Goal: Task Accomplishment & Management: Use online tool/utility

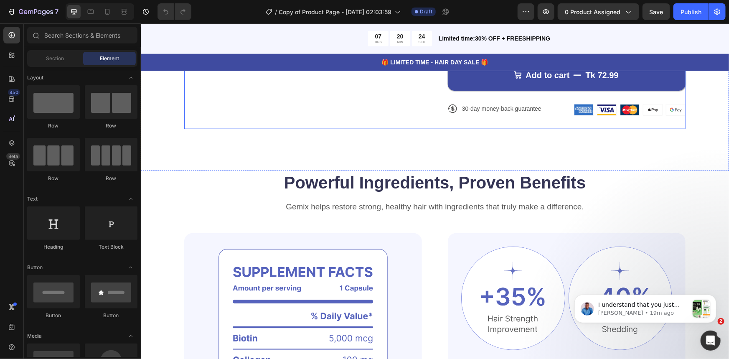
scroll to position [418, 0]
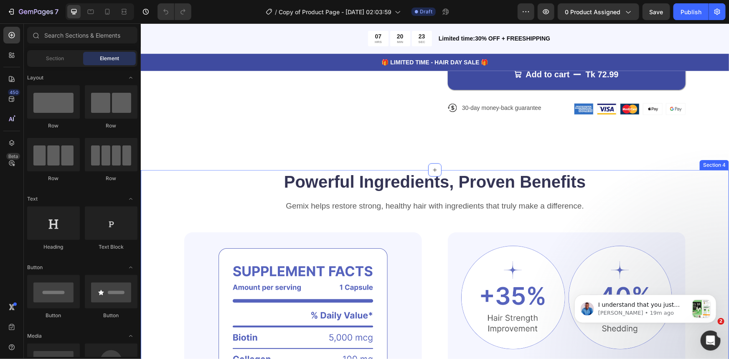
click at [157, 182] on div "Powerful Ingredients, Proven Benefits Heading Gemix helps restore strong, healt…" at bounding box center [434, 357] width 588 height 375
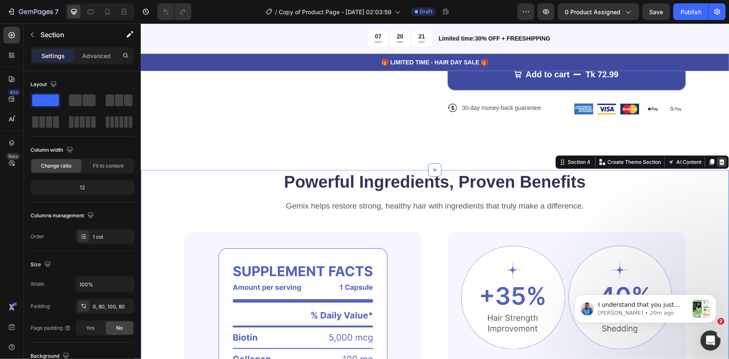
click at [718, 162] on icon at bounding box center [721, 161] width 7 height 7
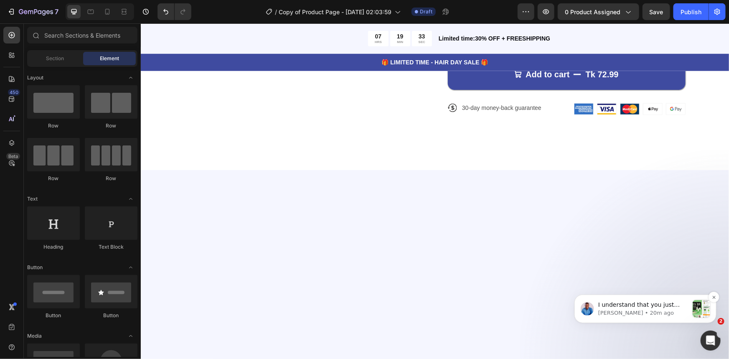
click at [697, 313] on div "message notification from Noah, 20m ago. I understand that you just need the de…" at bounding box center [701, 308] width 18 height 18
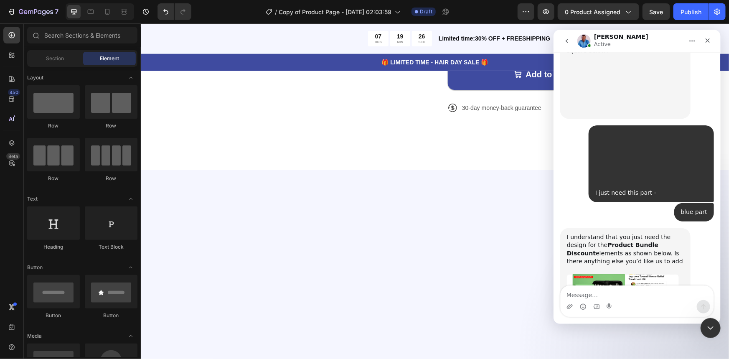
scroll to position [1654, 0]
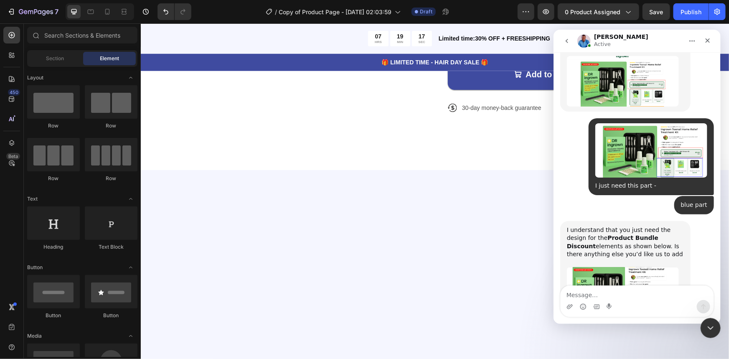
click at [578, 293] on textarea "Message…" at bounding box center [636, 292] width 153 height 14
type textarea "no thanks"
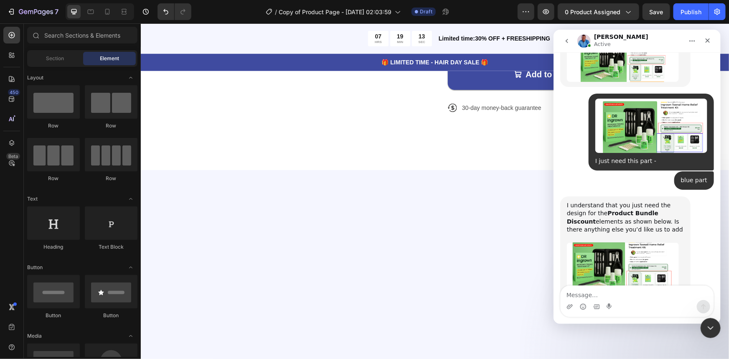
click at [434, 202] on div at bounding box center [434, 279] width 588 height 219
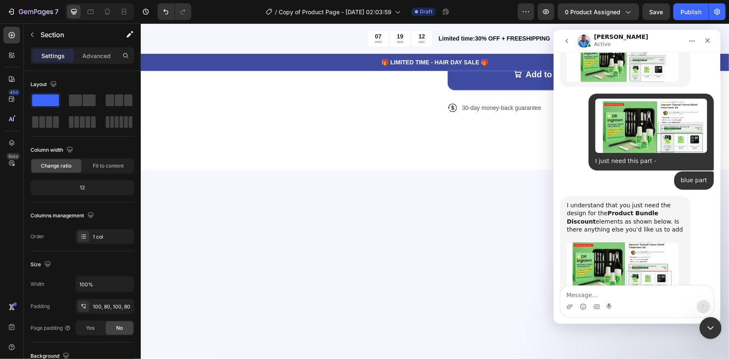
click at [712, 322] on icon "Close Intercom Messenger" at bounding box center [709, 327] width 10 height 10
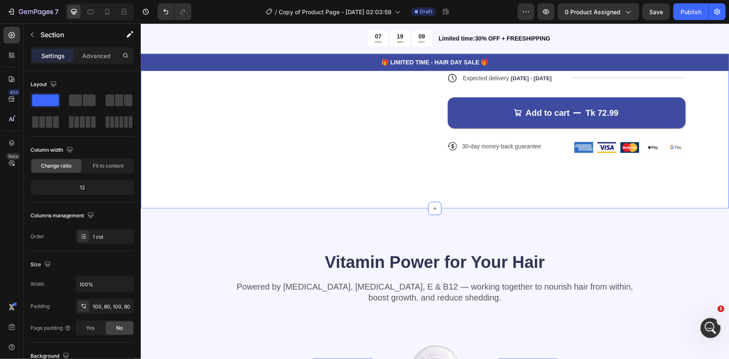
scroll to position [380, 0]
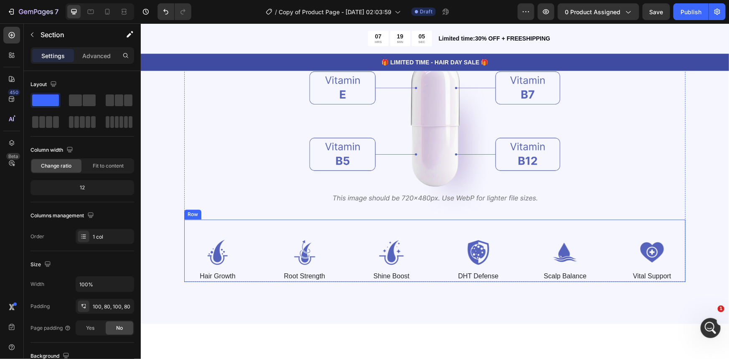
scroll to position [683, 0]
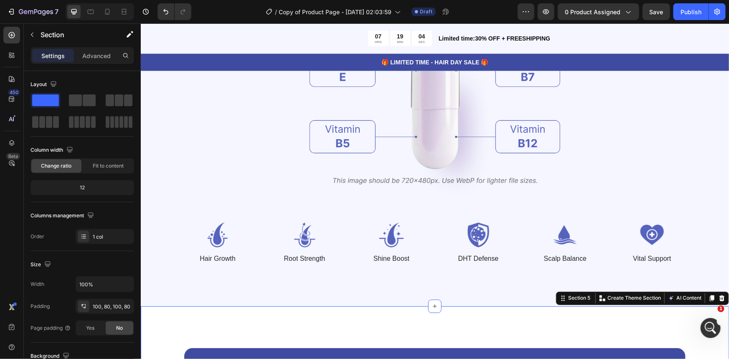
click at [718, 295] on icon at bounding box center [721, 297] width 7 height 7
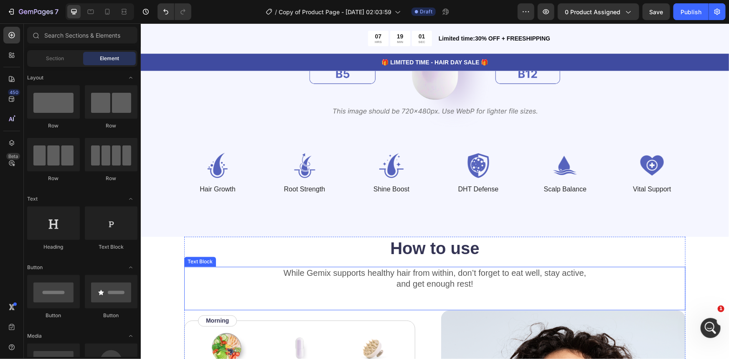
scroll to position [759, 0]
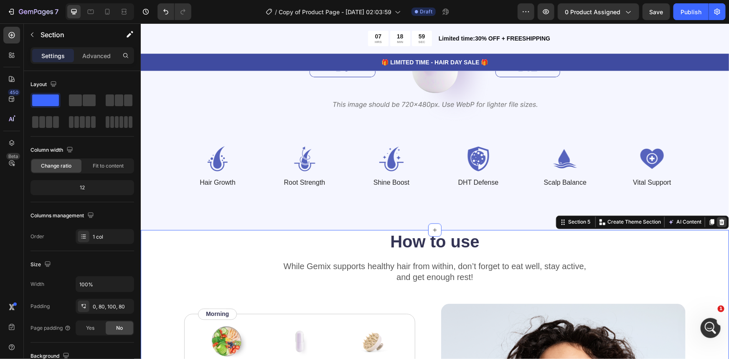
click at [719, 220] on icon at bounding box center [721, 222] width 5 height 6
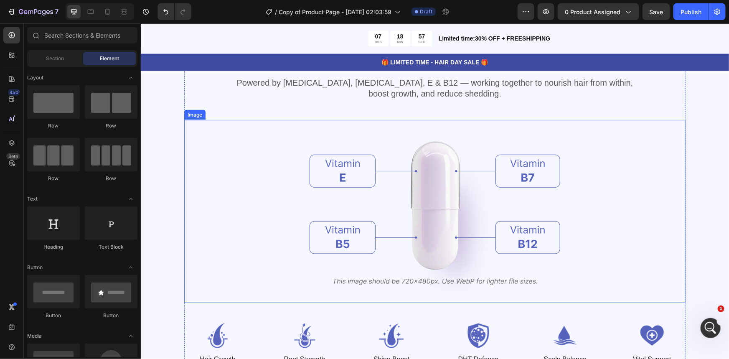
scroll to position [493, 0]
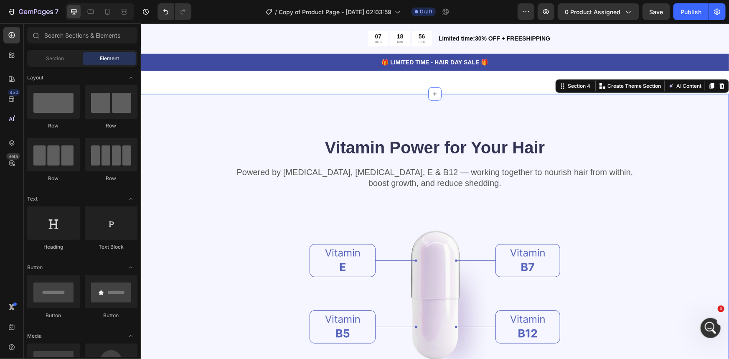
click at [162, 180] on div "Vitamin Power for Your Hair Heading Powered by Biotin, Vitamin B5, E & B12 — wo…" at bounding box center [434, 295] width 588 height 402
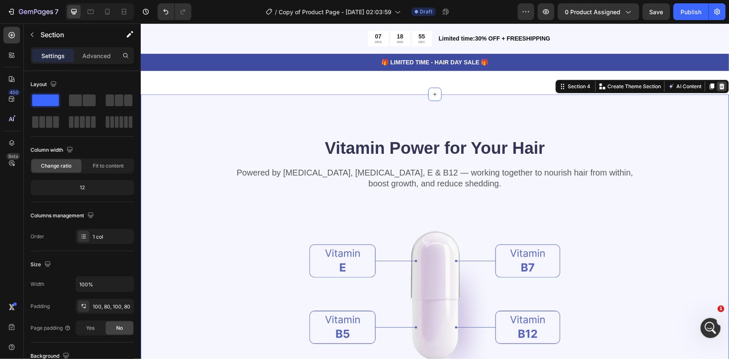
click at [719, 84] on icon at bounding box center [721, 86] width 5 height 6
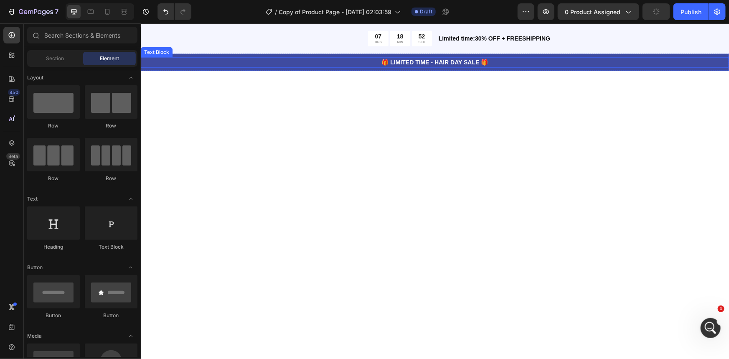
click at [203, 64] on p "🎁 LIMITED TIME - HAIR DAY SALE 🎁" at bounding box center [434, 62] width 586 height 9
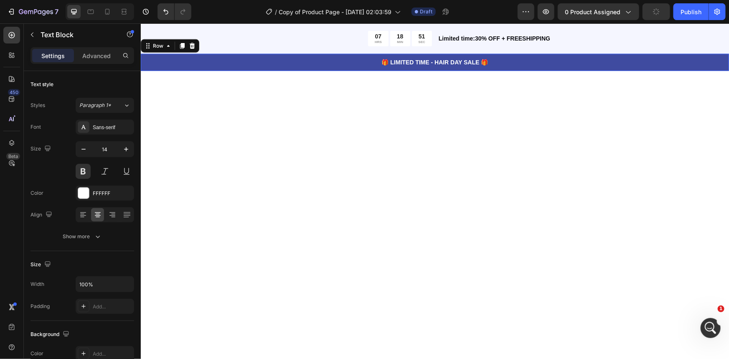
click at [203, 68] on div "🎁 LIMITED TIME - HAIR DAY SALE 🎁 Text Block Row 0" at bounding box center [434, 61] width 588 height 17
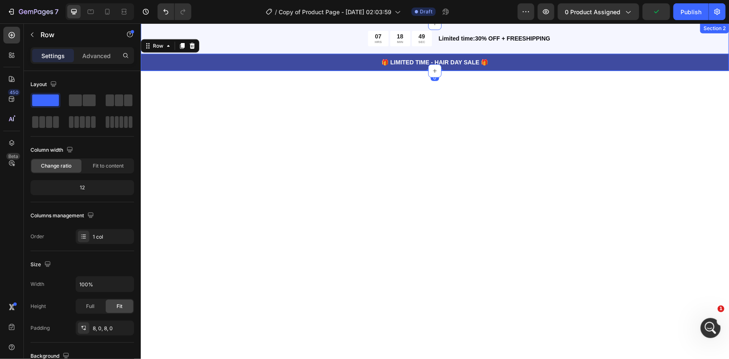
click at [703, 38] on div "07 HRS 18 MIN 49 SEC Countdown Timer Limited time:30% OFF + FREESHIPPING Text B…" at bounding box center [434, 47] width 588 height 48
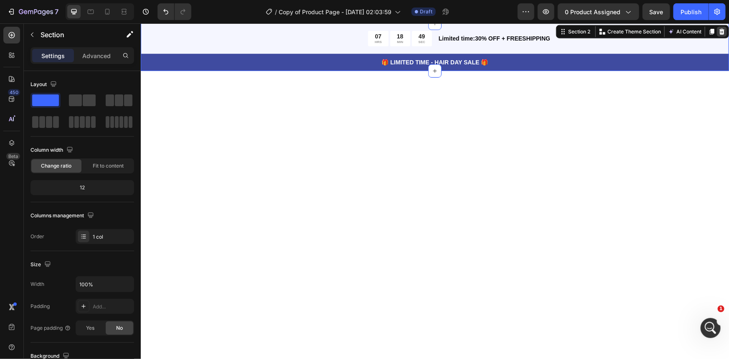
click at [718, 29] on icon at bounding box center [721, 31] width 7 height 7
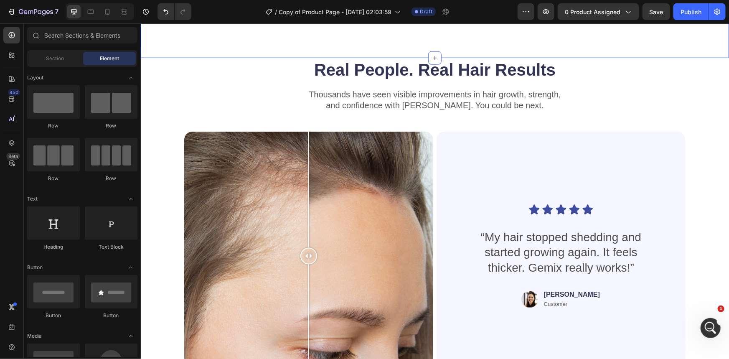
scroll to position [484, 0]
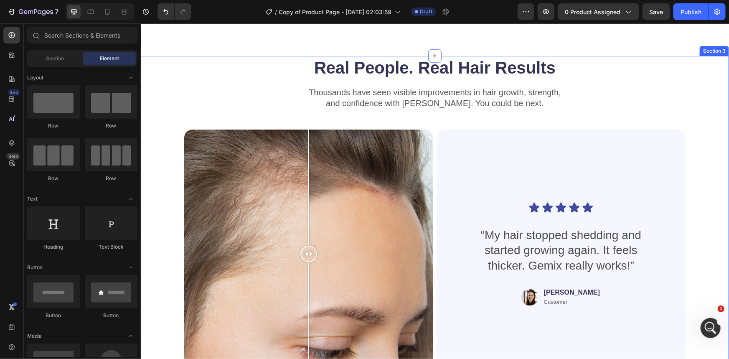
click at [702, 84] on div "Real People. Real Hair Results Heading Thousands have seen visible improvements…" at bounding box center [434, 241] width 588 height 371
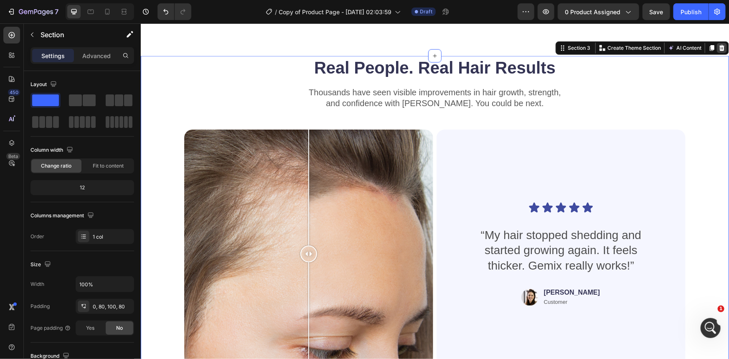
click at [719, 49] on icon at bounding box center [721, 48] width 5 height 6
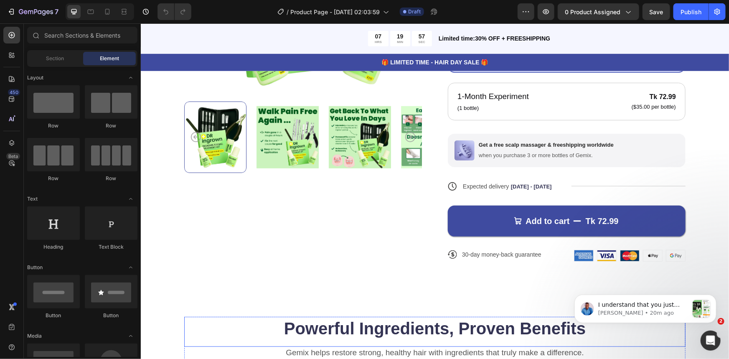
scroll to position [304, 0]
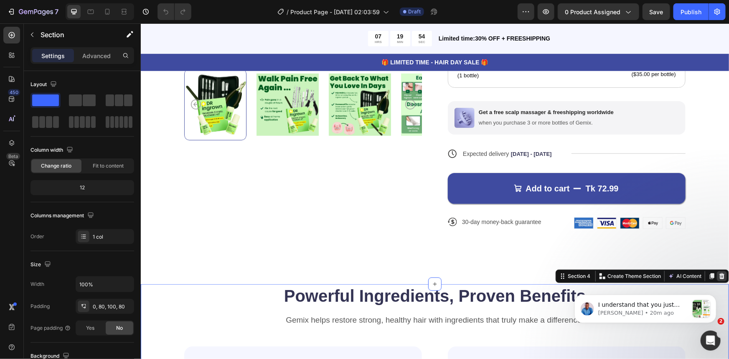
click at [719, 276] on icon at bounding box center [721, 276] width 5 height 6
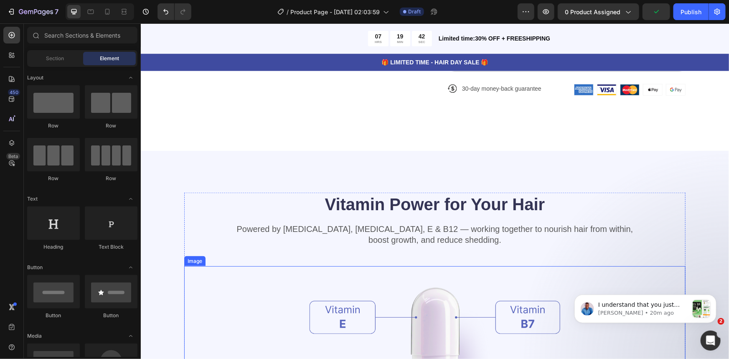
scroll to position [418, 0]
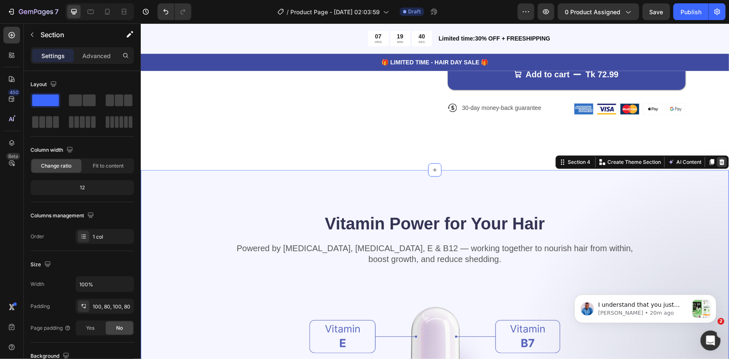
click at [719, 160] on icon at bounding box center [721, 162] width 5 height 6
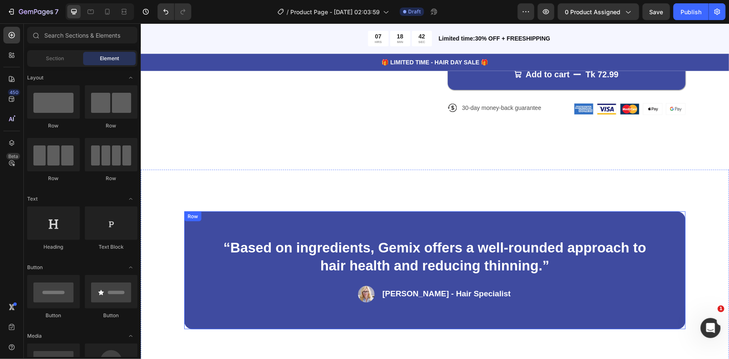
scroll to position [645, 0]
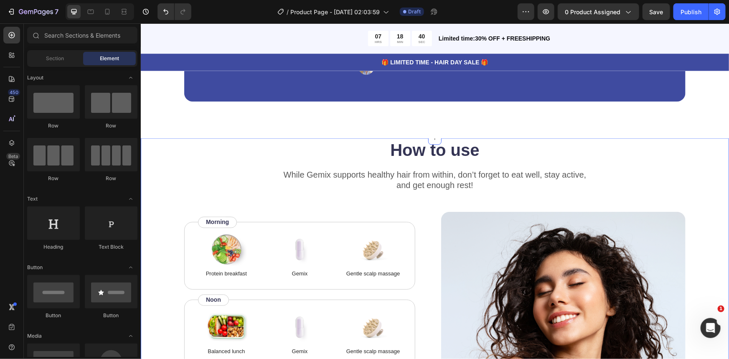
click at [695, 157] on div "How to use Heading While Gemix supports healthy hair from within, don’t forget …" at bounding box center [434, 261] width 588 height 247
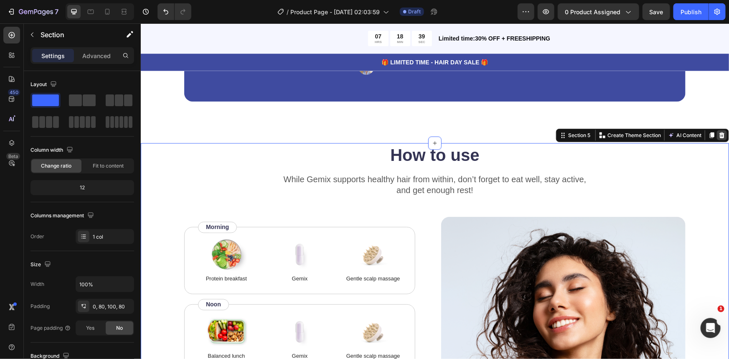
click at [719, 133] on icon at bounding box center [721, 135] width 5 height 6
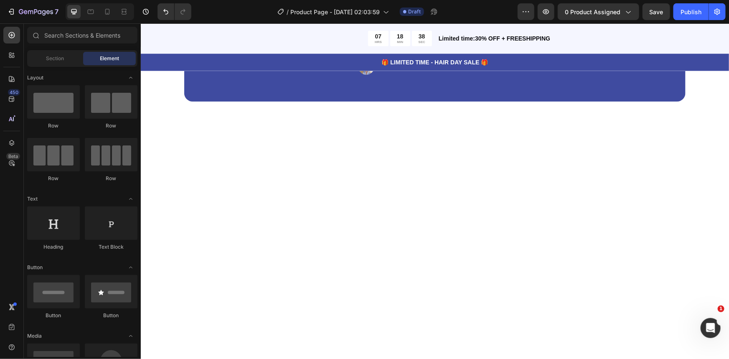
click at [705, 149] on div at bounding box center [434, 270] width 588 height 254
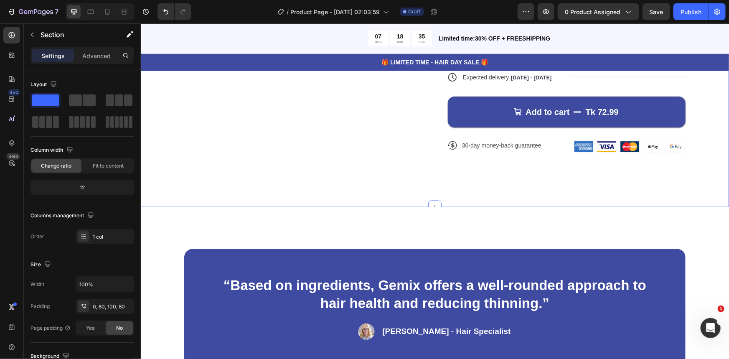
scroll to position [380, 0]
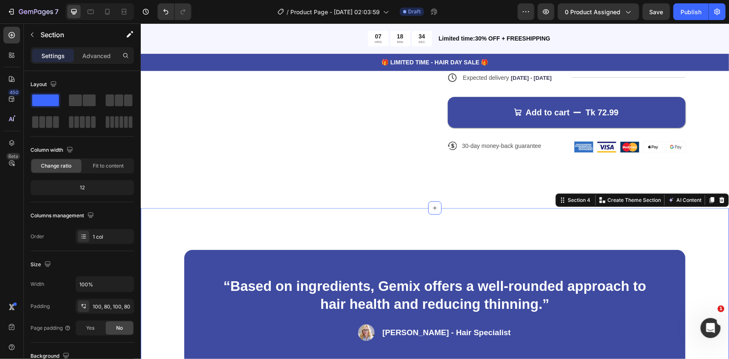
click at [700, 223] on div "“Based on ingredients, Gemix offers a well-rounded approach to hair health and …" at bounding box center [434, 308] width 588 height 201
click at [719, 203] on div at bounding box center [721, 200] width 10 height 10
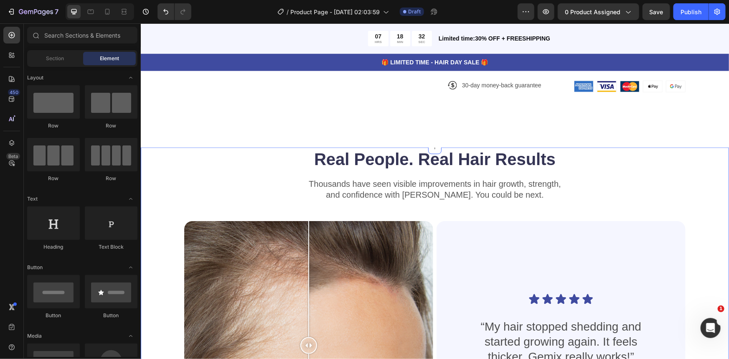
scroll to position [455, 0]
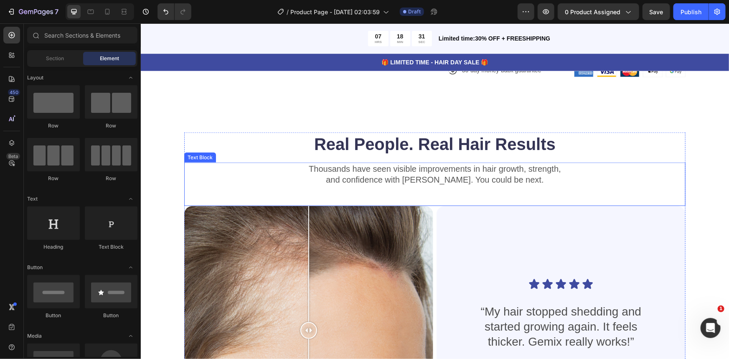
click at [680, 178] on p "and confidence with Gemix. You could be next." at bounding box center [435, 179] width 500 height 11
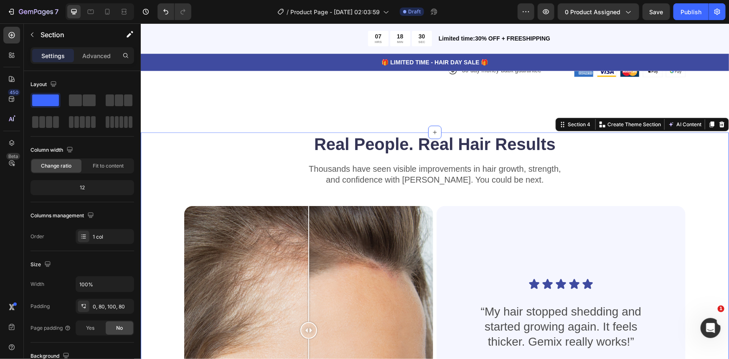
click at [699, 168] on div "Real People. Real Hair Results Heading Thousands have seen visible improvements…" at bounding box center [434, 317] width 588 height 371
click at [719, 121] on icon at bounding box center [721, 124] width 5 height 6
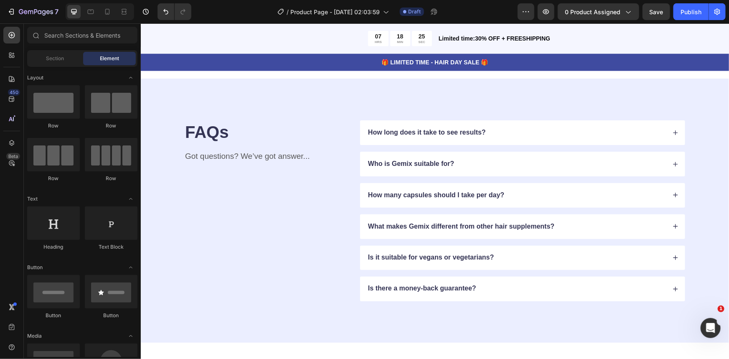
scroll to position [569, 0]
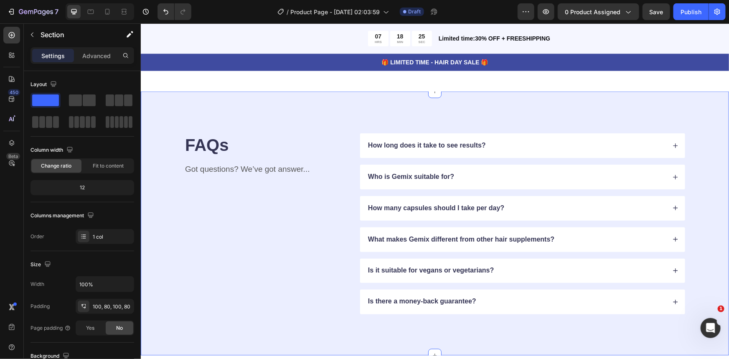
click at [701, 142] on div "FAQs Heading Got questions? We’ve got answer... Text Block How long does it tak…" at bounding box center [434, 223] width 588 height 264
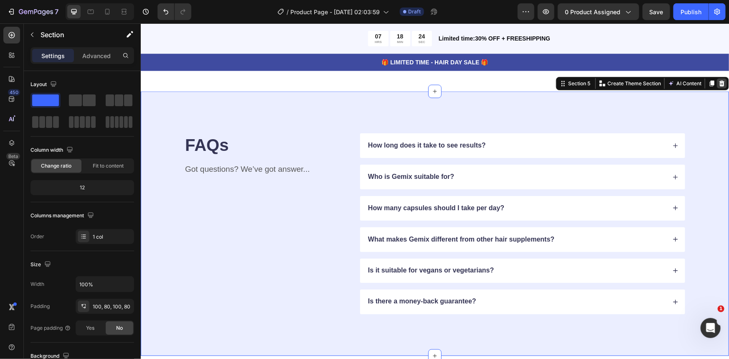
click at [717, 81] on div "As Featured In Heading Image Image Image Image Image Image Image Image Image Im…" at bounding box center [434, 55] width 588 height 74
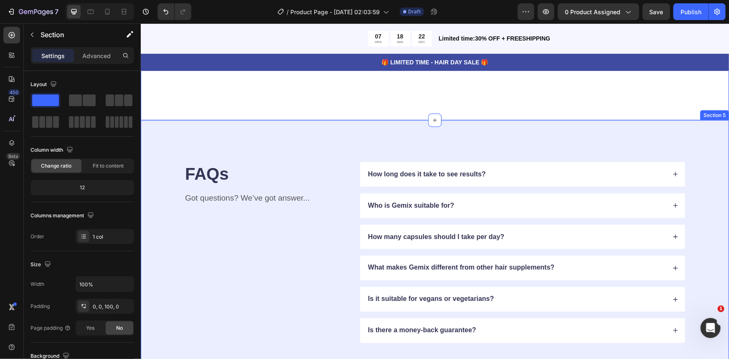
click at [645, 146] on div "FAQs Heading Got questions? We’ve got answer... Text Block How long does it tak…" at bounding box center [434, 252] width 588 height 264
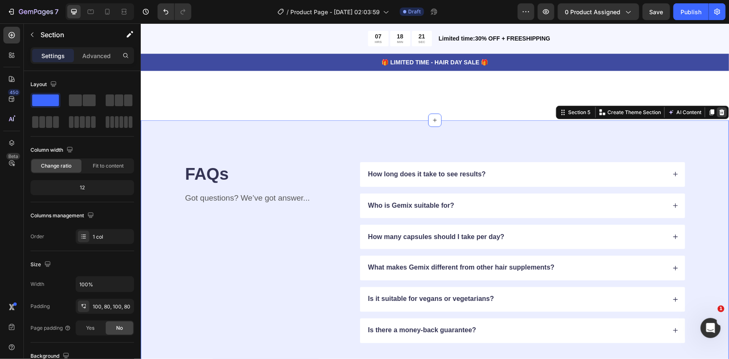
click at [719, 109] on icon at bounding box center [721, 112] width 5 height 6
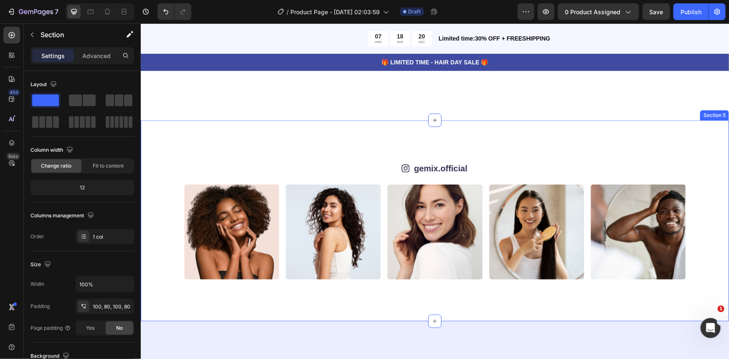
click at [650, 146] on div "Icon gemix.official Text Block Row Image Image Image Image Image Image Image Im…" at bounding box center [434, 220] width 588 height 201
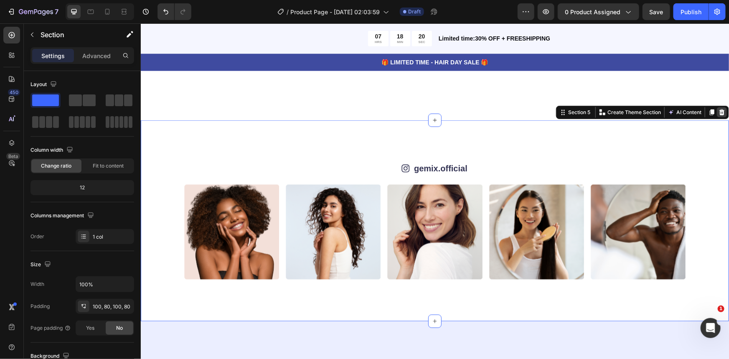
click at [716, 107] on div at bounding box center [721, 112] width 10 height 10
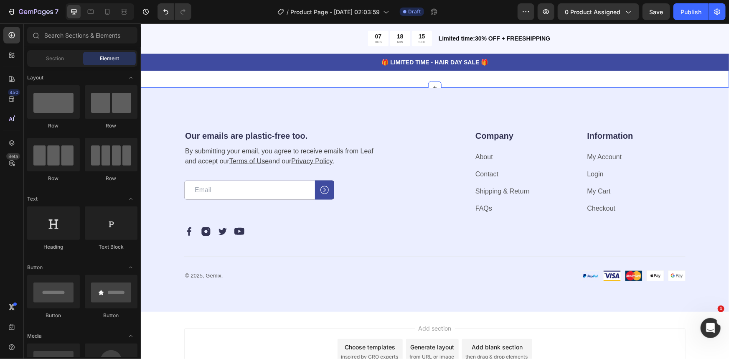
scroll to position [484, 0]
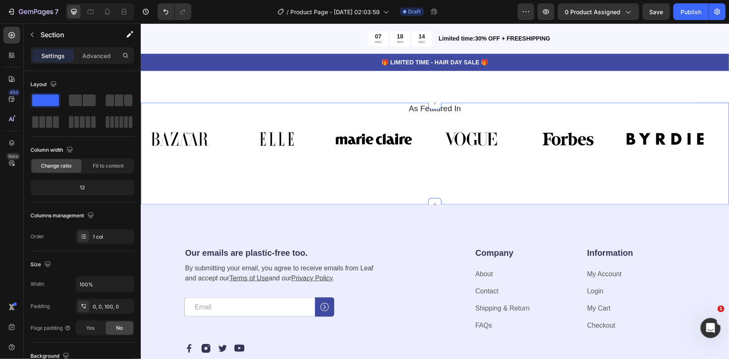
click at [573, 188] on div "As Featured In Heading Image Image Image Image Image Image Image Image Image Im…" at bounding box center [434, 153] width 588 height 102
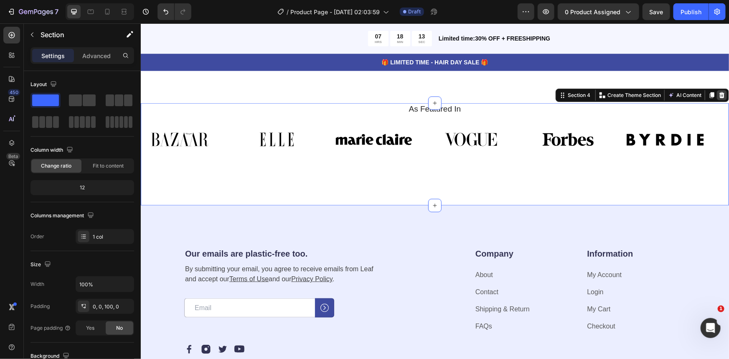
click at [719, 96] on icon at bounding box center [721, 95] width 5 height 6
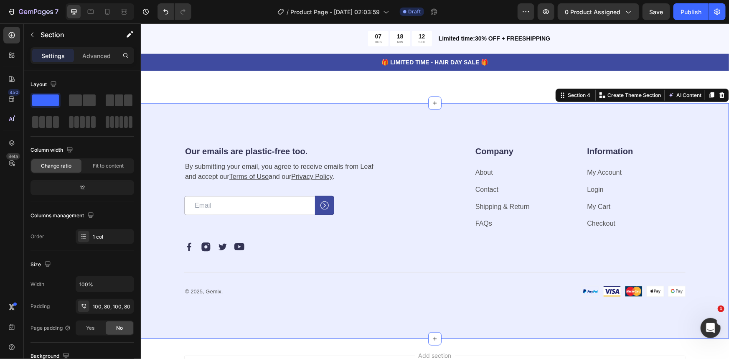
click at [558, 129] on div "Our emails are plastic-free too. Heading By submitting your email, you agree to…" at bounding box center [434, 221] width 588 height 236
click at [718, 93] on icon at bounding box center [721, 94] width 7 height 7
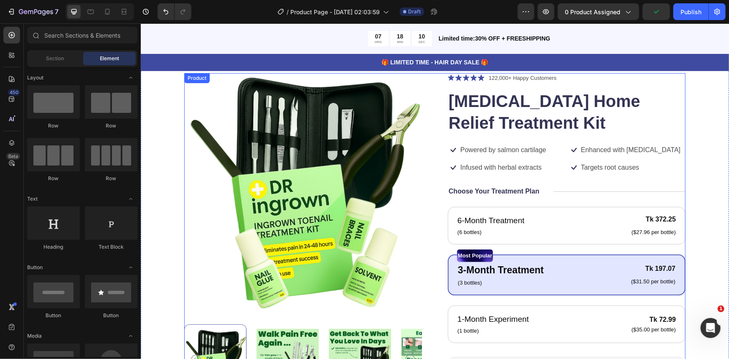
scroll to position [45, 0]
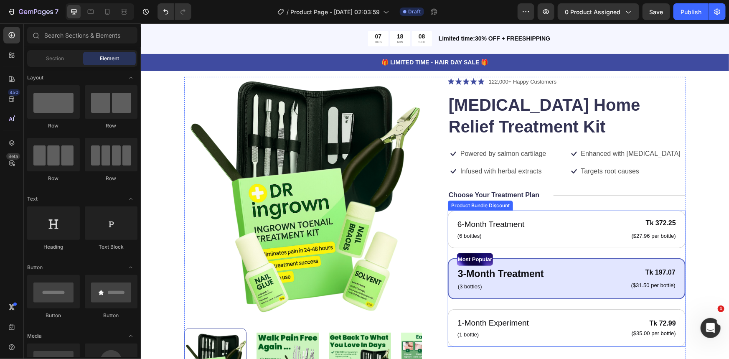
click at [515, 249] on div "6-Month Treatment Text Block (6 bottles) Text Block Tk 372.25 Product Price Pro…" at bounding box center [566, 278] width 238 height 136
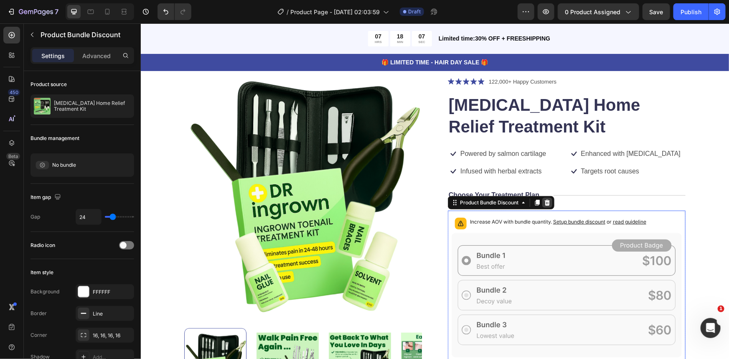
click at [544, 202] on icon at bounding box center [546, 202] width 5 height 6
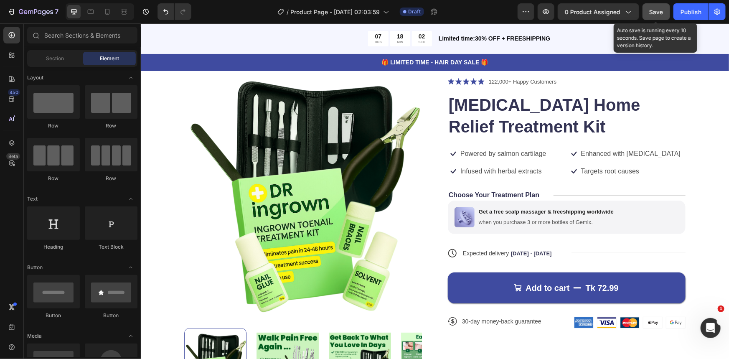
click at [659, 17] on button "Save" at bounding box center [656, 11] width 28 height 17
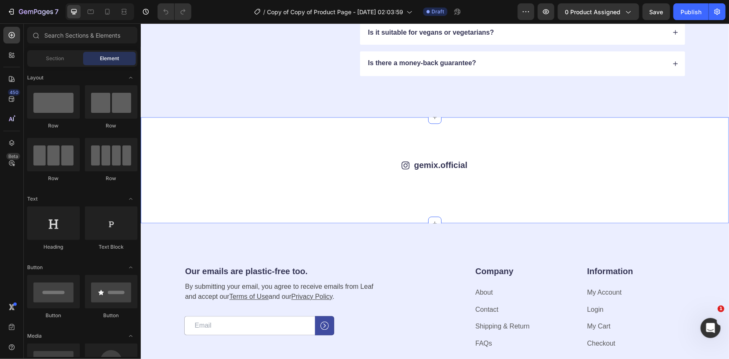
scroll to position [769, 0]
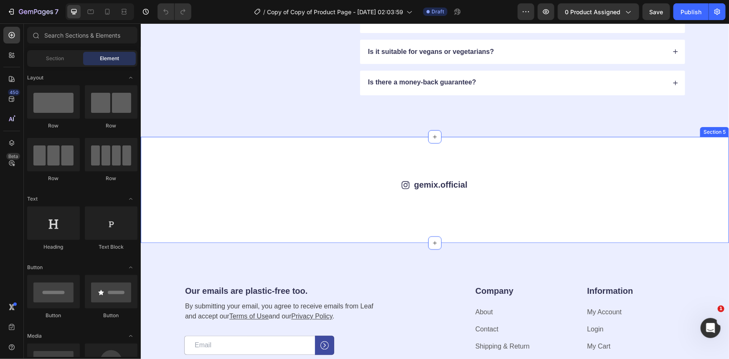
click at [186, 169] on div "Icon gemix.official Text Block Row Image Image Image Image Image Image Image Im…" at bounding box center [434, 190] width 588 height 106
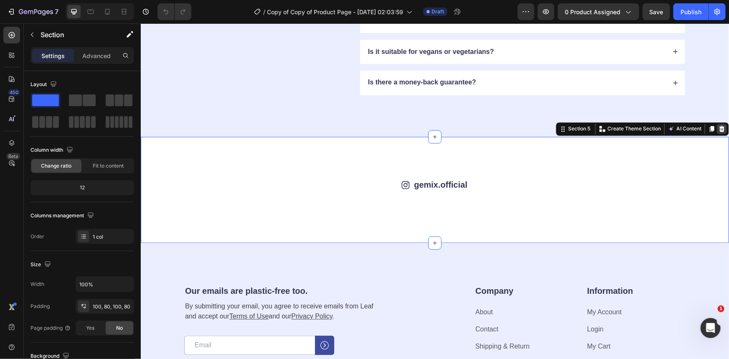
click at [719, 126] on icon at bounding box center [721, 129] width 5 height 6
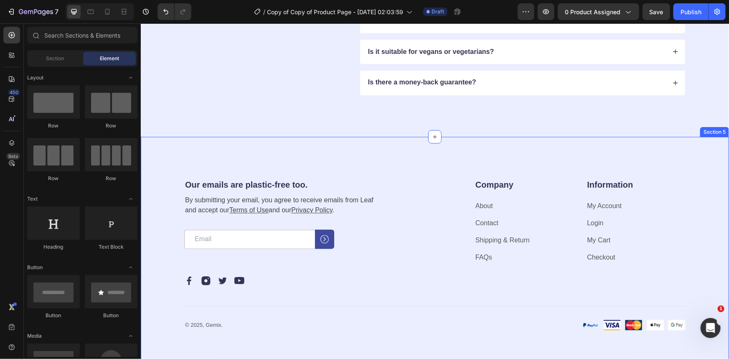
click at [203, 158] on div "Our emails are plastic-free too. Heading By submitting your email, you agree to…" at bounding box center [434, 255] width 588 height 236
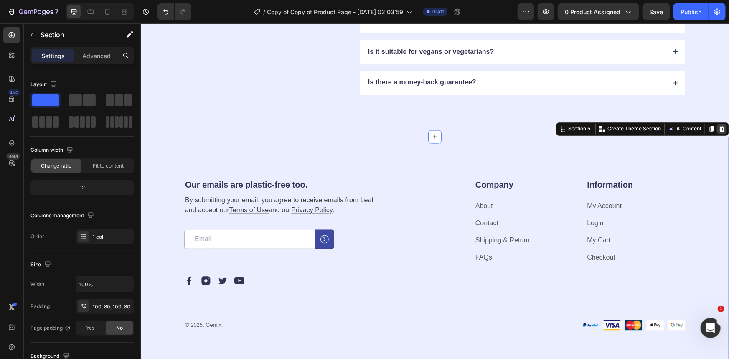
click at [716, 131] on div at bounding box center [721, 129] width 10 height 10
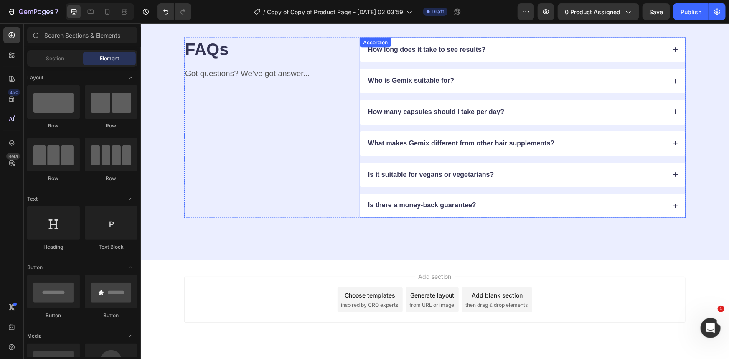
scroll to position [477, 0]
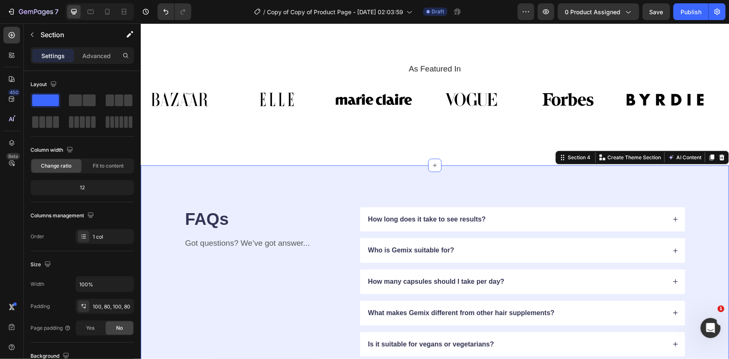
click at [205, 191] on div "FAQs Heading Got questions? We’ve got answer... Text Block How long does it tak…" at bounding box center [434, 297] width 588 height 264
click at [718, 157] on icon at bounding box center [721, 157] width 7 height 7
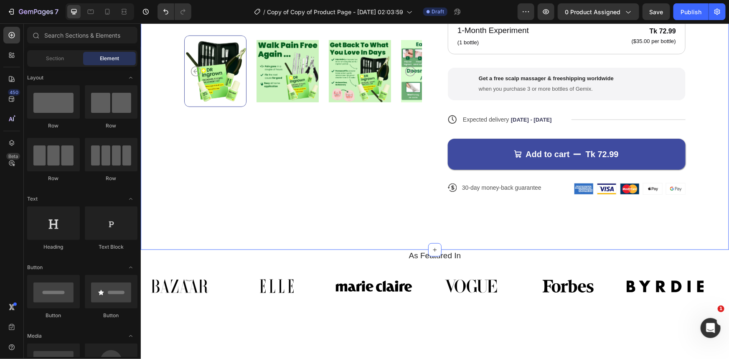
scroll to position [289, 0]
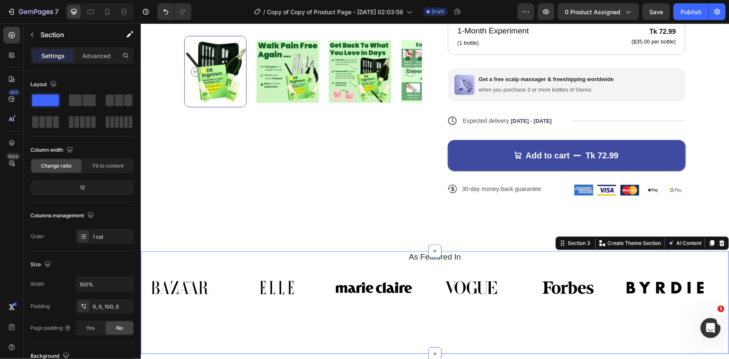
click at [236, 332] on div "As Featured In Heading Image Image Image Image Image Image Image Image Image Im…" at bounding box center [434, 302] width 588 height 102
click at [718, 243] on icon at bounding box center [721, 242] width 7 height 7
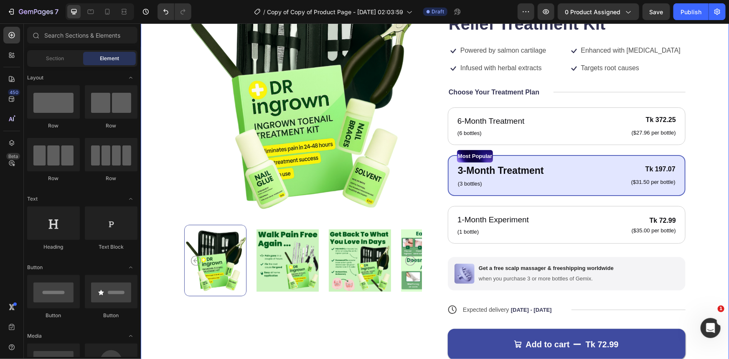
scroll to position [99, 0]
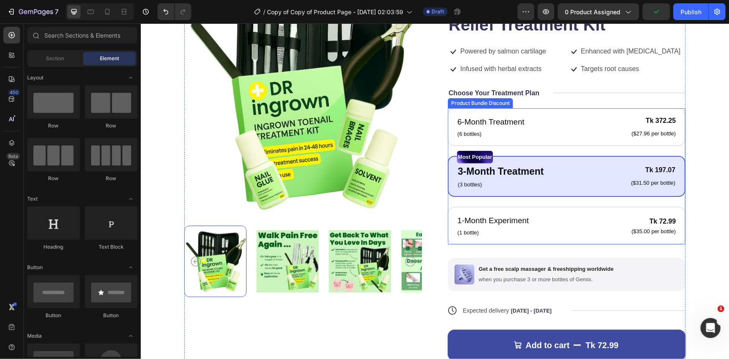
click at [457, 198] on div "6-Month Treatment Text Block (6 bottles) Text Block Tk 372.25 Product Price Pro…" at bounding box center [566, 176] width 238 height 136
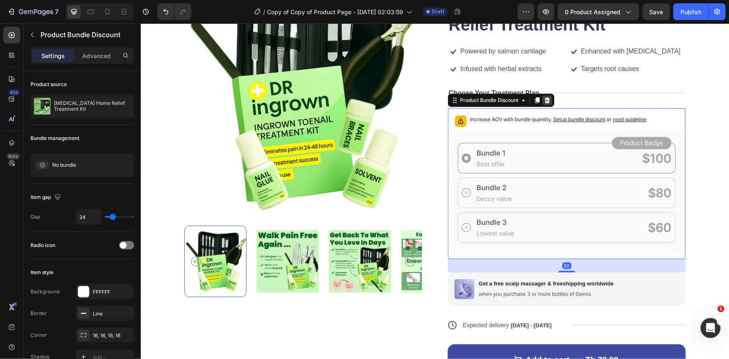
click at [545, 101] on icon at bounding box center [546, 99] width 7 height 7
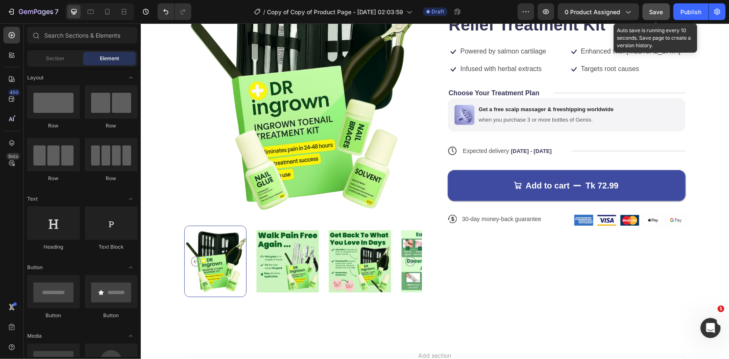
click at [657, 15] on span "Save" at bounding box center [656, 11] width 14 height 7
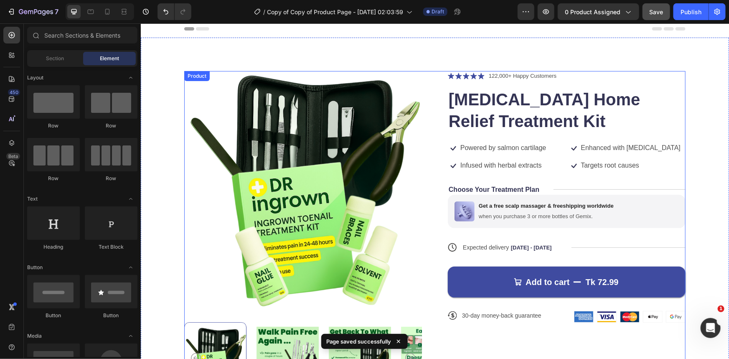
scroll to position [0, 0]
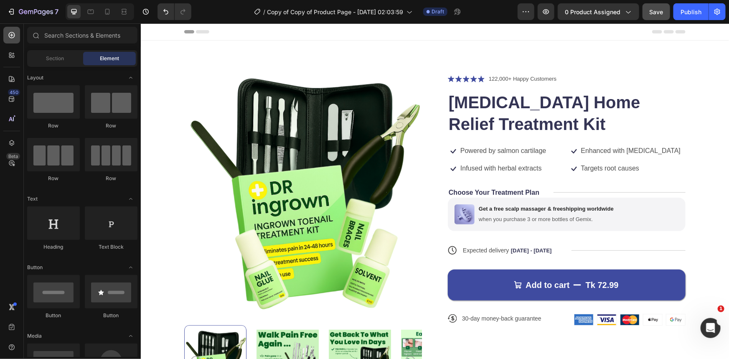
click at [6, 37] on div at bounding box center [11, 35] width 17 height 17
click at [14, 37] on icon at bounding box center [12, 35] width 6 height 6
click at [72, 33] on input "text" at bounding box center [82, 35] width 110 height 17
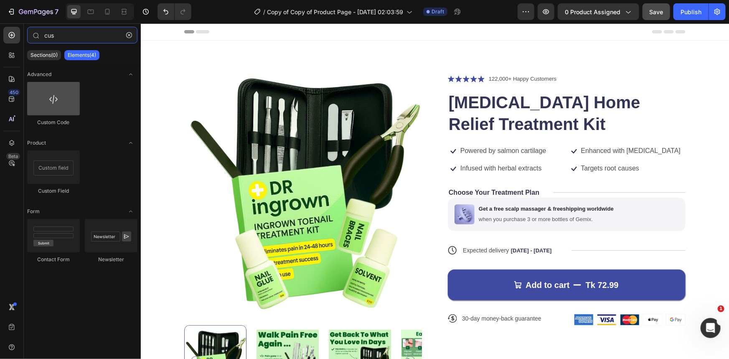
type input "cus"
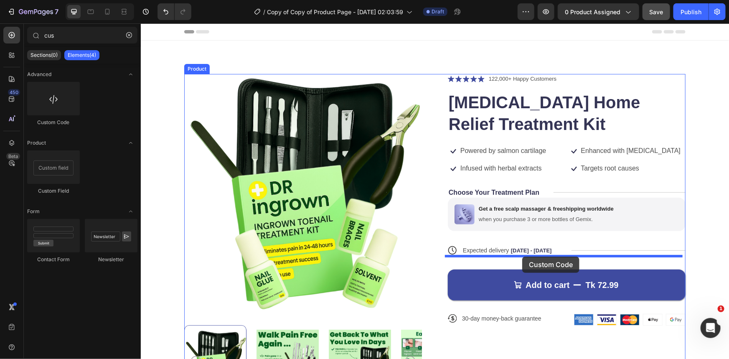
drag, startPoint x: 198, startPoint y: 125, endPoint x: 522, endPoint y: 256, distance: 348.9
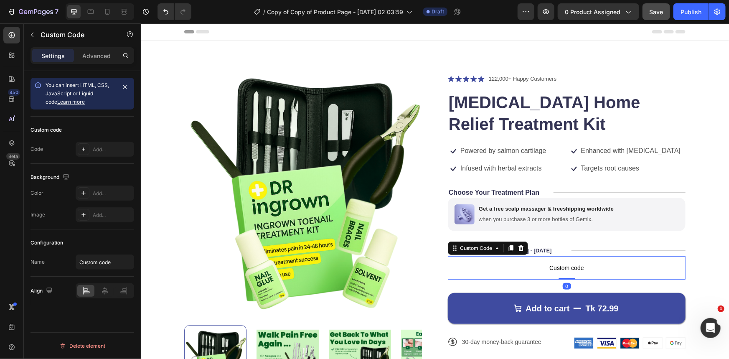
click at [560, 268] on span "Custom code" at bounding box center [566, 267] width 238 height 10
click at [96, 151] on div "Add..." at bounding box center [112, 150] width 39 height 8
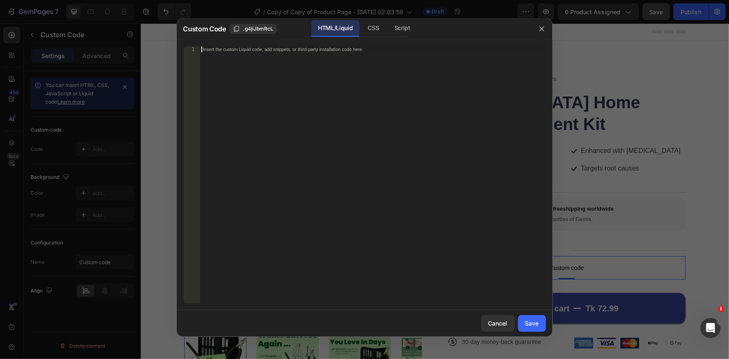
click at [338, 155] on div "Insert the custom Liquid code, add snippets, or third-party installation code h…" at bounding box center [373, 180] width 346 height 269
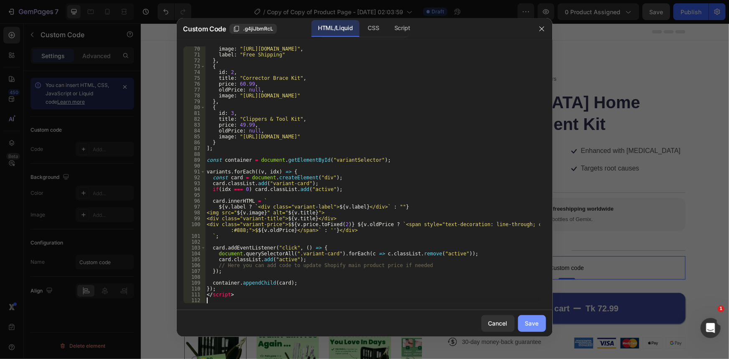
click at [530, 325] on div "Save" at bounding box center [532, 323] width 14 height 9
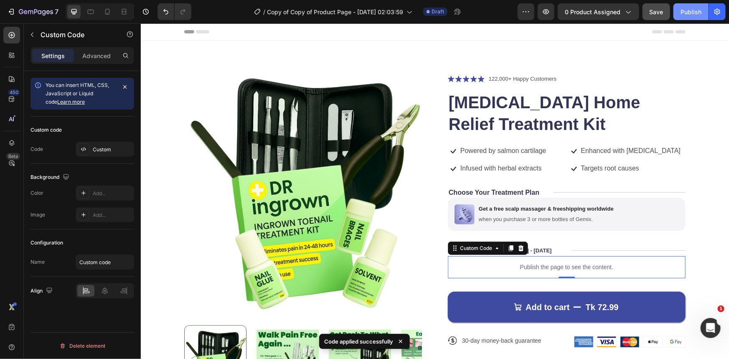
click at [687, 12] on div "Publish" at bounding box center [690, 12] width 21 height 9
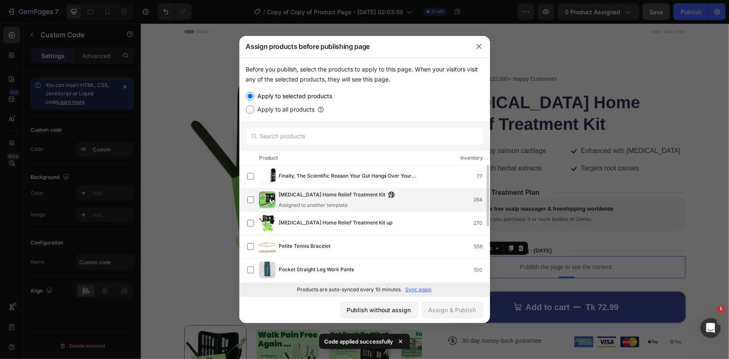
click at [335, 201] on div "Assigned to another template" at bounding box center [339, 205] width 120 height 8
click at [440, 309] on div "Assign & Publish" at bounding box center [453, 309] width 48 height 9
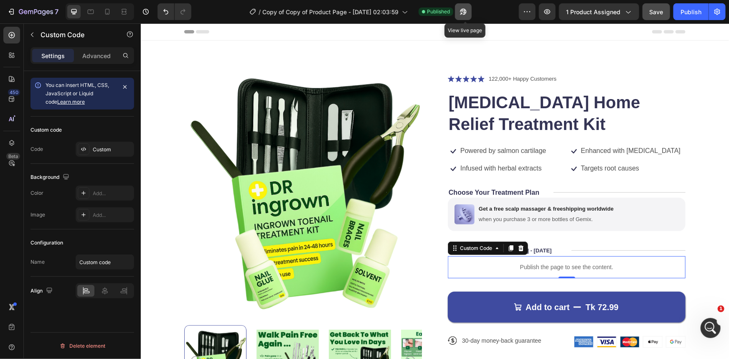
click at [469, 10] on button "button" at bounding box center [463, 11] width 17 height 17
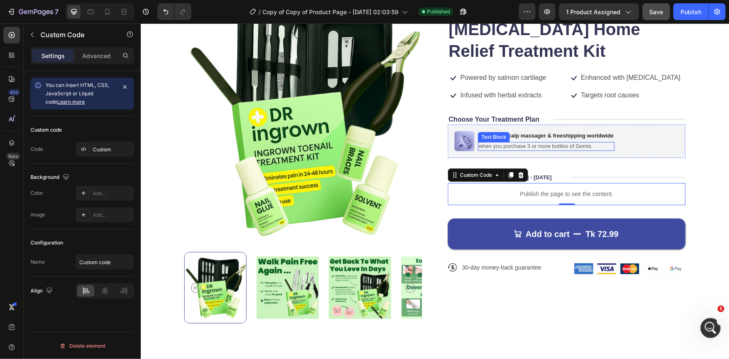
scroll to position [76, 0]
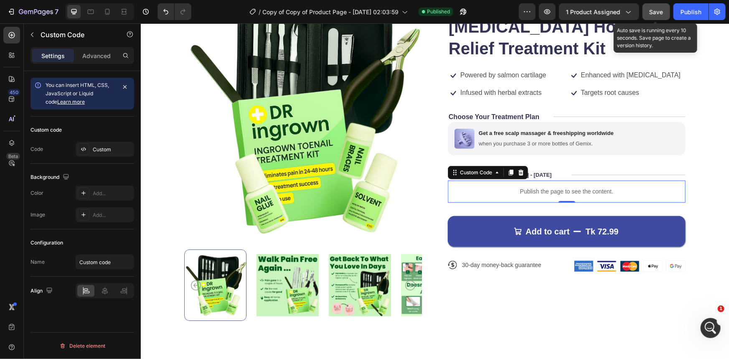
click at [652, 12] on span "Save" at bounding box center [656, 11] width 14 height 7
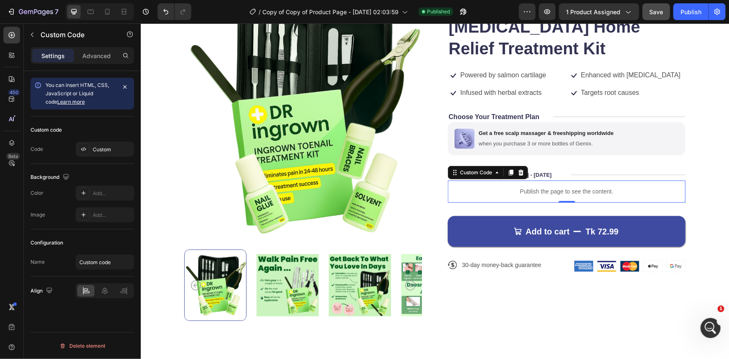
click at [571, 190] on p "Publish the page to see the content." at bounding box center [566, 191] width 238 height 9
click at [106, 152] on div "Custom" at bounding box center [112, 150] width 39 height 8
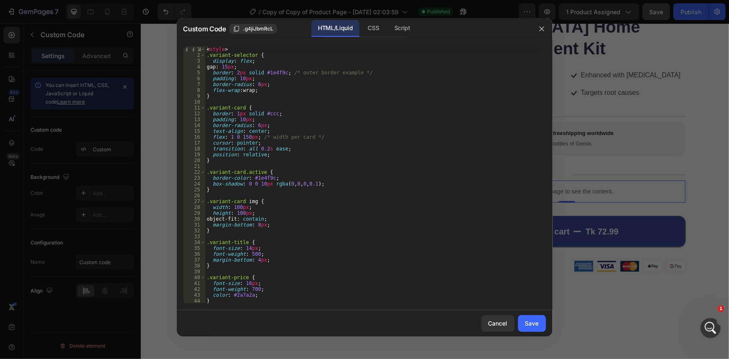
click at [340, 221] on div "< style > .variant-selector { display : flex ; gap : 15 px ; border : 2 px soli…" at bounding box center [372, 180] width 335 height 269
type textarea "</script>"
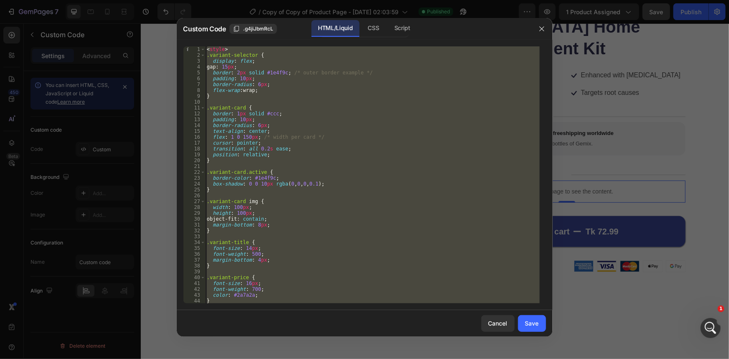
paste textarea
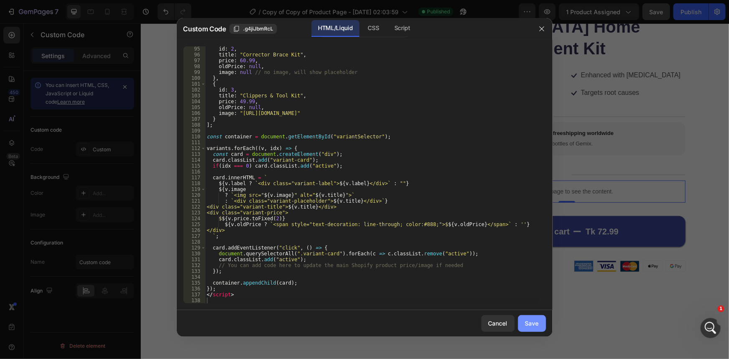
click at [538, 326] on div "Save" at bounding box center [532, 323] width 14 height 9
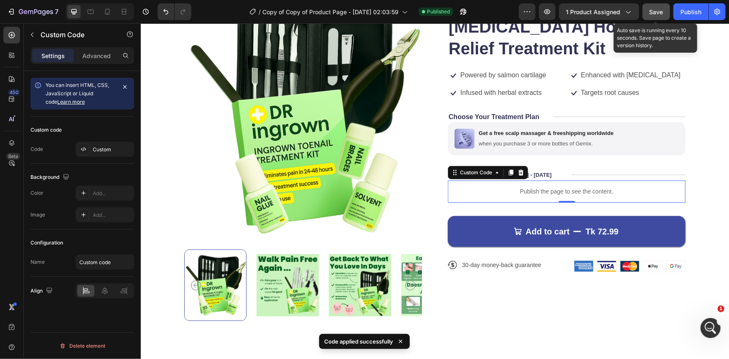
click at [650, 15] on span "Save" at bounding box center [656, 11] width 14 height 7
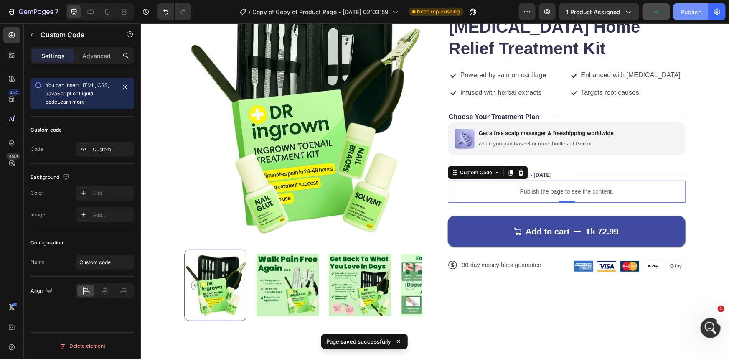
click at [689, 13] on div "Publish" at bounding box center [690, 12] width 21 height 9
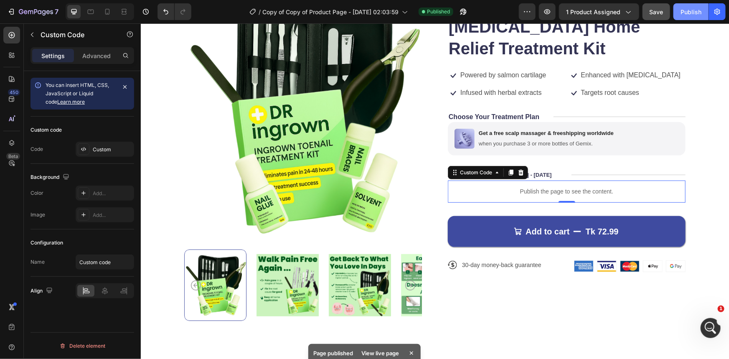
click at [693, 13] on div "Publish" at bounding box center [690, 12] width 21 height 9
click at [538, 188] on p "Publish the page to see the content." at bounding box center [566, 191] width 238 height 9
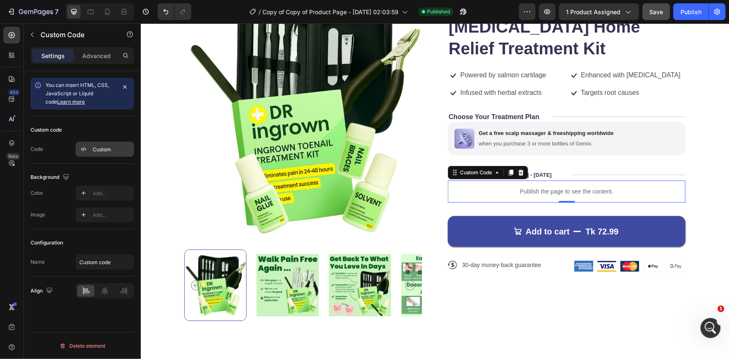
click at [113, 150] on div "Custom" at bounding box center [112, 150] width 39 height 8
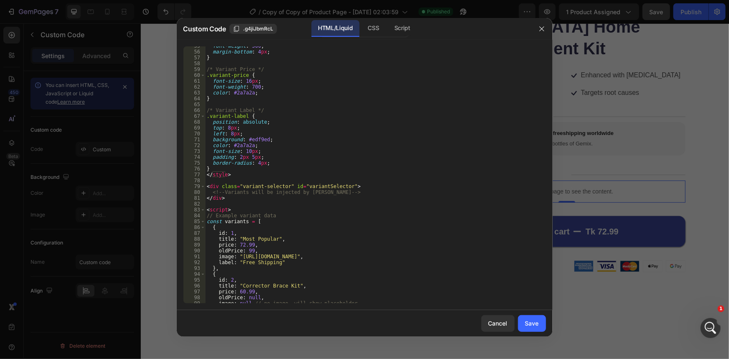
scroll to position [387, 0]
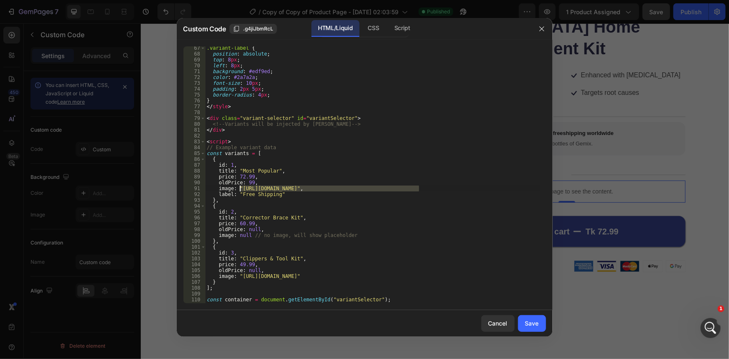
drag, startPoint x: 420, startPoint y: 188, endPoint x: 240, endPoint y: 188, distance: 180.0
click at [240, 188] on div ".variant-label { position : absolute ; top : 8 px ; left : 8 px ; background : …" at bounding box center [372, 179] width 335 height 269
paste textarea "936/9927/7109/files/varinat_1.png?v=1758921528"
type textarea "image: "https://cdn.shopify.com/s/files/1/0936/9927/7109/files/varinat_1.png?v=…"
click at [538, 320] on div "Save" at bounding box center [532, 323] width 14 height 9
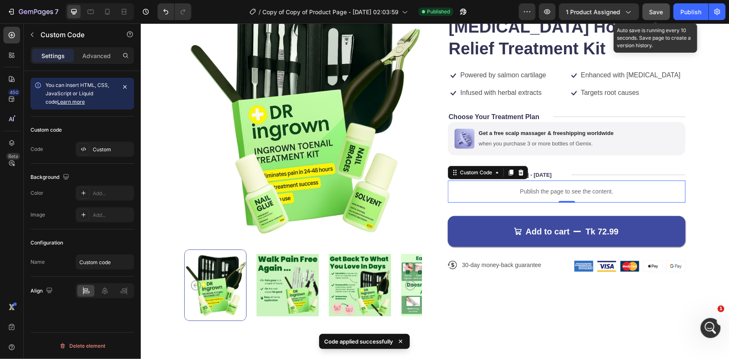
click at [657, 12] on span "Save" at bounding box center [656, 11] width 14 height 7
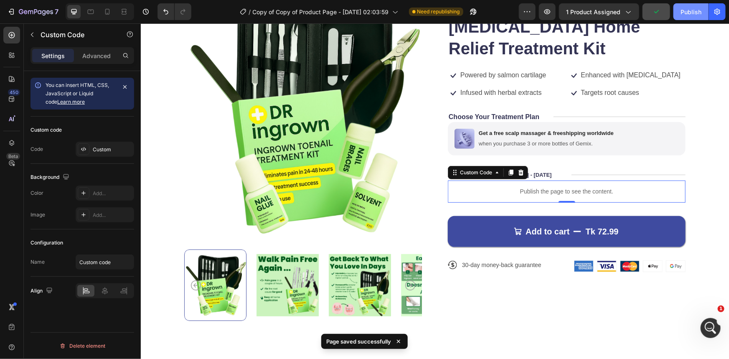
click at [682, 15] on div "Publish" at bounding box center [690, 12] width 21 height 9
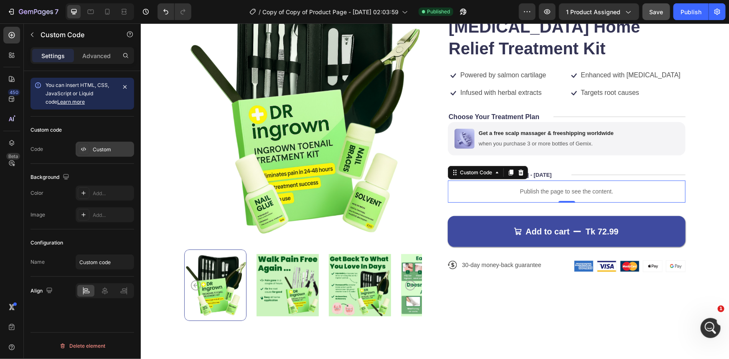
click at [101, 151] on div "Custom" at bounding box center [112, 150] width 39 height 8
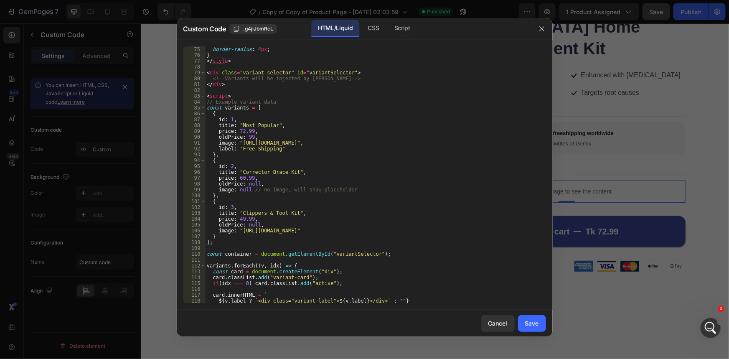
scroll to position [433, 0]
click at [494, 328] on button "Cancel" at bounding box center [497, 323] width 33 height 17
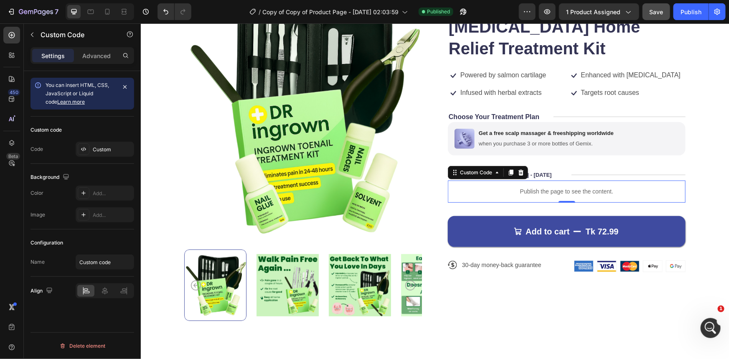
click at [576, 190] on p "Publish the page to see the content." at bounding box center [566, 191] width 238 height 9
click at [105, 150] on div "Custom" at bounding box center [112, 150] width 39 height 8
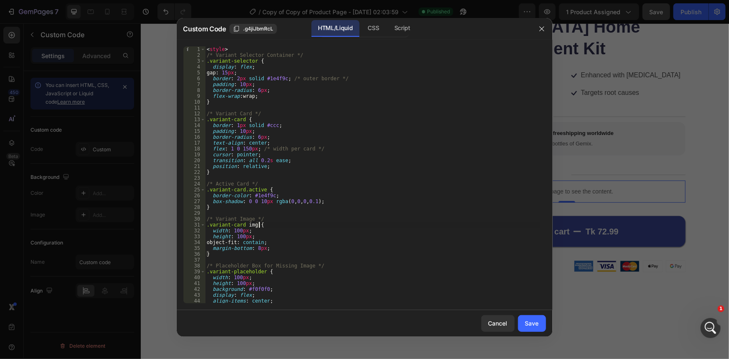
click at [359, 225] on div "< style > /* Variant Selector Container */ .variant-selector { display : flex ;…" at bounding box center [372, 180] width 335 height 269
type textarea "</script>"
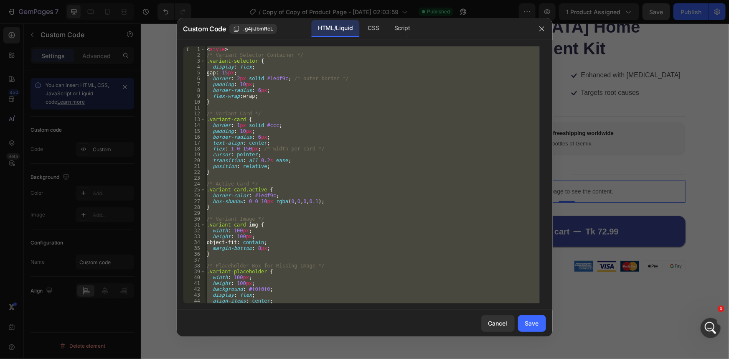
paste textarea
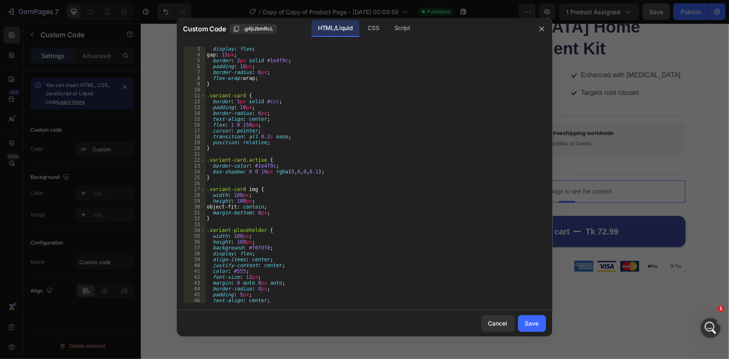
scroll to position [0, 0]
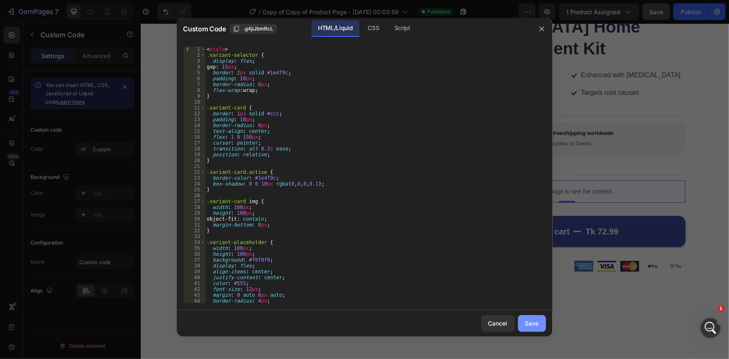
click at [530, 329] on button "Save" at bounding box center [532, 323] width 28 height 17
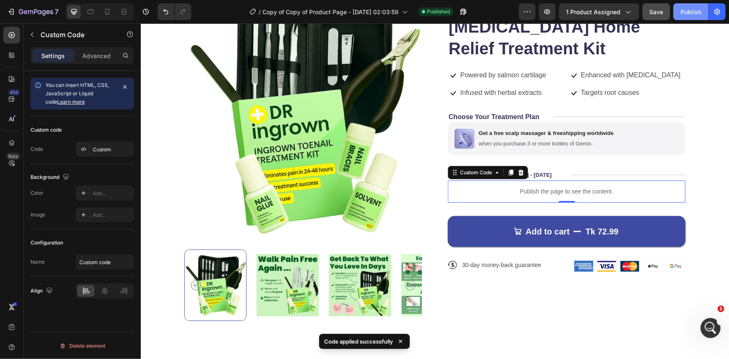
click at [690, 12] on div "Publish" at bounding box center [690, 12] width 21 height 9
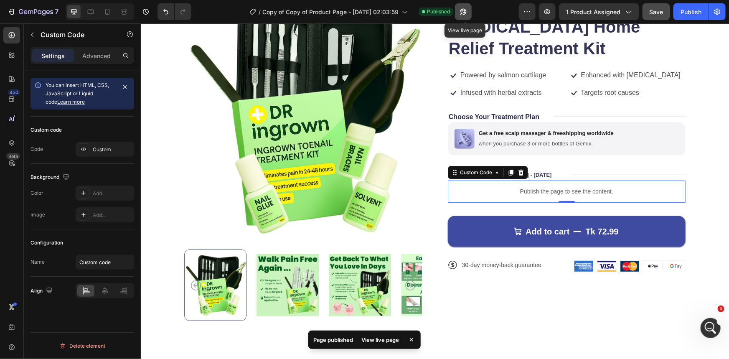
click at [467, 12] on icon "button" at bounding box center [463, 12] width 8 height 8
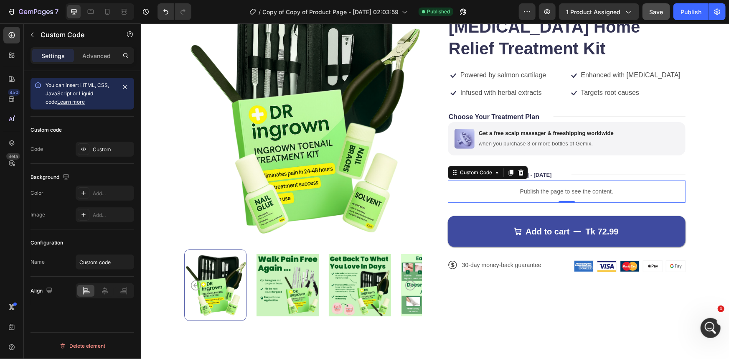
click at [569, 190] on p "Publish the page to see the content." at bounding box center [566, 191] width 238 height 9
click at [100, 150] on div "Custom" at bounding box center [112, 150] width 39 height 8
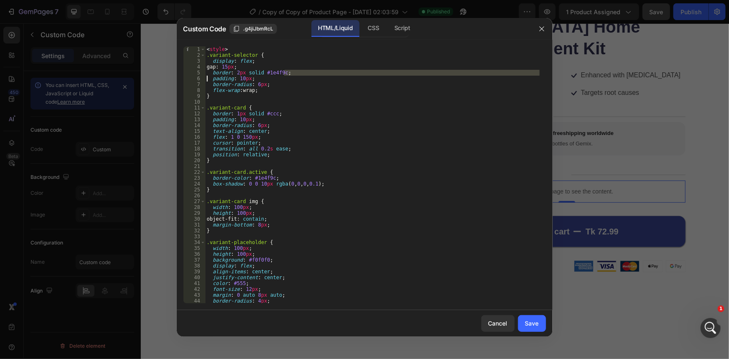
drag, startPoint x: 293, startPoint y: 74, endPoint x: 205, endPoint y: 76, distance: 88.1
click at [205, 76] on div "border: 2px solid #1e4f9c; 1 2 3 4 5 6 7 8 9 10 11 12 13 14 15 16 17 18 19 20 2…" at bounding box center [364, 174] width 363 height 257
click at [264, 89] on div "< style > .variant-selector { display : flex ; gap : 15 px ; border : 2 px soli…" at bounding box center [372, 180] width 335 height 269
type textarea "flex-wrap: wrap;"
click at [524, 322] on button "Save" at bounding box center [532, 323] width 28 height 17
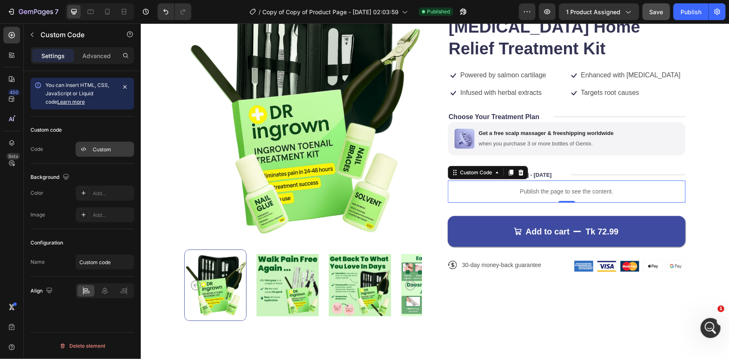
click at [99, 155] on div "Custom" at bounding box center [105, 149] width 58 height 15
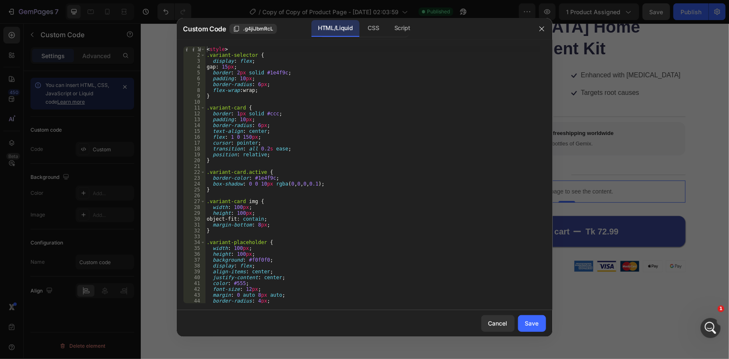
type textarea "border: 2px solid #1e4f9c;"
drag, startPoint x: 289, startPoint y: 74, endPoint x: 204, endPoint y: 73, distance: 84.8
click at [204, 73] on div "border: 2px solid #1e4f9c; 1 2 3 4 5 6 7 8 9 10 11 12 13 14 15 16 17 18 19 20 2…" at bounding box center [364, 174] width 363 height 257
click at [529, 324] on div "Save" at bounding box center [532, 323] width 14 height 9
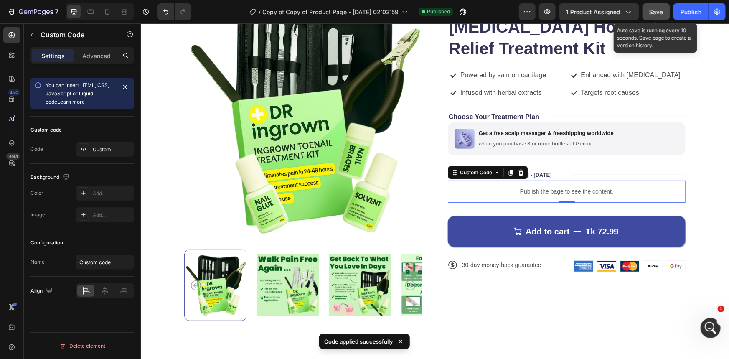
drag, startPoint x: 657, startPoint y: 10, endPoint x: 517, endPoint y: 17, distance: 140.1
click at [657, 10] on span "Save" at bounding box center [656, 11] width 14 height 7
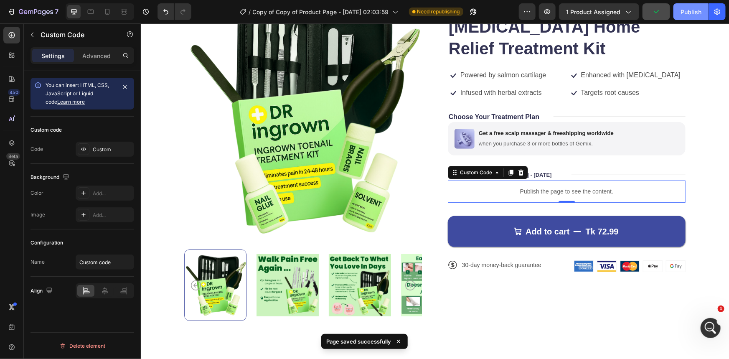
click at [692, 10] on div "Publish" at bounding box center [690, 12] width 21 height 9
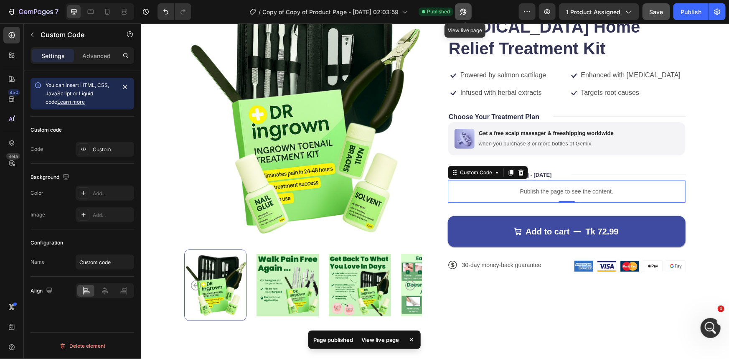
click at [461, 12] on icon "button" at bounding box center [463, 12] width 8 height 8
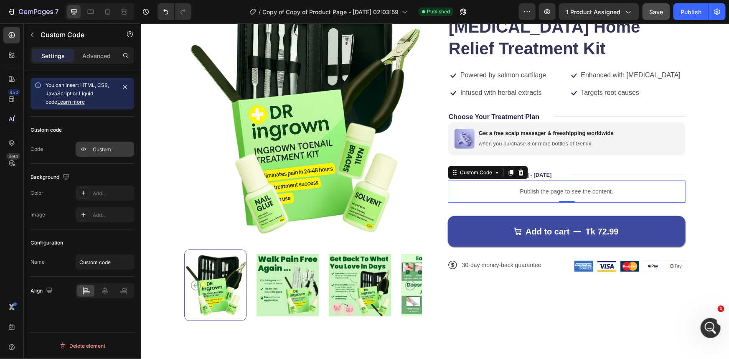
click at [97, 152] on div "Custom" at bounding box center [112, 150] width 39 height 8
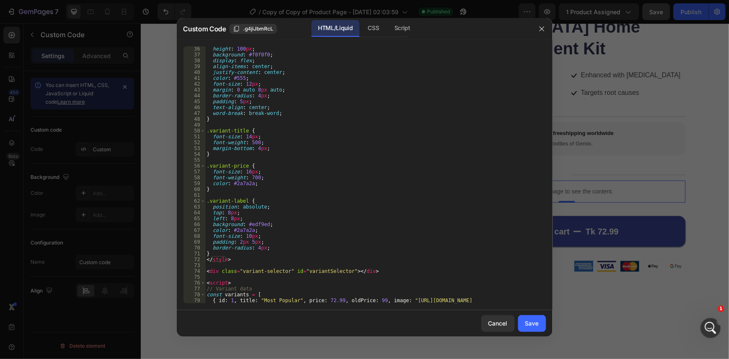
scroll to position [228, 0]
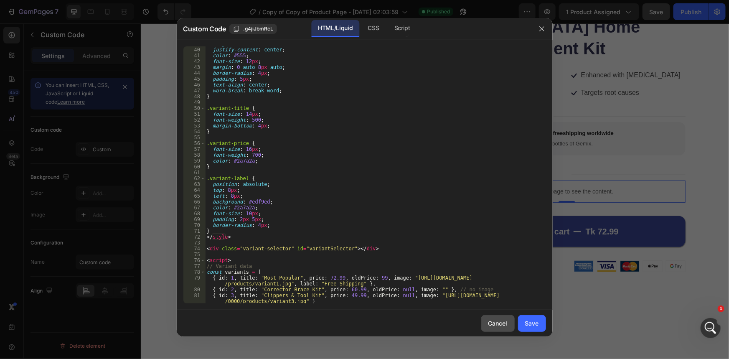
click at [508, 325] on button "Cancel" at bounding box center [497, 323] width 33 height 17
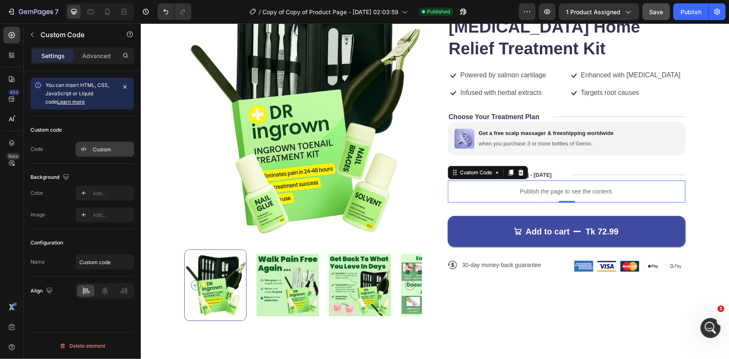
click at [107, 151] on div "Custom" at bounding box center [112, 150] width 39 height 8
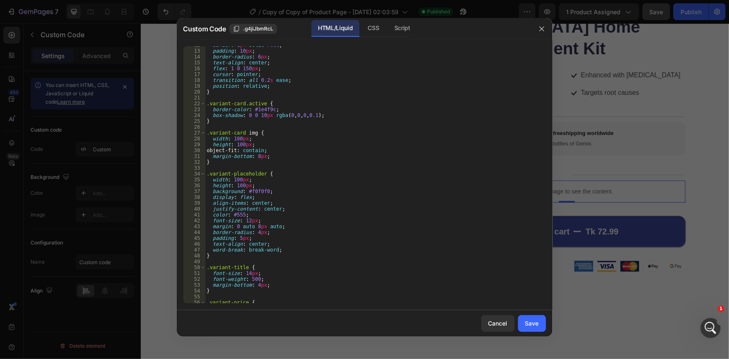
scroll to position [23, 0]
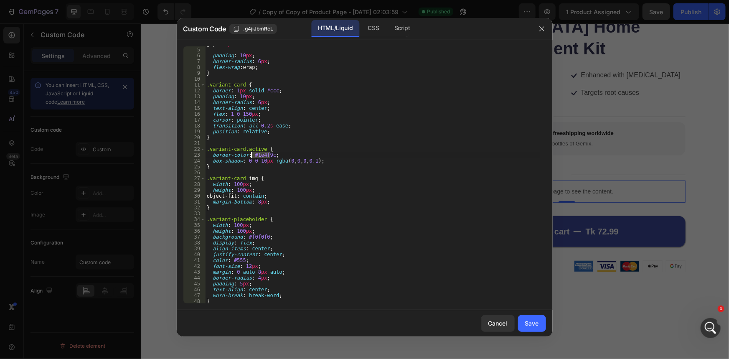
drag, startPoint x: 271, startPoint y: 155, endPoint x: 250, endPoint y: 153, distance: 21.4
click at [250, 153] on div "gap : 15 px ; padding : 10 px ; border-radius : 6 px ; flex-wrap : wrap ; } .va…" at bounding box center [372, 175] width 335 height 269
paste textarea "0D591B"
click at [280, 153] on div "gap : 15 px ; padding : 10 px ; border-radius : 6 px ; flex-wrap : wrap ; } .va…" at bounding box center [372, 175] width 335 height 269
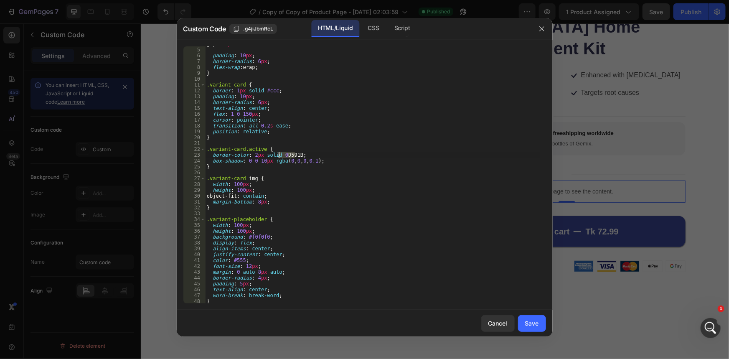
drag, startPoint x: 295, startPoint y: 155, endPoint x: 278, endPoint y: 156, distance: 17.2
click at [278, 156] on div "gap : 15 px ; padding : 10 px ; border-radius : 6 px ; flex-wrap : wrap ; } .va…" at bounding box center [372, 175] width 335 height 269
paste textarea "#"
click at [279, 156] on div "gap : 15 px ; padding : 10 px ; border-radius : 6 px ; flex-wrap : wrap ; } .va…" at bounding box center [372, 175] width 335 height 269
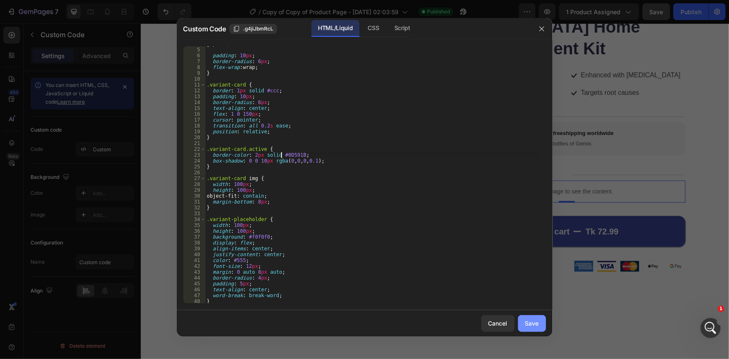
type textarea "border-color: 2px solid #0D591B;"
click at [533, 322] on div "Save" at bounding box center [532, 323] width 14 height 9
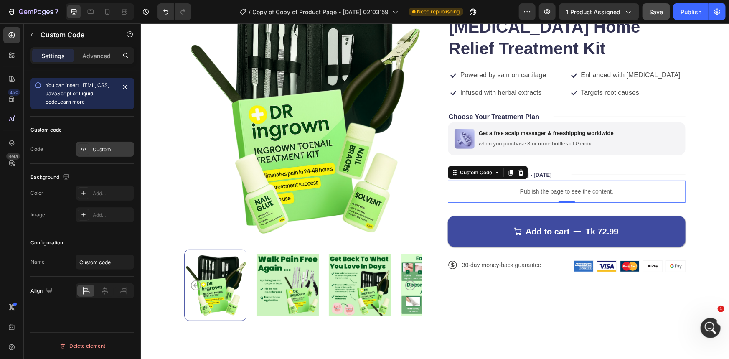
click at [105, 147] on div "Custom" at bounding box center [112, 150] width 39 height 8
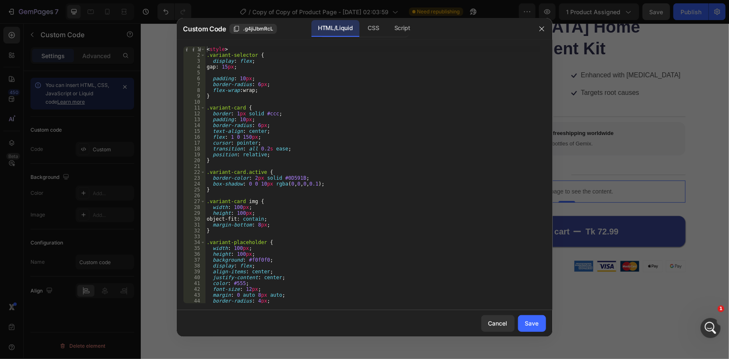
type textarea "border-color: 2px solid #0D591B;"
click at [307, 176] on div "< style > .variant-selector { display : flex ; gap : 15 px ; padding : 10 px ; …" at bounding box center [372, 180] width 335 height 269
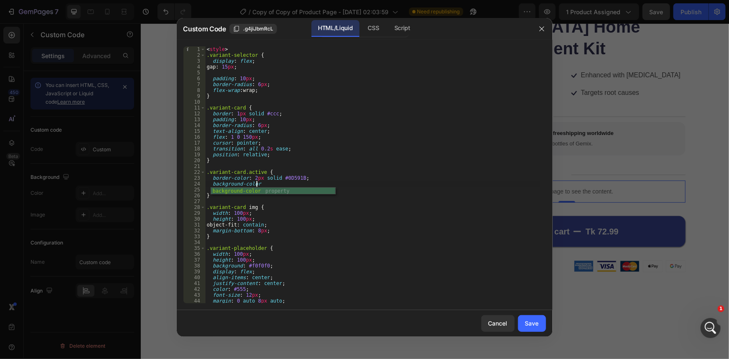
scroll to position [0, 4]
paste textarea "#0d591b1a;"
click at [260, 183] on div "< style > .variant-selector { display : flex ; gap : 15 px ; padding : 10 px ; …" at bounding box center [372, 180] width 335 height 269
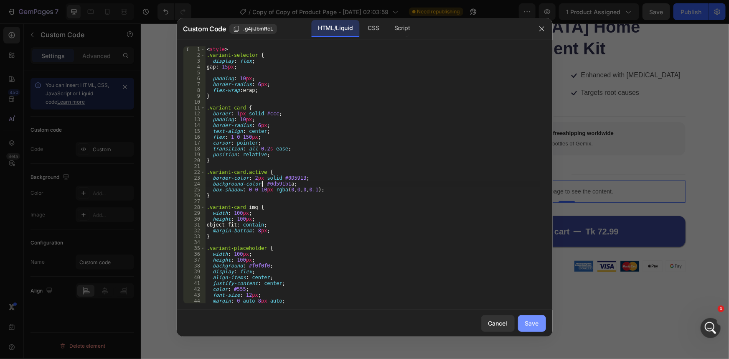
type textarea "background-color: #0d591b1a;"
click at [534, 323] on div "Save" at bounding box center [532, 323] width 14 height 9
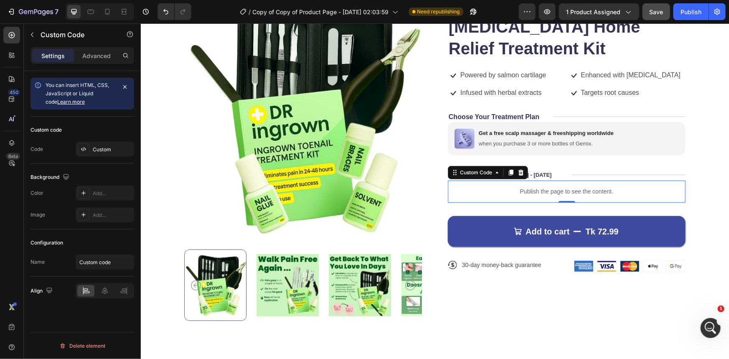
click at [572, 198] on div "Publish the page to see the content." at bounding box center [566, 191] width 238 height 22
click at [563, 193] on p "Publish the page to see the content." at bounding box center [566, 191] width 238 height 9
click at [106, 150] on div "Custom" at bounding box center [112, 150] width 39 height 8
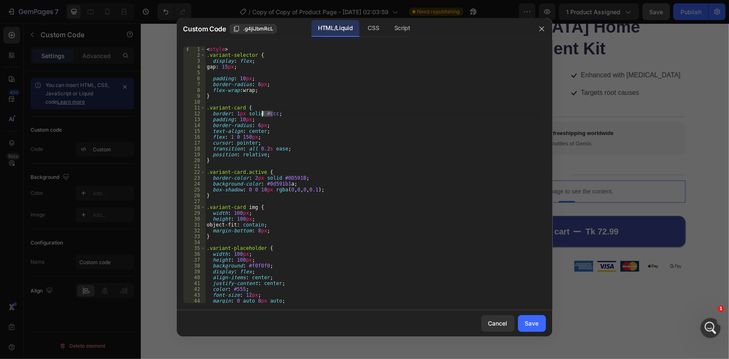
drag, startPoint x: 274, startPoint y: 113, endPoint x: 262, endPoint y: 113, distance: 11.7
click at [262, 113] on div "< style > .variant-selector { display : flex ; gap : 15 px ; padding : 10 px ; …" at bounding box center [372, 180] width 335 height 269
paste textarea "0d591b4d"
paste textarea "#0d591b4d"
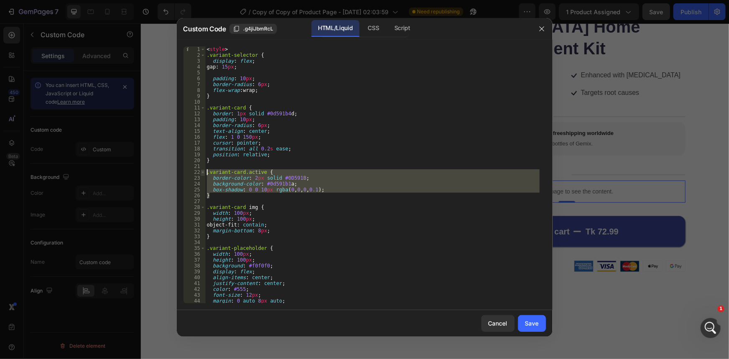
drag, startPoint x: 213, startPoint y: 195, endPoint x: 203, endPoint y: 171, distance: 26.1
click at [203, 171] on div "border: 1px solid #0d591b4d; 1 2 3 4 5 6 7 8 9 10 11 12 13 14 15 16 17 18 19 20…" at bounding box center [364, 174] width 363 height 257
click at [217, 196] on div "< style > .variant-selector { display : flex ; gap : 15 px ; padding : 10 px ; …" at bounding box center [372, 174] width 335 height 257
type textarea "}"
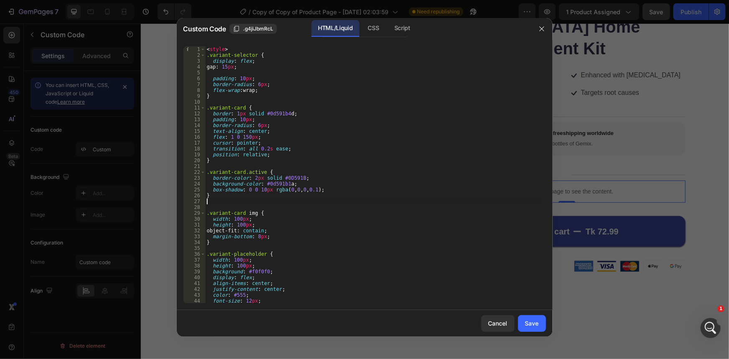
paste textarea "}"
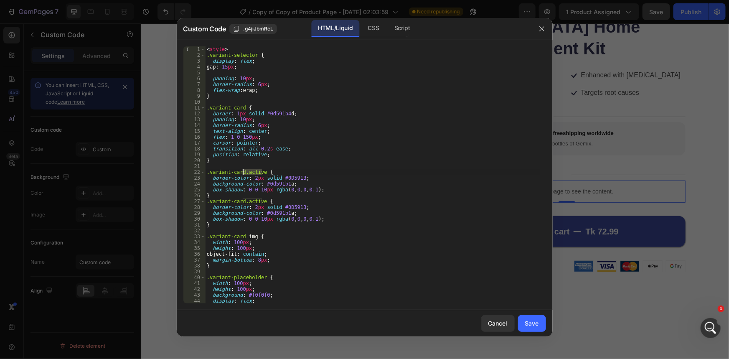
drag, startPoint x: 263, startPoint y: 169, endPoint x: 243, endPoint y: 170, distance: 19.7
click at [243, 170] on div "< style > .variant-selector { display : flex ; gap : 15 px ; padding : 10 px ; …" at bounding box center [372, 180] width 335 height 269
drag, startPoint x: 303, startPoint y: 178, endPoint x: 200, endPoint y: 176, distance: 103.2
click at [200, 176] on div ".variant-card:hover { 1 2 3 4 5 6 7 8 9 10 11 12 13 14 15 16 17 18 19 20 21 22 …" at bounding box center [364, 174] width 363 height 257
click at [337, 198] on div "< style > .variant-selector { display : flex ; gap : 15 px ; padding : 10 px ; …" at bounding box center [372, 180] width 335 height 269
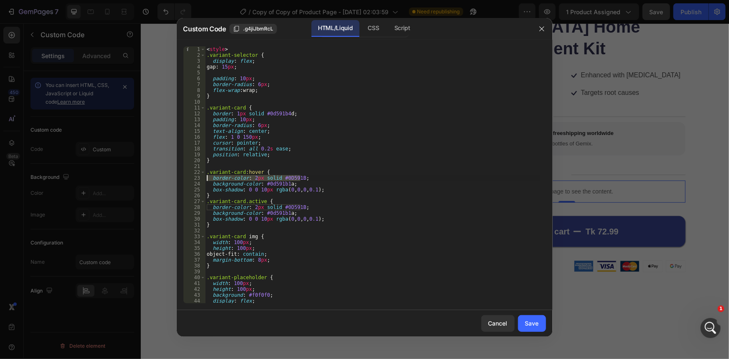
type textarea "}"
click at [536, 323] on div "Save" at bounding box center [532, 323] width 14 height 9
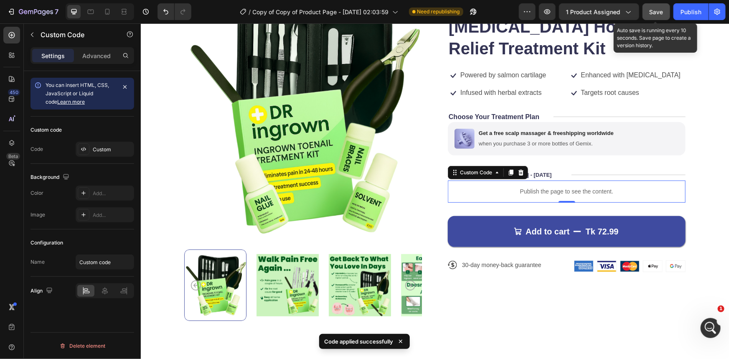
drag, startPoint x: 662, startPoint y: 8, endPoint x: 533, endPoint y: 38, distance: 131.7
click at [662, 8] on span "Save" at bounding box center [656, 11] width 14 height 7
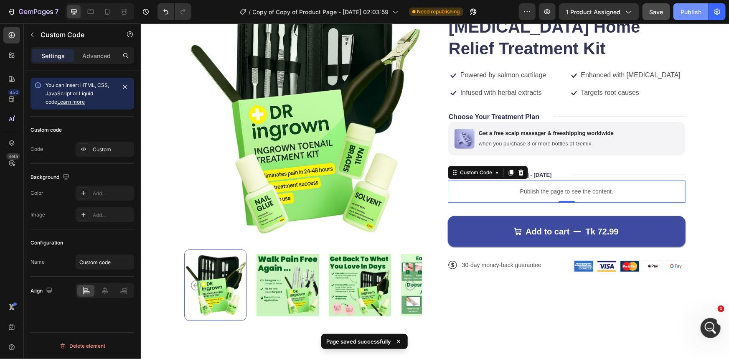
drag, startPoint x: 695, startPoint y: 12, endPoint x: 553, endPoint y: 28, distance: 142.1
click at [695, 12] on div "Publish" at bounding box center [690, 12] width 21 height 9
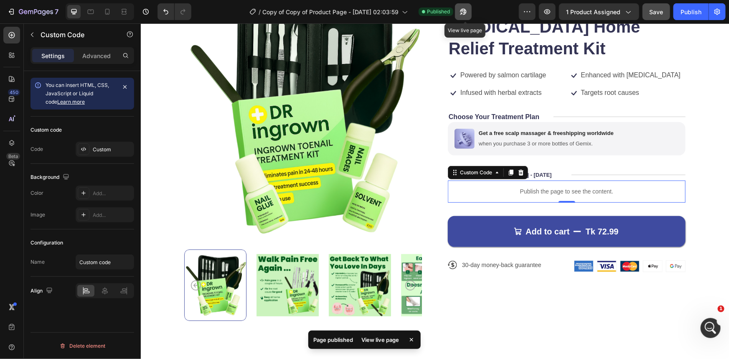
click at [462, 13] on icon "button" at bounding box center [461, 14] width 2 height 2
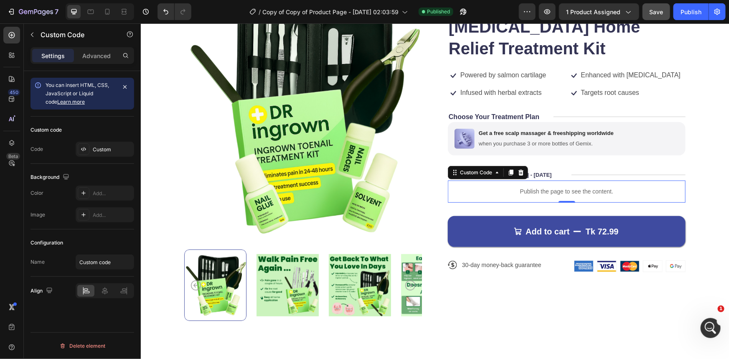
click at [536, 192] on p "Publish the page to see the content." at bounding box center [566, 191] width 238 height 9
click at [101, 154] on div "Custom" at bounding box center [105, 149] width 58 height 15
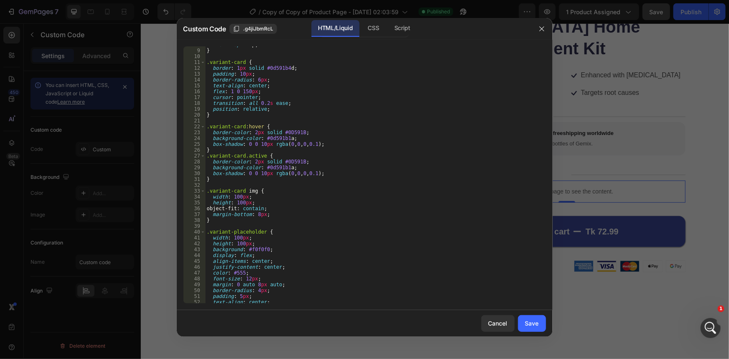
scroll to position [46, 0]
click at [334, 230] on div "flex-wrap : wrap ; } .variant-card { border : 1 px solid #0d591b4 d ; padding :…" at bounding box center [372, 176] width 335 height 269
type textarea "</script>"
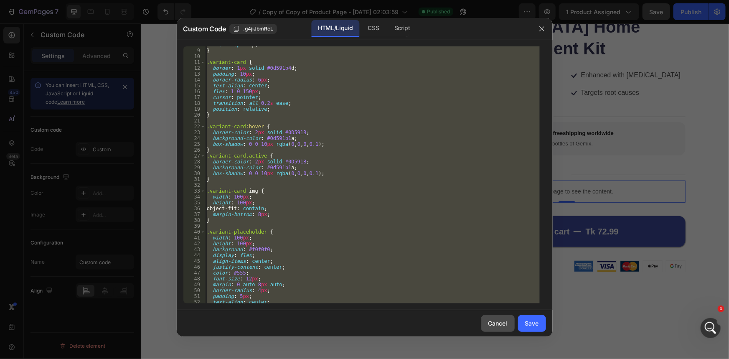
click at [497, 323] on div "Cancel" at bounding box center [497, 323] width 19 height 9
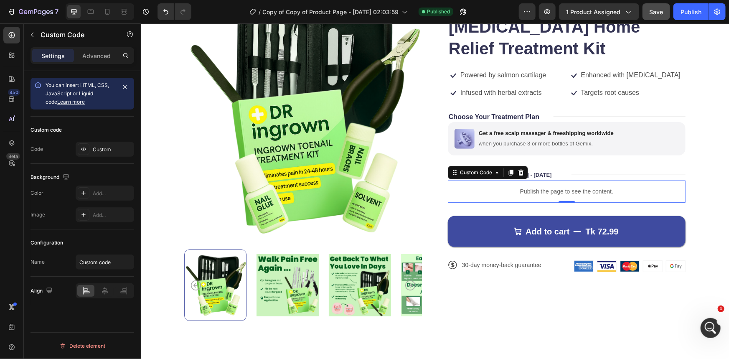
click at [577, 194] on p "Publish the page to see the content." at bounding box center [566, 191] width 238 height 9
click at [87, 146] on div at bounding box center [84, 149] width 12 height 12
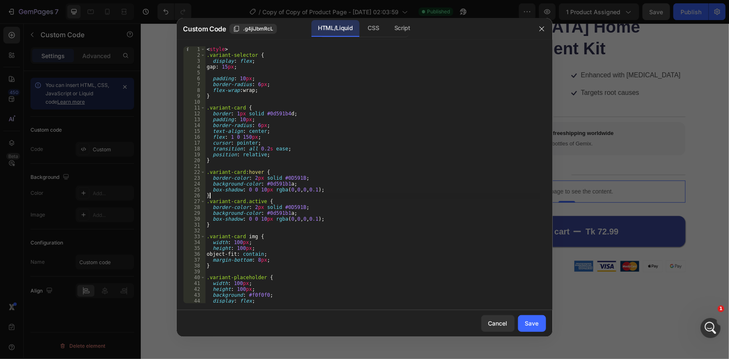
click at [358, 193] on div "< style > .variant-selector { display : flex ; gap : 15 px ; padding : 10 px ; …" at bounding box center [372, 180] width 335 height 269
type textarea "</script>"
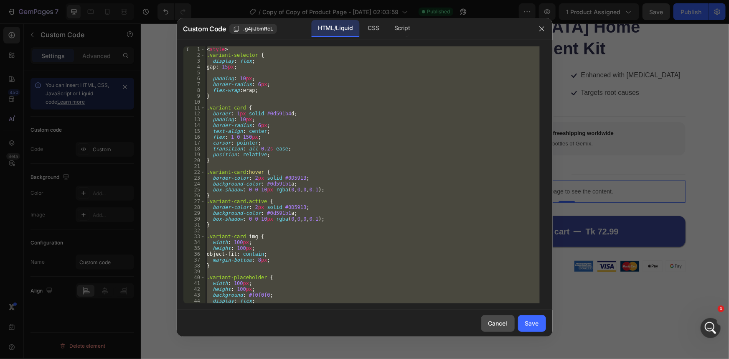
click at [499, 323] on div "Cancel" at bounding box center [497, 323] width 19 height 9
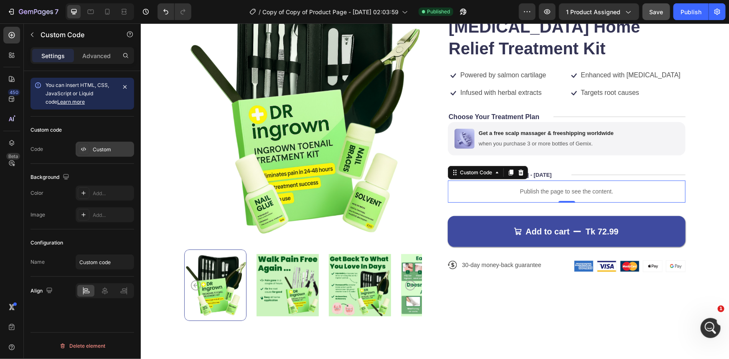
click at [104, 146] on div "Custom" at bounding box center [112, 150] width 39 height 8
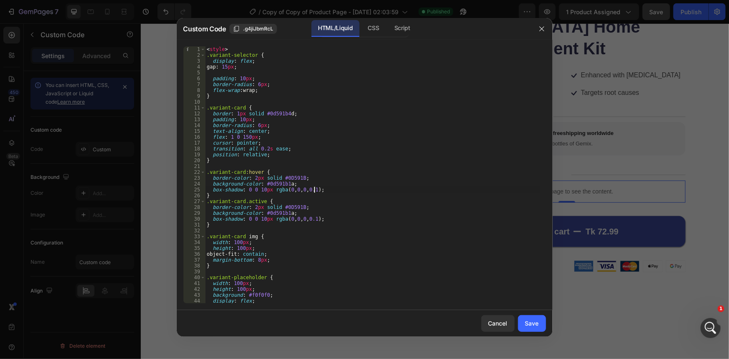
click at [360, 190] on div "< style > .variant-selector { display : flex ; gap : 15 px ; padding : 10 px ; …" at bounding box center [372, 180] width 335 height 269
type textarea "</script>"
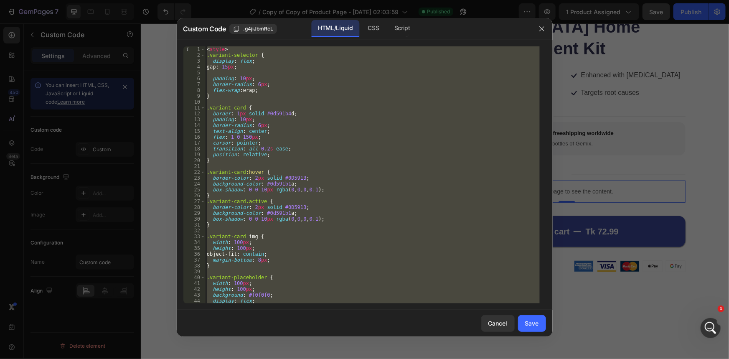
paste textarea
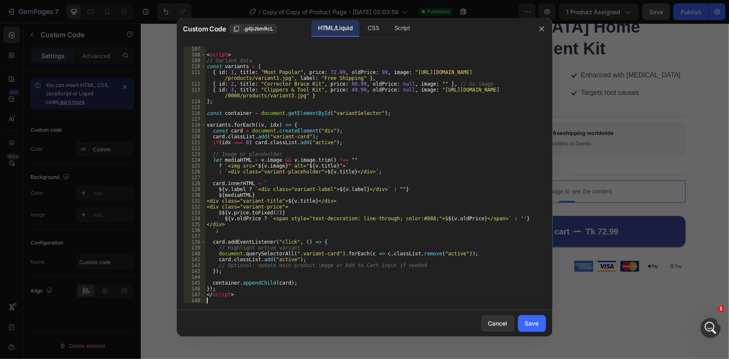
scroll to position [620, 0]
click at [529, 327] on div "Save" at bounding box center [532, 323] width 14 height 9
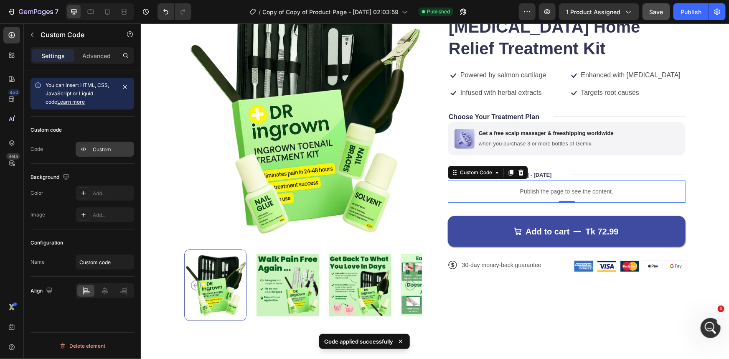
click at [96, 152] on div "Custom" at bounding box center [112, 150] width 39 height 8
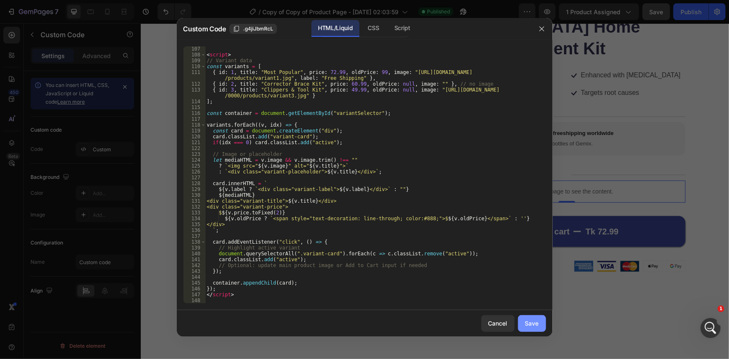
click at [534, 326] on div "Save" at bounding box center [532, 323] width 14 height 9
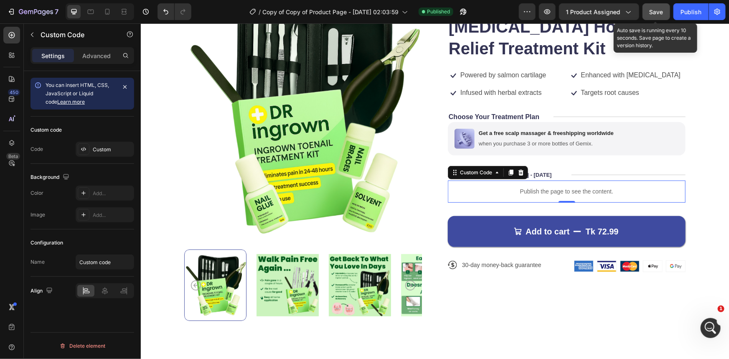
click at [652, 12] on span "Save" at bounding box center [656, 11] width 14 height 7
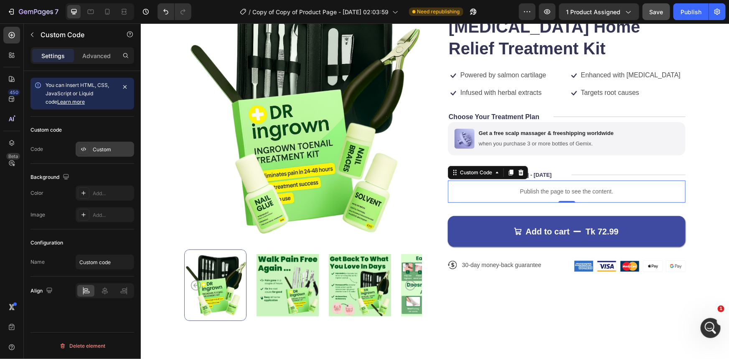
click at [105, 150] on div "Custom" at bounding box center [112, 150] width 39 height 8
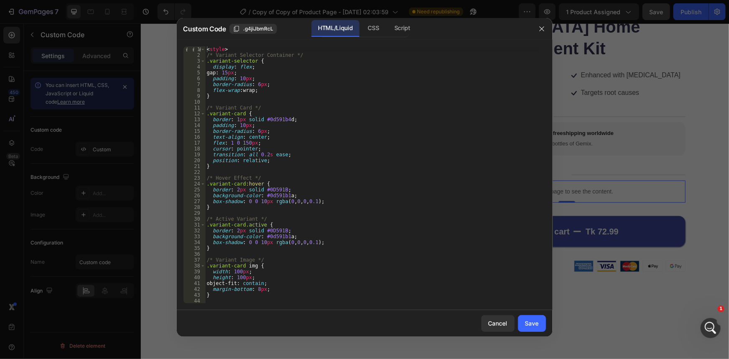
click at [357, 185] on div "< style > /* Variant Selector Container */ .variant-selector { display : flex ;…" at bounding box center [372, 180] width 335 height 269
type textarea "</script>"
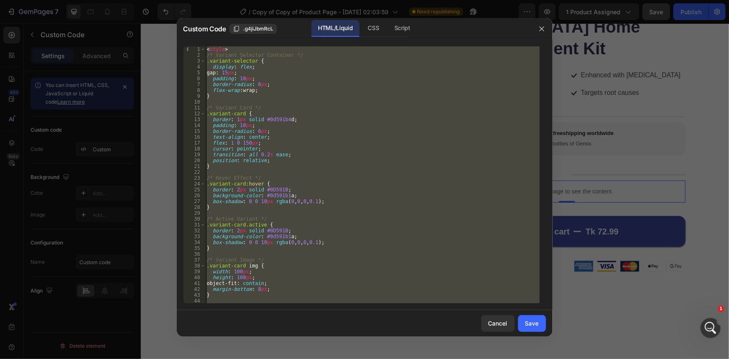
paste textarea
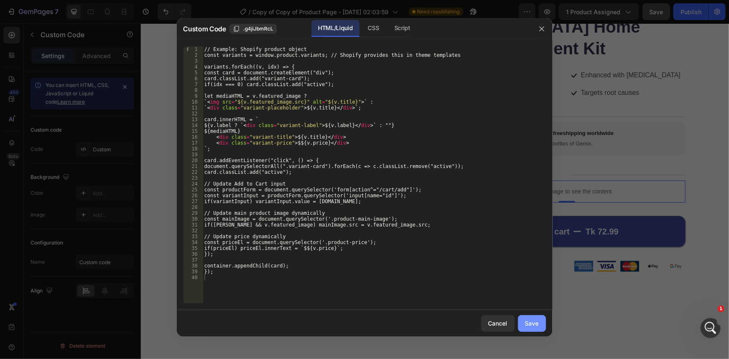
click at [527, 320] on div "Save" at bounding box center [532, 323] width 14 height 9
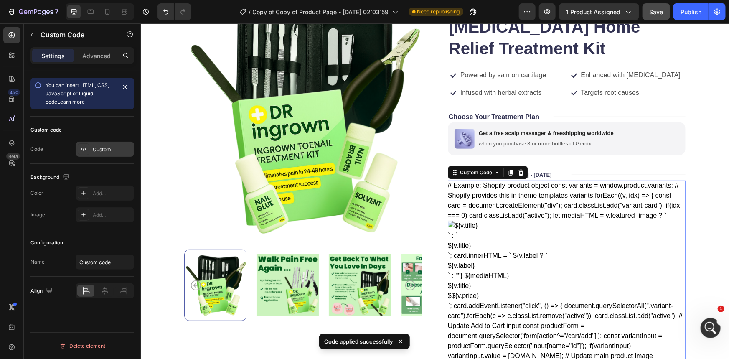
click at [96, 152] on div "Custom" at bounding box center [105, 149] width 58 height 15
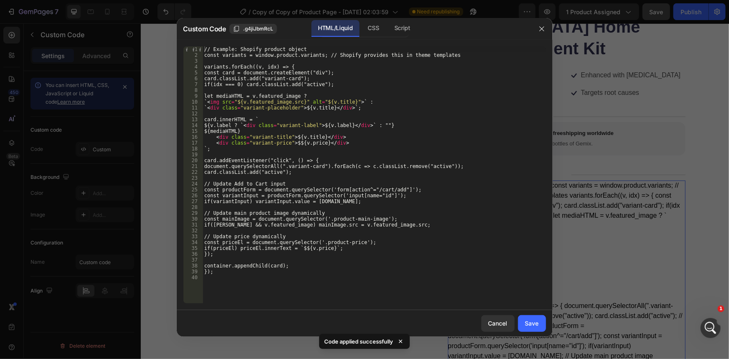
click at [465, 254] on div "// Example: Shopify product object const variants = window.product.variants; //…" at bounding box center [374, 180] width 343 height 269
type textarea "});"
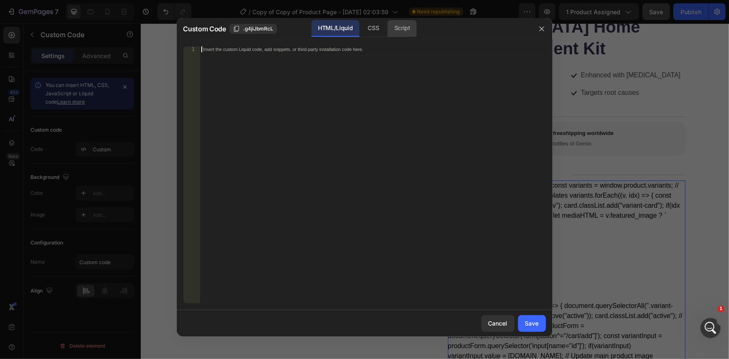
click at [402, 32] on div "Script" at bounding box center [402, 28] width 29 height 17
click at [345, 149] on div "Insert the Javascript code to add interaction and animation to your content her…" at bounding box center [373, 180] width 346 height 269
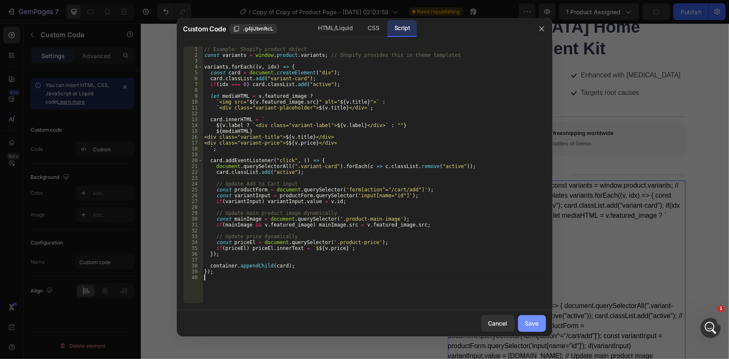
click at [530, 322] on div "Save" at bounding box center [532, 323] width 14 height 9
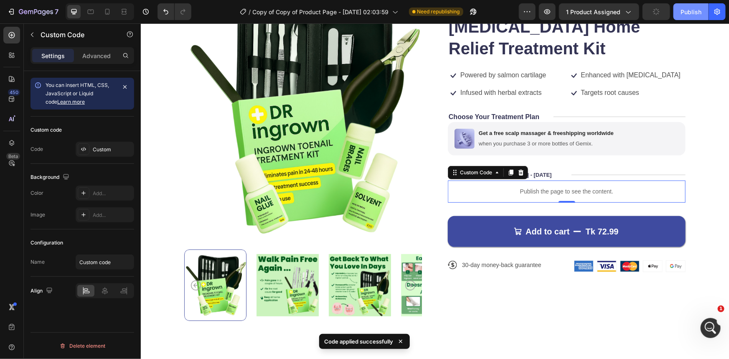
click at [696, 10] on div "Publish" at bounding box center [690, 12] width 21 height 9
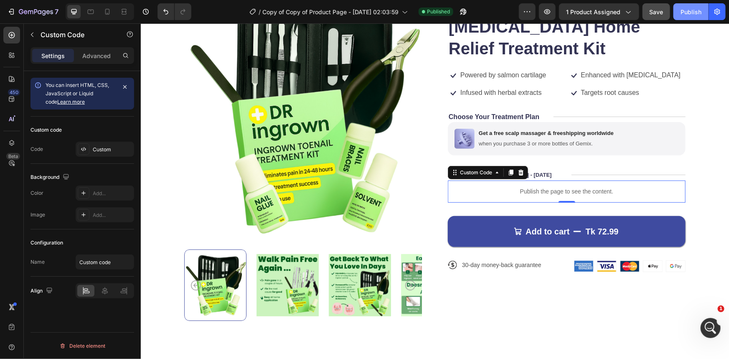
click at [689, 13] on div "Publish" at bounding box center [690, 12] width 21 height 9
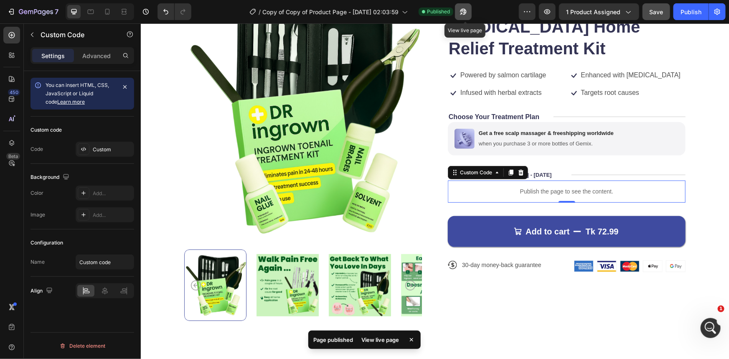
click at [463, 15] on icon "button" at bounding box center [463, 12] width 8 height 8
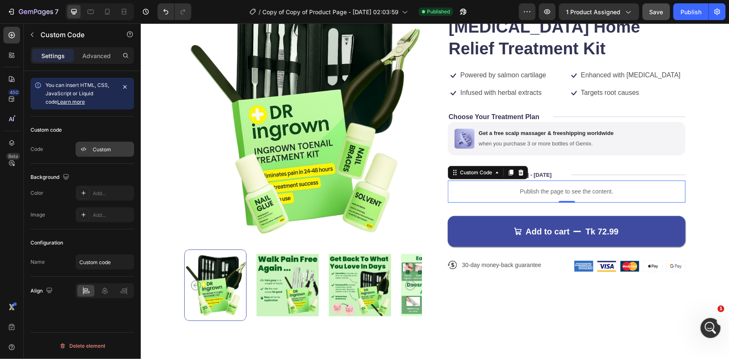
click at [104, 146] on div "Custom" at bounding box center [112, 150] width 39 height 8
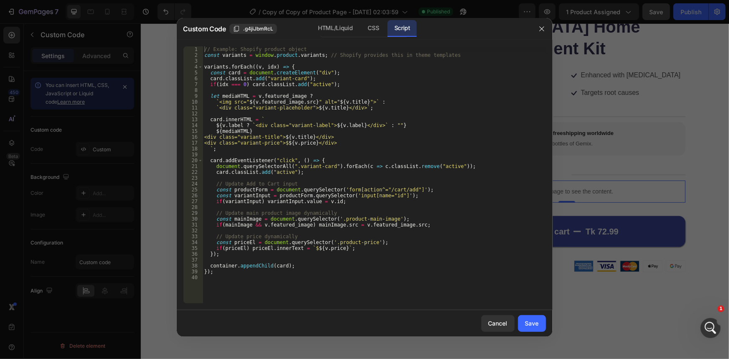
click at [434, 223] on div "// Example: Shopify product object const variants = window . product . variants…" at bounding box center [374, 180] width 343 height 269
type textarea "});"
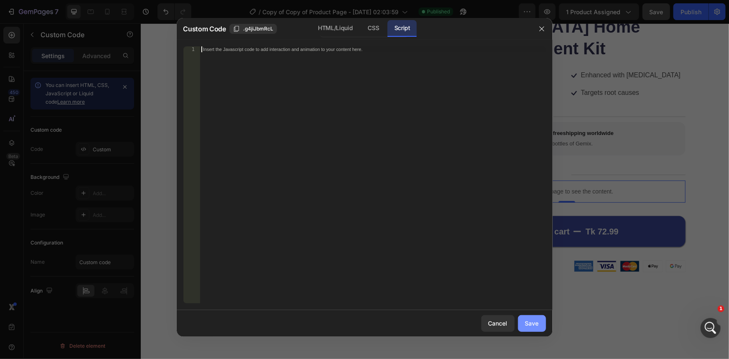
click at [535, 324] on div "Save" at bounding box center [532, 323] width 14 height 9
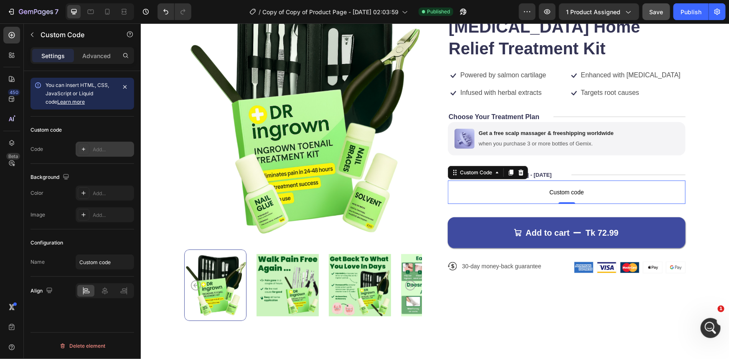
click at [107, 151] on div "Add..." at bounding box center [112, 150] width 39 height 8
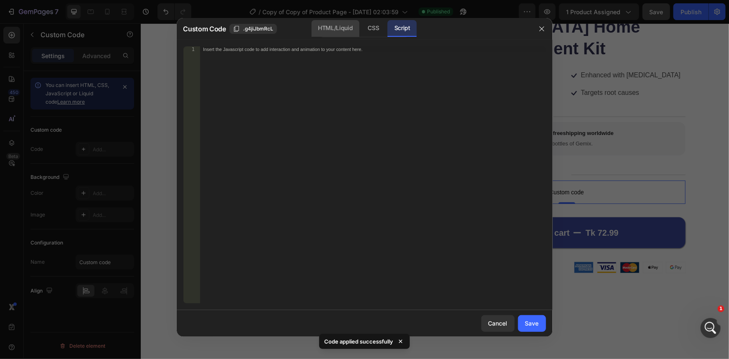
click at [329, 25] on div "HTML/Liquid" at bounding box center [335, 28] width 48 height 17
click at [330, 143] on div "Insert the custom Liquid code, add snippets, or third-party installation code h…" at bounding box center [373, 180] width 346 height 269
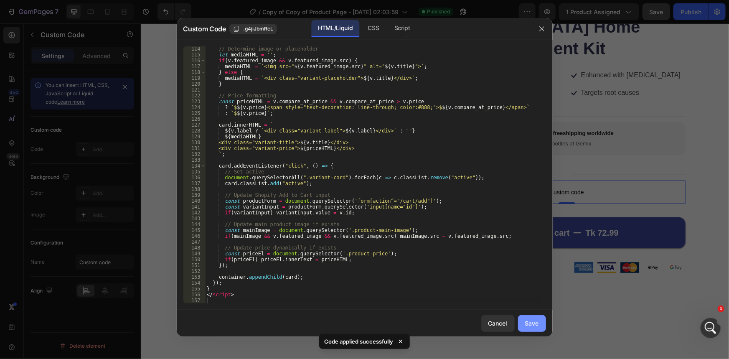
click at [527, 321] on div "Save" at bounding box center [532, 323] width 14 height 9
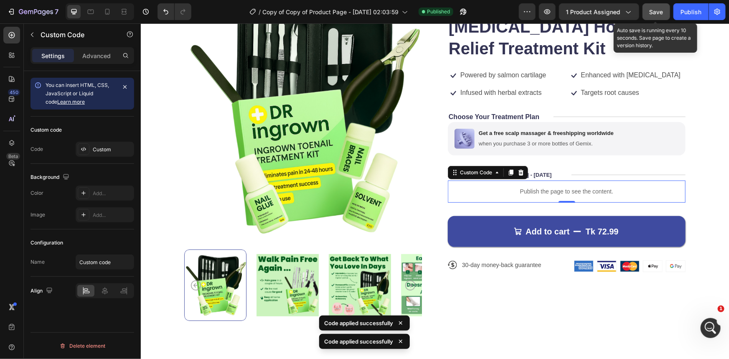
click at [661, 11] on span "Save" at bounding box center [656, 11] width 14 height 7
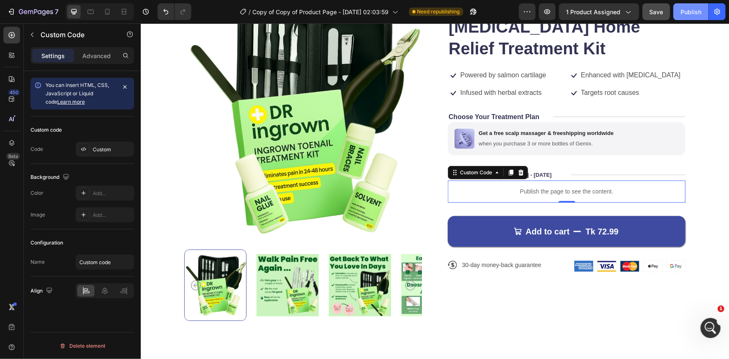
click at [694, 11] on div "Publish" at bounding box center [690, 12] width 21 height 9
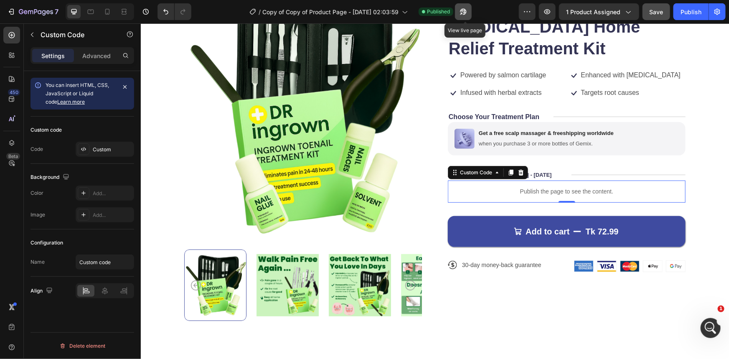
click at [463, 13] on icon "button" at bounding box center [463, 12] width 8 height 8
click at [534, 192] on p "Publish the page to see the content." at bounding box center [566, 191] width 238 height 9
click at [687, 13] on div "Publish" at bounding box center [690, 12] width 21 height 9
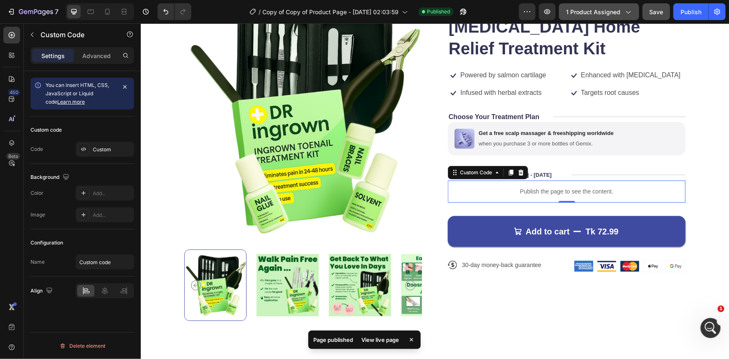
click at [581, 11] on span "1 product assigned" at bounding box center [593, 12] width 54 height 9
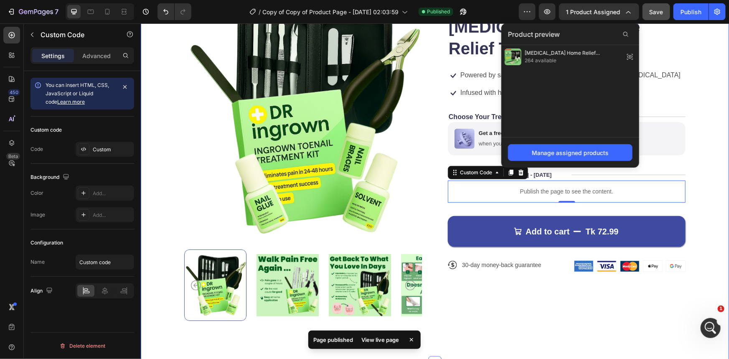
click at [705, 51] on div "Product Images Icon Icon Icon Icon Icon Icon List 122,000+ Happy Customers Text…" at bounding box center [434, 163] width 588 height 398
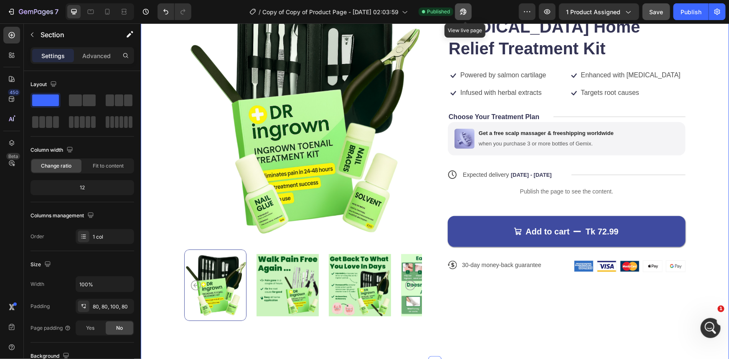
click at [467, 6] on button "button" at bounding box center [463, 11] width 17 height 17
click at [462, 13] on icon "button" at bounding box center [461, 14] width 2 height 2
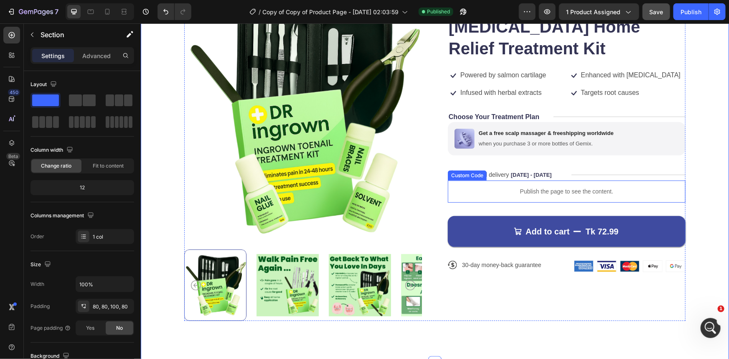
click at [524, 192] on p "Publish the page to see the content." at bounding box center [566, 191] width 238 height 9
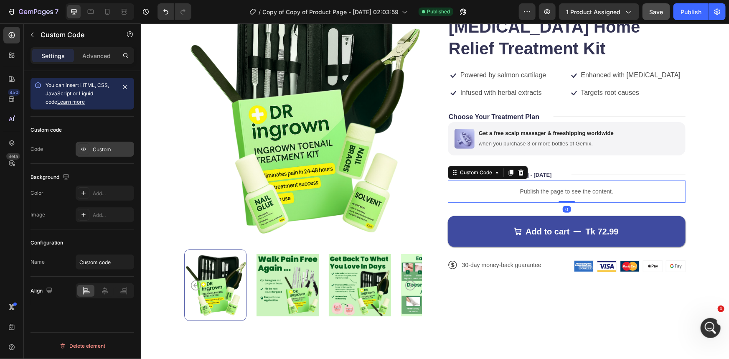
click at [111, 144] on div "Custom" at bounding box center [105, 149] width 58 height 15
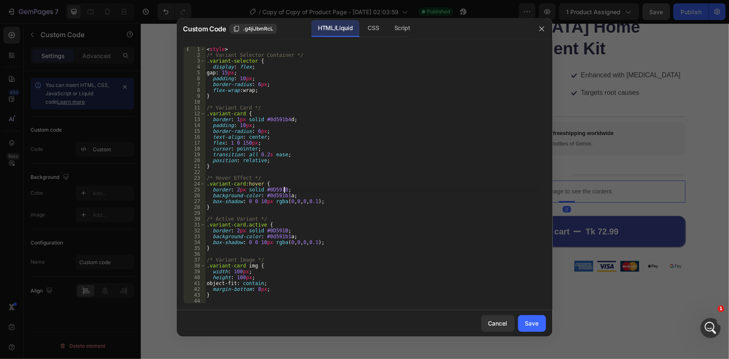
click at [360, 188] on div "< style > /* Variant Selector Container */ .variant-selector { display : flex ;…" at bounding box center [372, 180] width 335 height 269
type textarea "</script>"
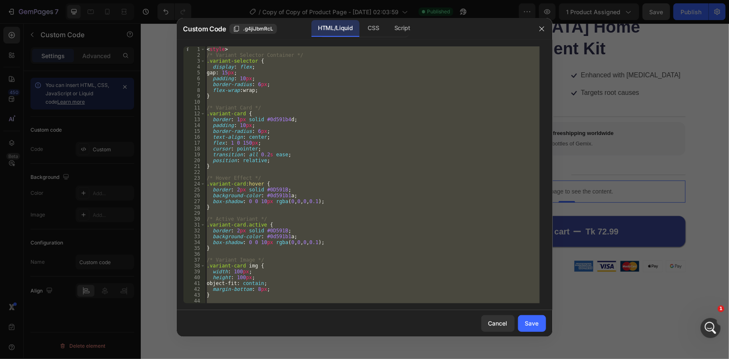
paste textarea
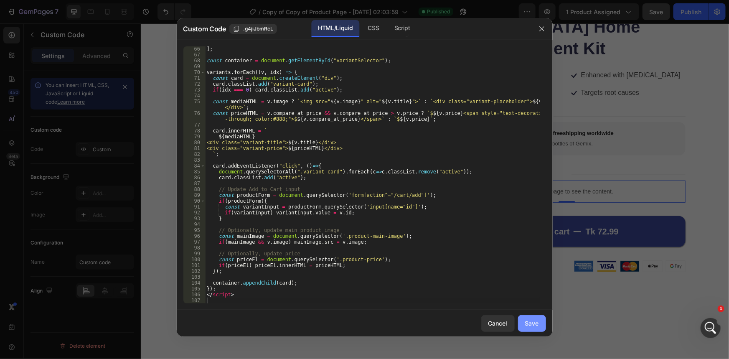
click at [525, 320] on div "Save" at bounding box center [532, 323] width 14 height 9
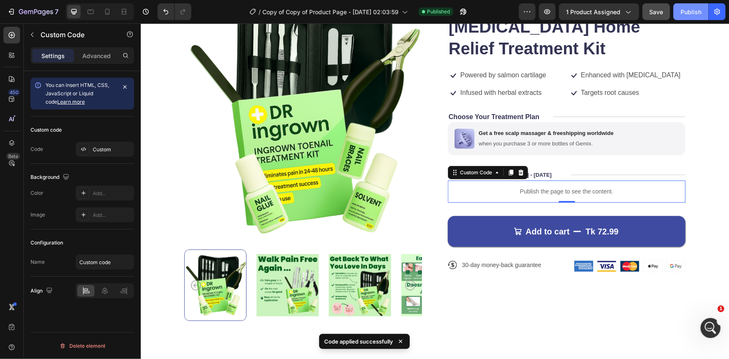
click at [685, 12] on div "Publish" at bounding box center [690, 12] width 21 height 9
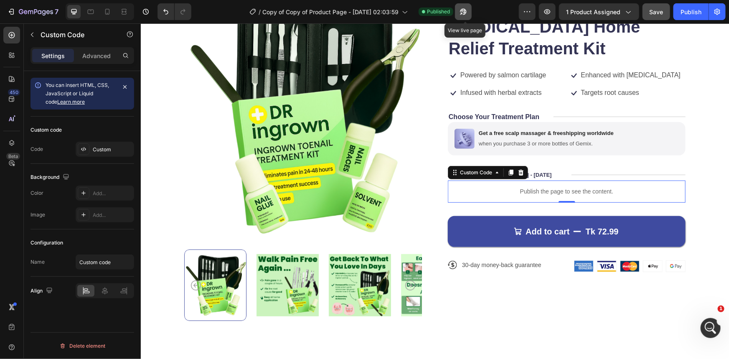
click at [466, 9] on icon "button" at bounding box center [463, 12] width 6 height 6
click at [108, 151] on div "Custom" at bounding box center [112, 150] width 39 height 8
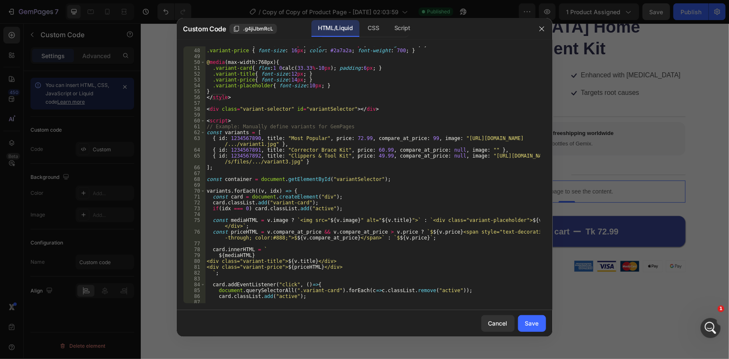
scroll to position [342, 0]
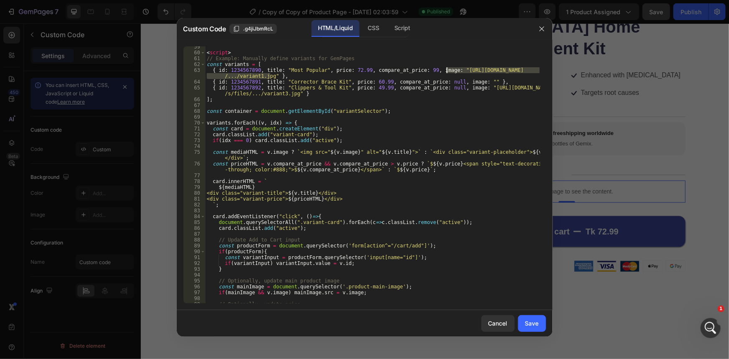
drag, startPoint x: 271, startPoint y: 75, endPoint x: 447, endPoint y: 69, distance: 175.9
click at [447, 69] on div "< script > // Example: Manually define variants for GemPages const variants = […" at bounding box center [372, 178] width 335 height 269
paste textarea "1/0936/9927/7109/files/varinat_1.png?v=1758921528"
click at [473, 81] on div "< script > // Example: Manually define variants for GemPages const variants = […" at bounding box center [372, 178] width 335 height 269
paste textarea "https://cdn.shopify.com/s/files/1/0936/9927/7109/files/Copy_of_Product_Images_4…"
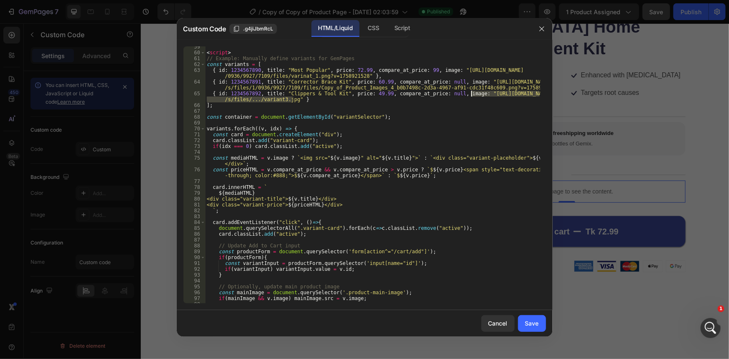
drag, startPoint x: 292, startPoint y: 100, endPoint x: 472, endPoint y: 94, distance: 179.7
click at [472, 94] on div "< script > // Example: Manually define variants for GemPages const variants = […" at bounding box center [372, 178] width 335 height 269
paste textarea "1/0936/9927/7109/files/Product_Images_72_29ec9560-aed0-44db-8579-1e84cfea4348.p…"
type textarea "{ id: 1234567892, title: "Clippers & Tool Kit", price: 49.99, compare_at_price:…"
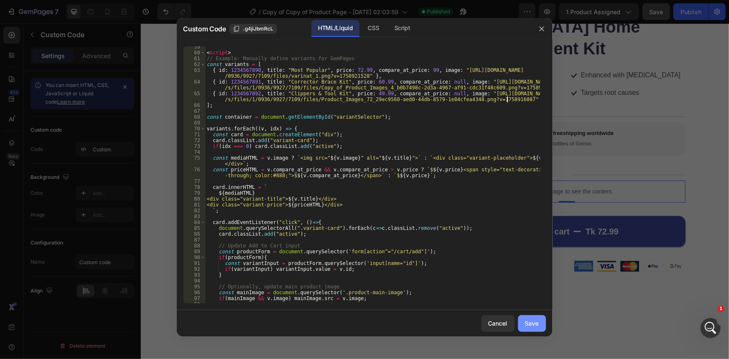
click at [530, 329] on button "Save" at bounding box center [532, 323] width 28 height 17
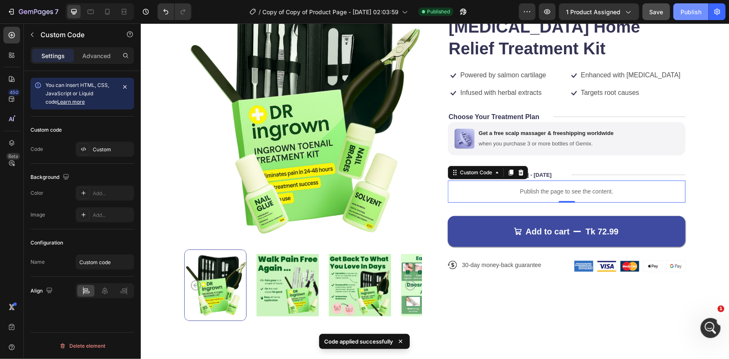
click at [699, 10] on div "Publish" at bounding box center [690, 12] width 21 height 9
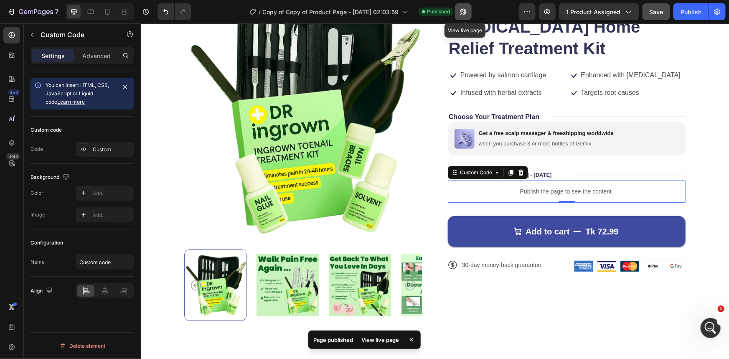
click at [465, 12] on icon "button" at bounding box center [463, 12] width 8 height 8
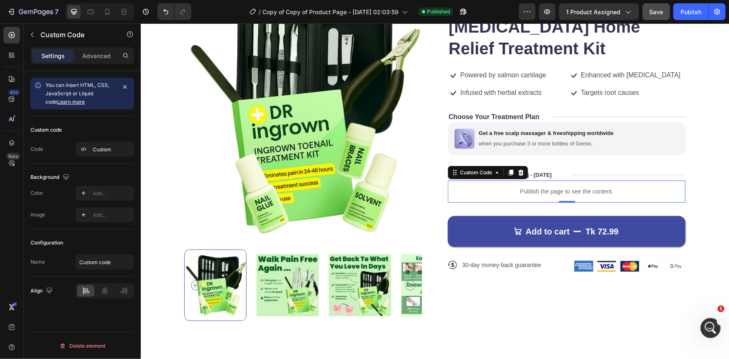
click at [528, 193] on p "Publish the page to see the content." at bounding box center [566, 191] width 238 height 9
click at [109, 147] on div "Custom" at bounding box center [112, 150] width 39 height 8
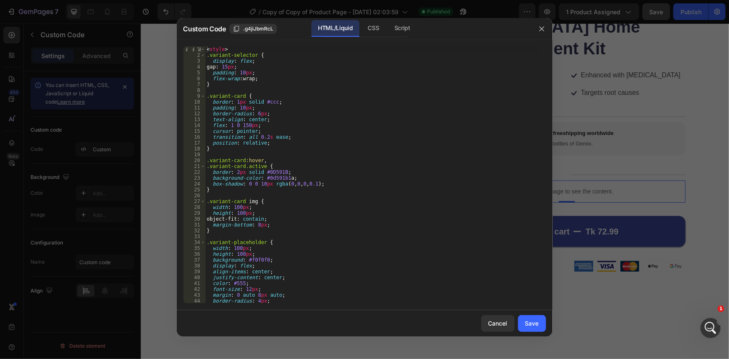
scroll to position [46, 0]
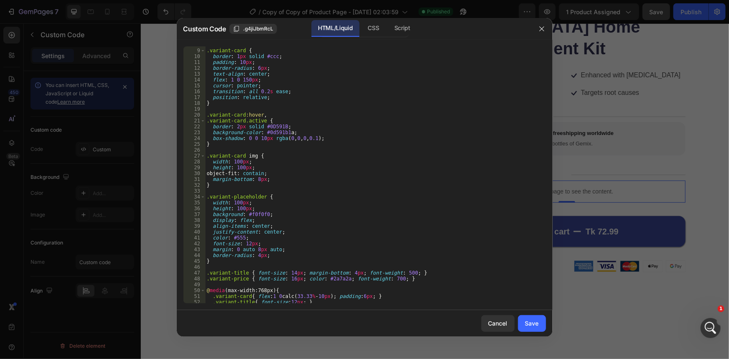
type textarea "margin-bottom: 8px;"
click at [273, 179] on div ".variant-card { border : 1 px solid #ccc ; padding : 10 px ; border-radius : 6 …" at bounding box center [372, 176] width 335 height 269
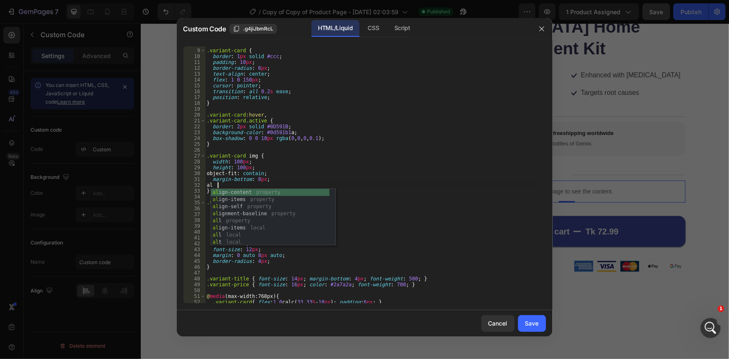
scroll to position [0, 0]
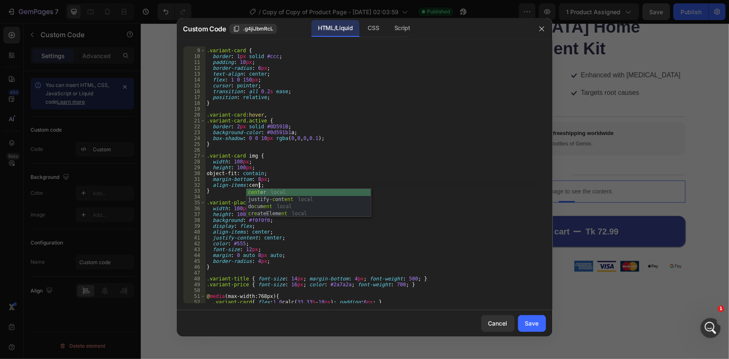
type textarea "align-items: center;"
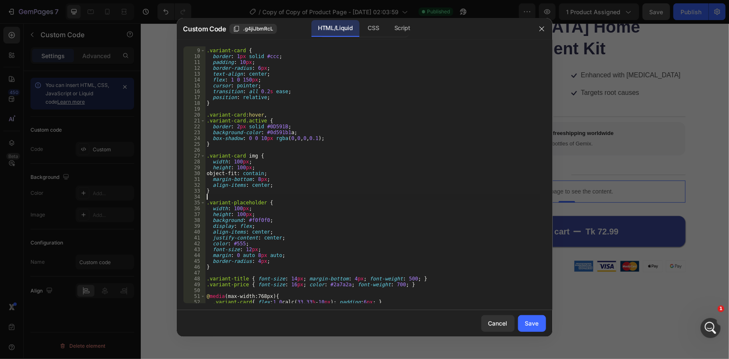
click at [371, 194] on div ".variant-card { border : 1 px solid #ccc ; padding : 10 px ; border-radius : 6 …" at bounding box center [372, 176] width 335 height 269
drag, startPoint x: 265, startPoint y: 184, endPoint x: 209, endPoint y: 187, distance: 56.1
click at [209, 187] on div ".variant-card { border : 1 px solid #ccc ; padding : 10 px ; border-radius : 6 …" at bounding box center [372, 176] width 335 height 269
click at [271, 100] on div ".variant-card { border : 1 px solid #ccc ; padding : 10 px ; border-radius : 6 …" at bounding box center [372, 176] width 335 height 269
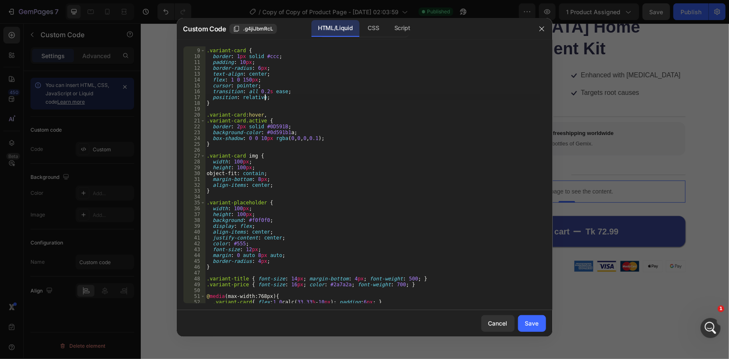
type textarea "position: relative;"
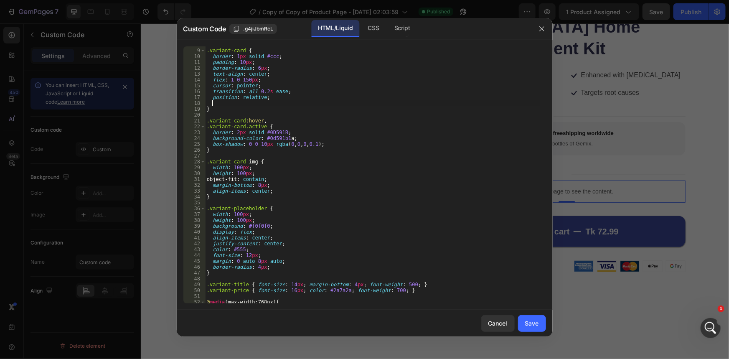
paste textarea "align-items: center;"
type textarea "align-items: center;"
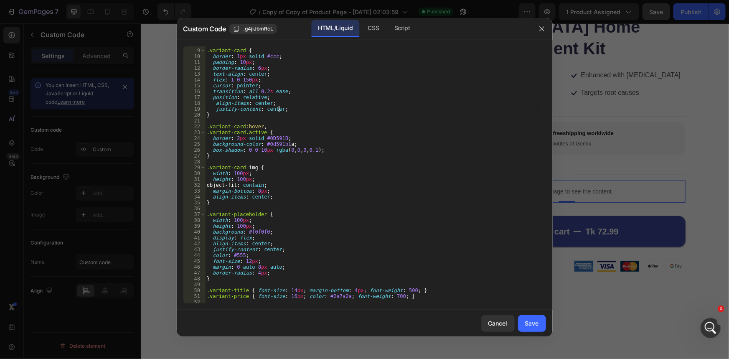
scroll to position [0, 5]
type textarea "justify-content: center;"
click at [536, 322] on div "Save" at bounding box center [532, 323] width 14 height 9
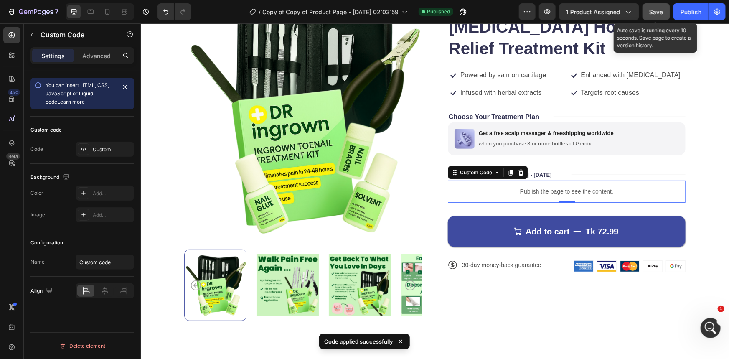
click at [660, 17] on button "Save" at bounding box center [656, 11] width 28 height 17
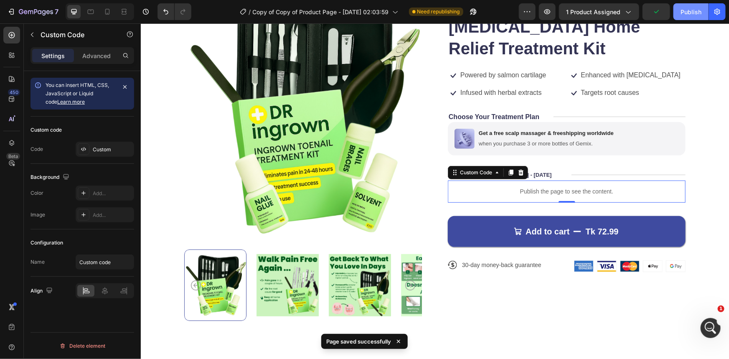
click at [687, 15] on div "Publish" at bounding box center [690, 12] width 21 height 9
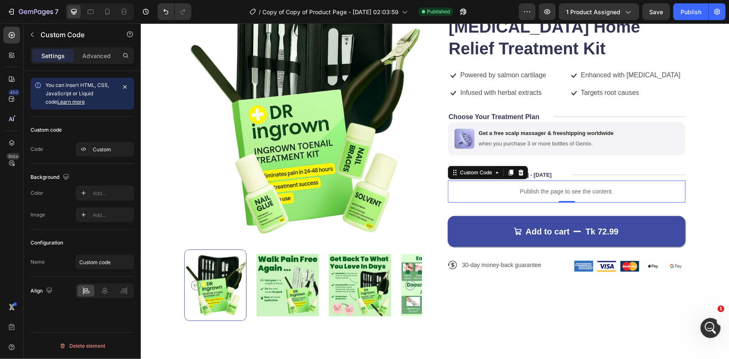
click at [531, 190] on p "Publish the page to see the content." at bounding box center [566, 191] width 238 height 9
click at [107, 150] on div "Custom" at bounding box center [112, 150] width 39 height 8
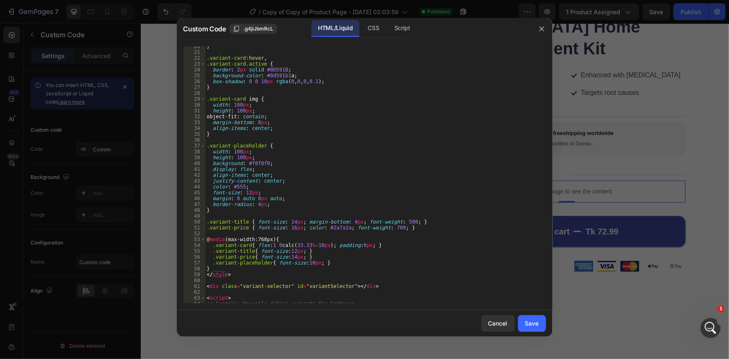
scroll to position [114, 0]
drag, startPoint x: 271, startPoint y: 128, endPoint x: 213, endPoint y: 127, distance: 58.1
click at [213, 127] on div "} .variant-card :hover , .variant-card.active { border : 2 px solid #0D591B ; b…" at bounding box center [372, 177] width 335 height 269
paste textarea "margin-right: auto"
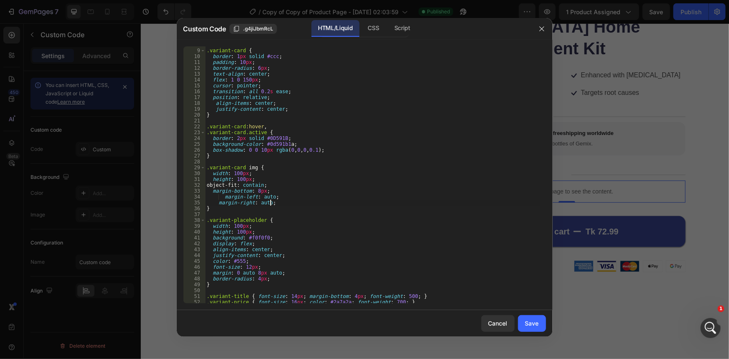
scroll to position [46, 0]
drag, startPoint x: 285, startPoint y: 111, endPoint x: 208, endPoint y: 104, distance: 77.1
click at [208, 104] on div ".variant-card { border : 1 px solid #ccc ; padding : 10 px ; border-radius : 6 …" at bounding box center [372, 176] width 335 height 269
type textarea "align-items: center; justify-content: center;"
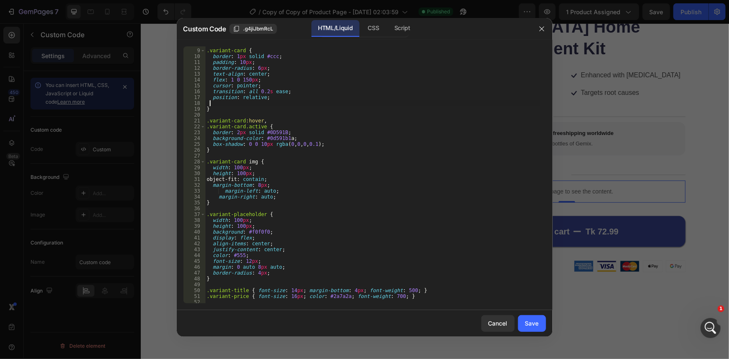
click at [408, 242] on div ".variant-card { border : 1 px solid #ccc ; padding : 10 px ; border-radius : 6 …" at bounding box center [372, 176] width 335 height 269
type textarea "</script>"
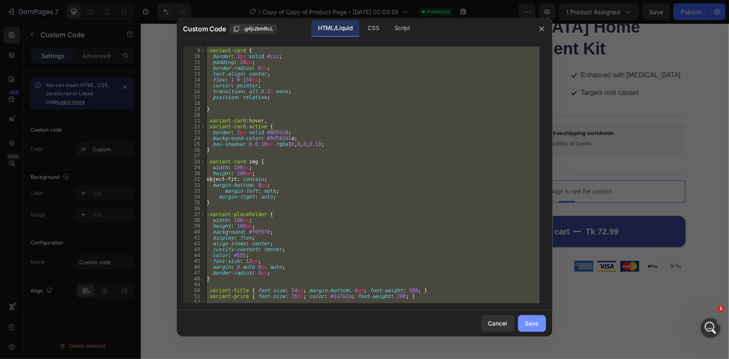
click at [530, 319] on div "Save" at bounding box center [532, 323] width 14 height 9
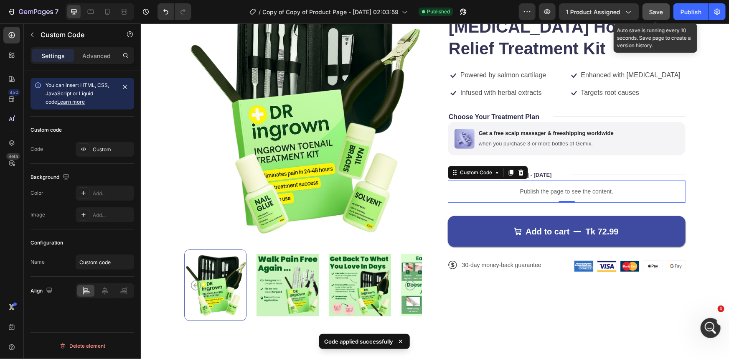
click at [658, 5] on button "Save" at bounding box center [656, 11] width 28 height 17
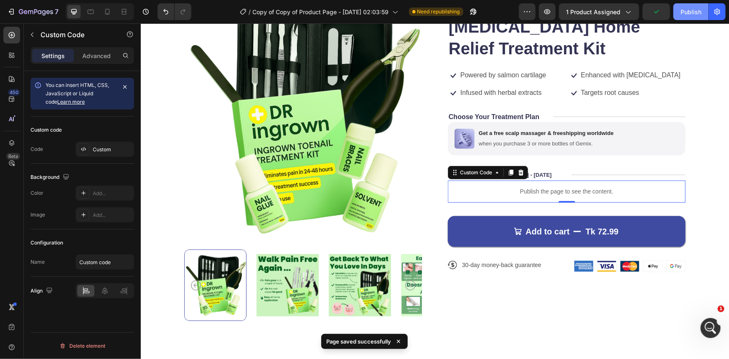
click at [691, 13] on div "Publish" at bounding box center [690, 12] width 21 height 9
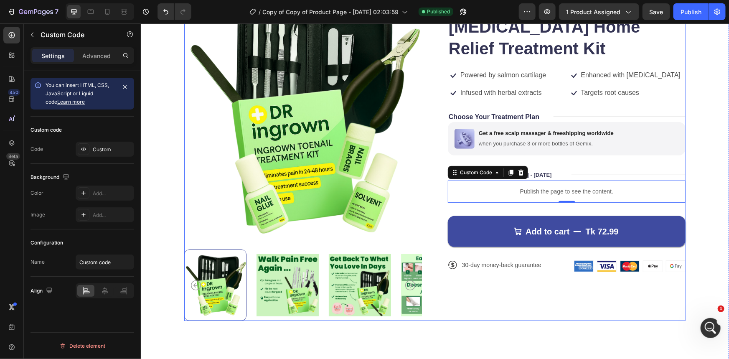
scroll to position [0, 0]
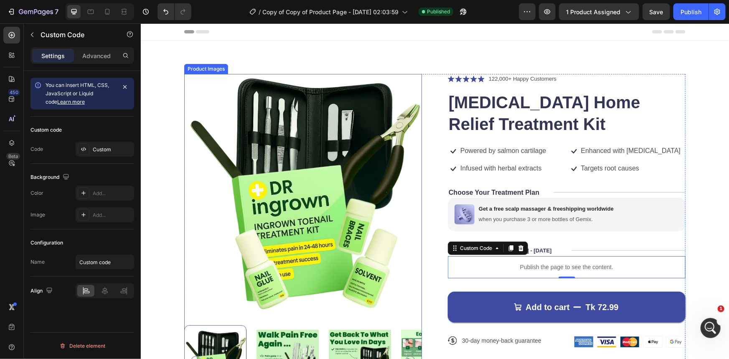
click at [245, 80] on img at bounding box center [303, 193] width 238 height 238
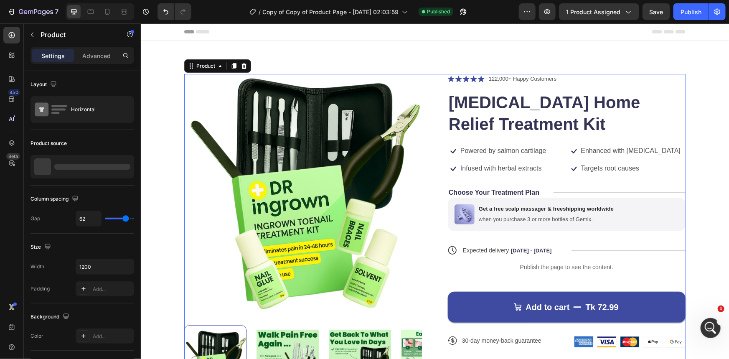
click at [427, 76] on div "Product Images Icon Icon Icon Icon Icon Icon List 122,000+ Happy Customers Text…" at bounding box center [434, 235] width 501 height 322
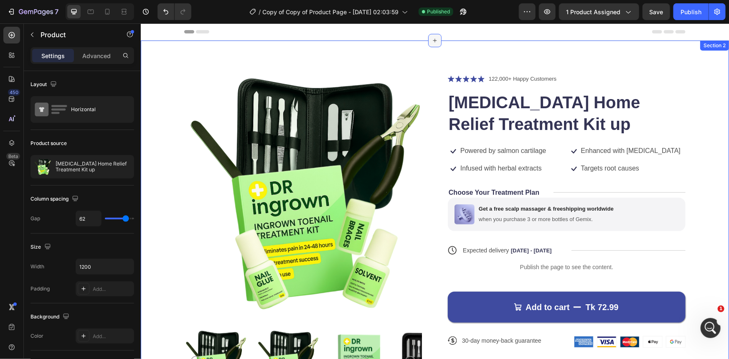
click at [431, 41] on icon at bounding box center [434, 40] width 7 height 7
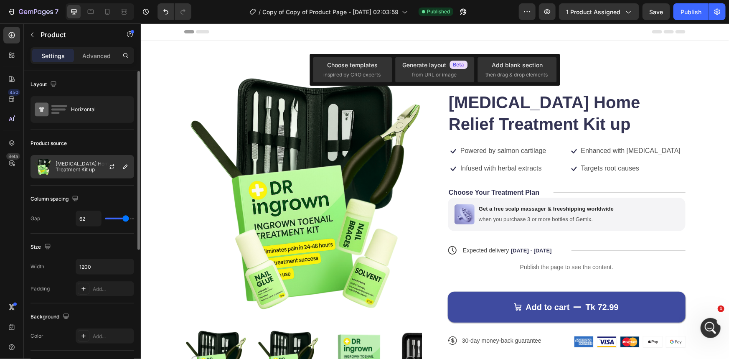
click at [80, 167] on p "Ingrown Toenail Home Relief Treatment Kit up" at bounding box center [93, 167] width 75 height 12
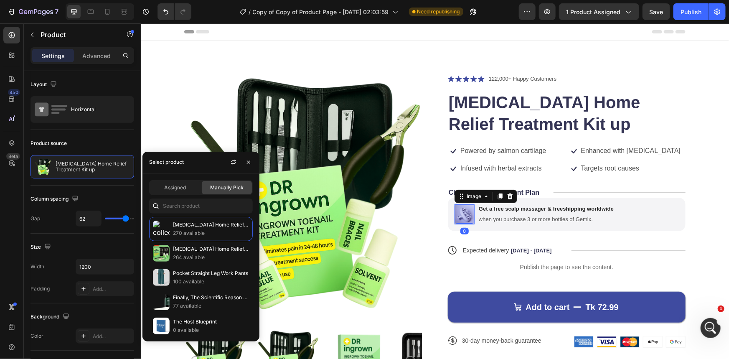
click at [460, 221] on img at bounding box center [464, 214] width 20 height 20
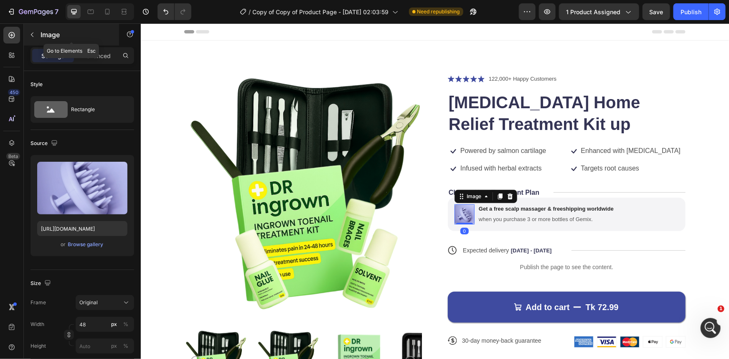
click at [33, 35] on icon "button" at bounding box center [32, 34] width 7 height 7
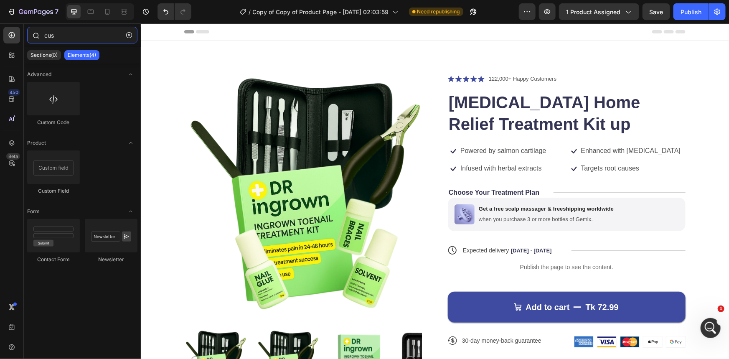
drag, startPoint x: 79, startPoint y: 36, endPoint x: 41, endPoint y: 38, distance: 37.2
click at [41, 38] on div "cus" at bounding box center [82, 37] width 117 height 20
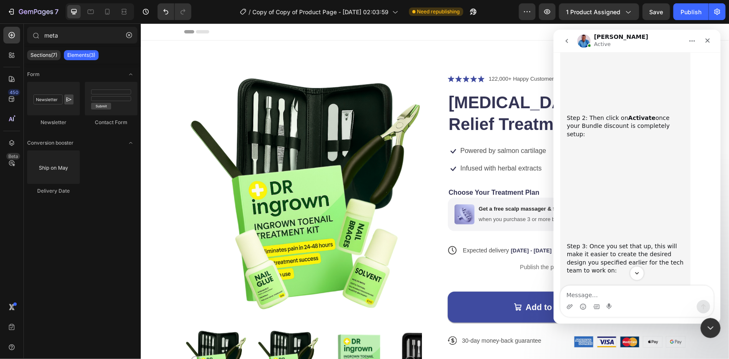
scroll to position [2165, 0]
click at [649, 278] on img "Noah says…" at bounding box center [622, 315] width 112 height 74
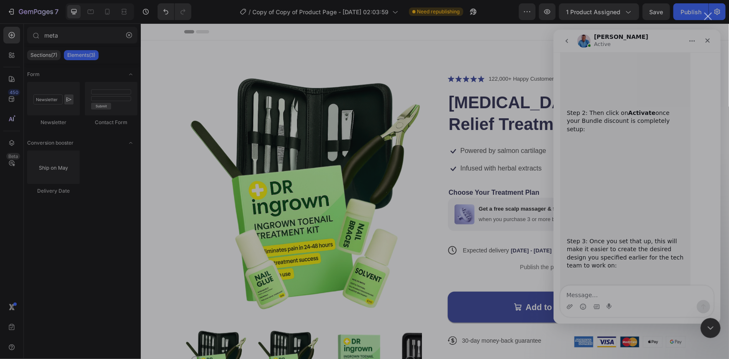
click at [667, 267] on div "Intercom messenger" at bounding box center [364, 179] width 729 height 359
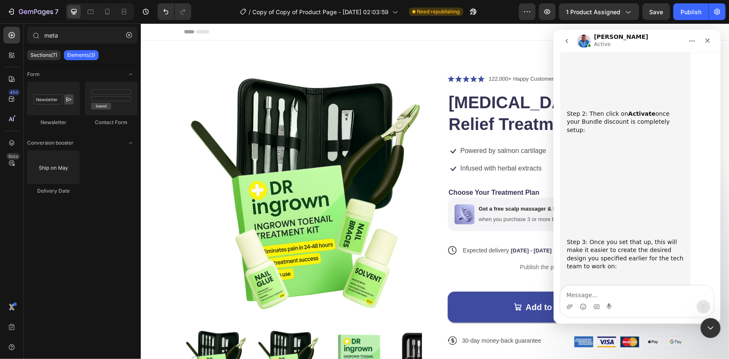
scroll to position [2165, 0]
click at [650, 278] on img "Noah says…" at bounding box center [622, 315] width 112 height 74
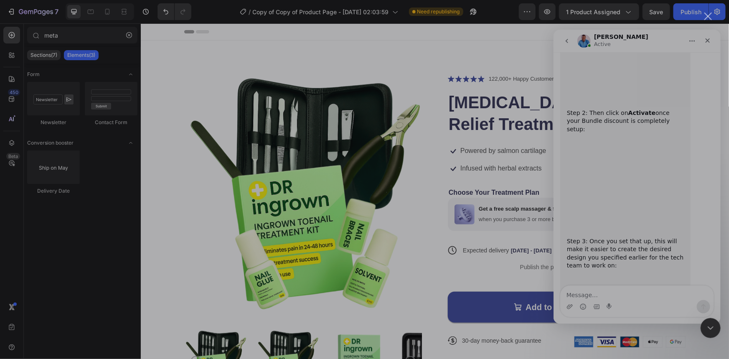
click at [639, 89] on div "Intercom messenger" at bounding box center [364, 179] width 729 height 359
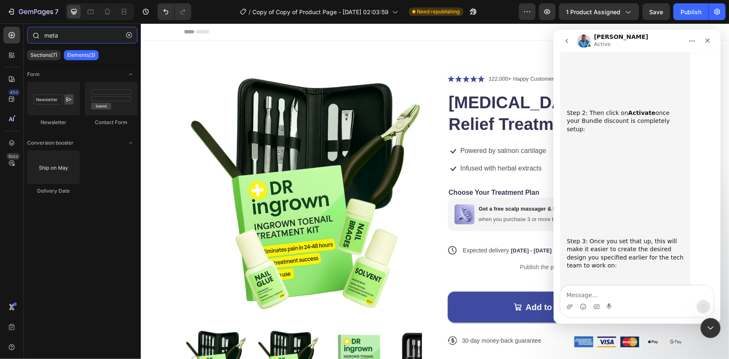
drag, startPoint x: 66, startPoint y: 37, endPoint x: 41, endPoint y: 33, distance: 24.9
click at [41, 33] on div "meta" at bounding box center [82, 37] width 117 height 20
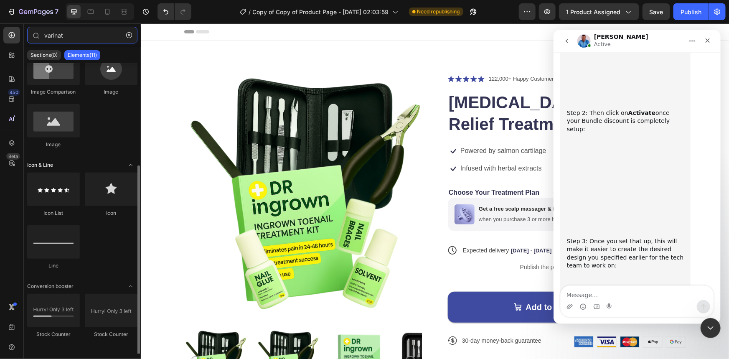
scroll to position [153, 0]
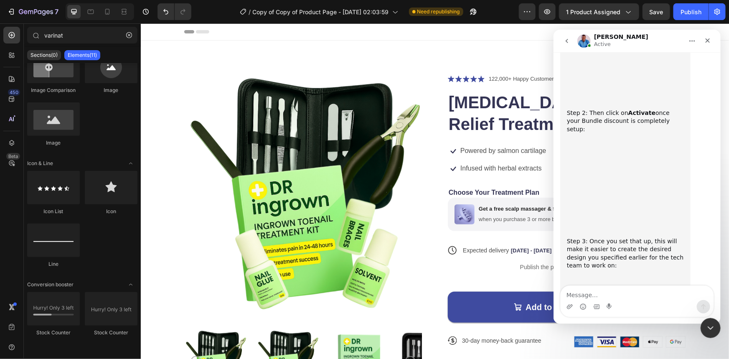
click at [636, 278] on img "Noah says…" at bounding box center [622, 315] width 112 height 74
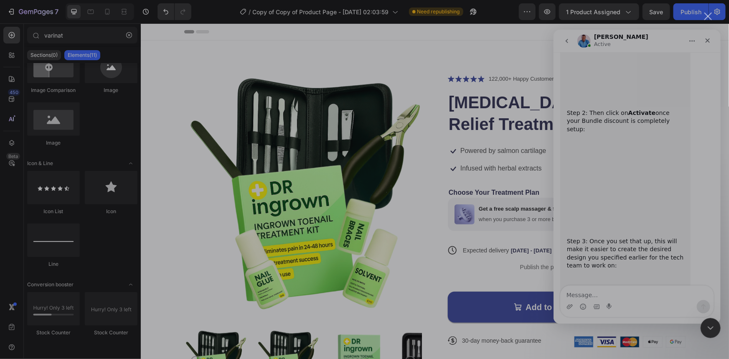
scroll to position [0, 0]
click at [702, 147] on div "Intercom messenger" at bounding box center [364, 179] width 729 height 359
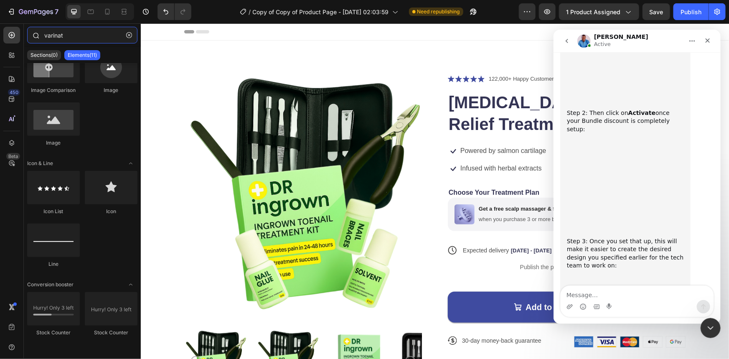
drag, startPoint x: 70, startPoint y: 35, endPoint x: 38, endPoint y: 39, distance: 32.5
click at [38, 39] on div "varinat" at bounding box center [82, 37] width 117 height 20
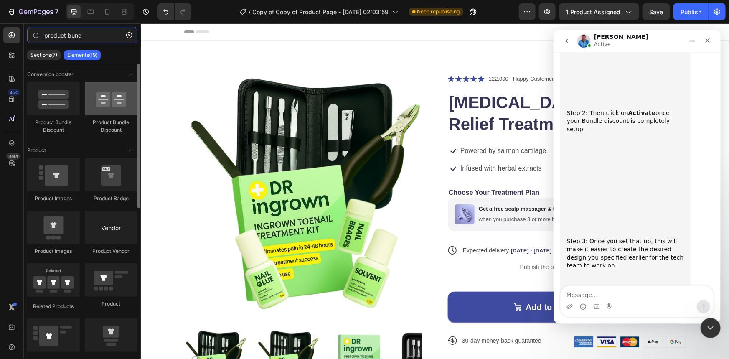
type input "product bund"
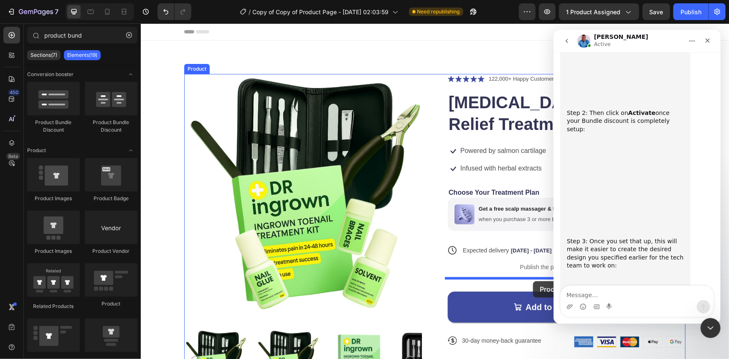
drag, startPoint x: 251, startPoint y: 123, endPoint x: 533, endPoint y: 281, distance: 322.4
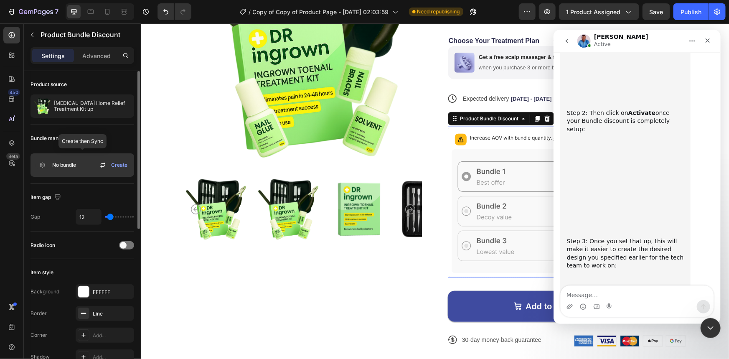
click at [119, 167] on span "Create" at bounding box center [119, 165] width 16 height 8
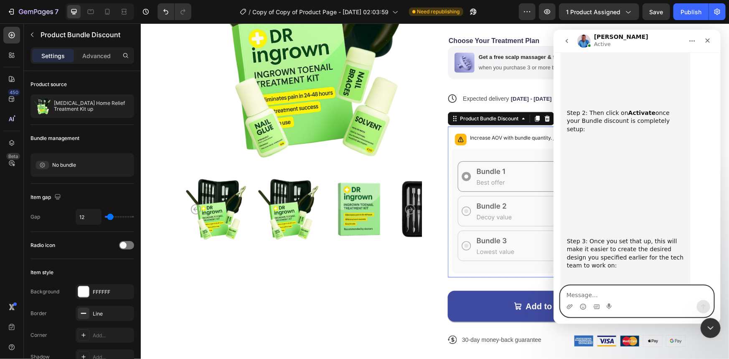
click at [591, 297] on textarea "Message…" at bounding box center [636, 292] width 153 height 14
paste textarea "I think I’m not able to explain it clearly. This is a product bundle, and I nee…"
type textarea "I think I’m not able to explain it clearly. This is a product bundle, and I nee…"
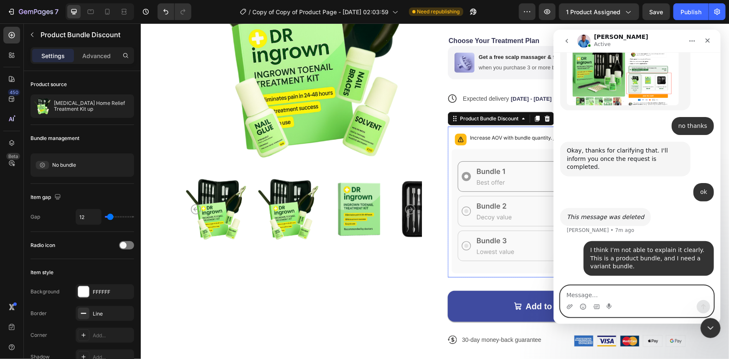
scroll to position [1802, 0]
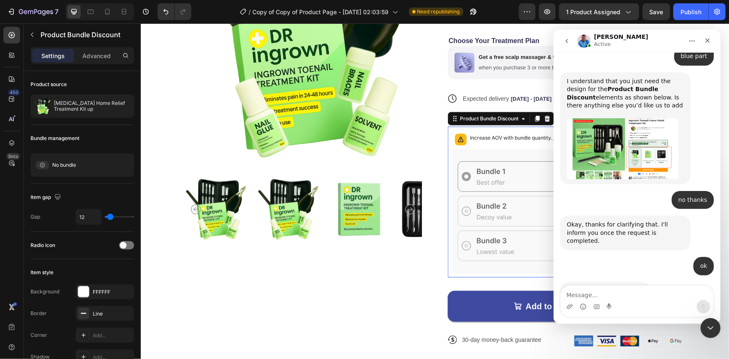
click at [500, 253] on icon at bounding box center [566, 211] width 230 height 124
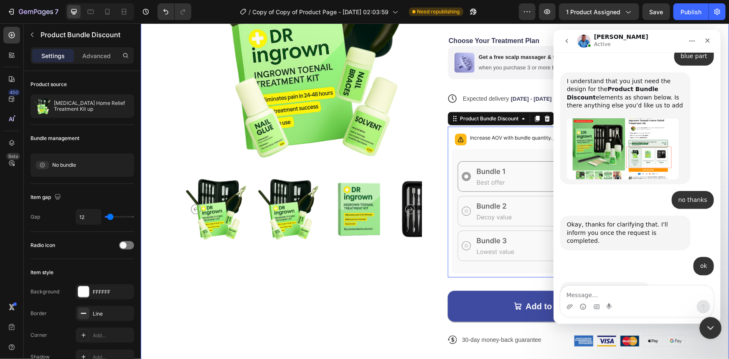
scroll to position [1834, 0]
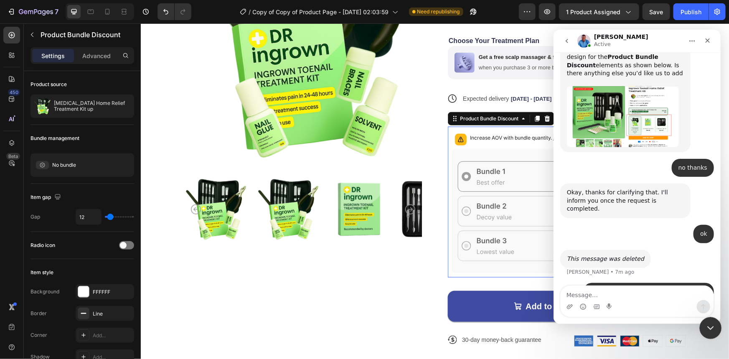
click at [710, 327] on icon "Close Intercom Messenger" at bounding box center [709, 326] width 6 height 3
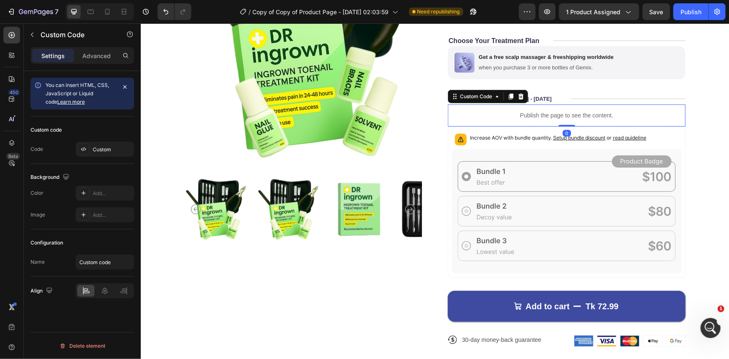
click at [581, 112] on p "Publish the page to see the content." at bounding box center [566, 115] width 238 height 9
click at [470, 147] on div "Increase AOV with bundle quantity. Setup bundle discount or read guideline" at bounding box center [566, 139] width 230 height 18
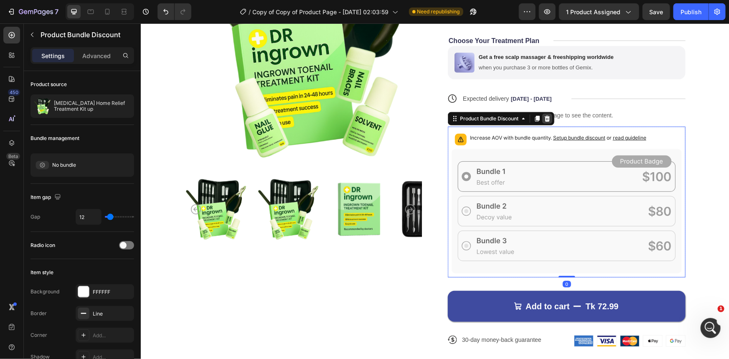
click at [544, 120] on icon at bounding box center [546, 118] width 5 height 6
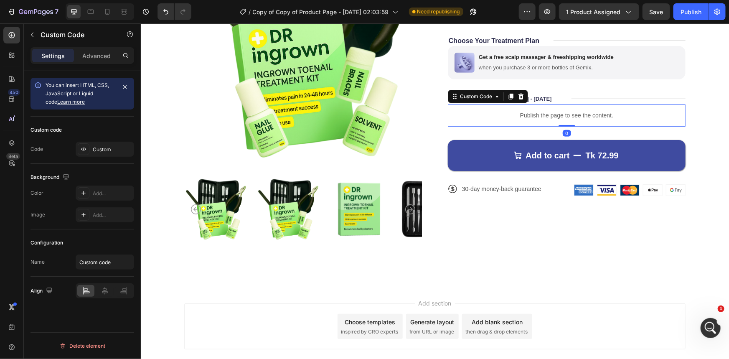
click at [527, 114] on p "Publish the page to see the content." at bounding box center [566, 115] width 238 height 9
click at [113, 151] on div "Custom" at bounding box center [112, 150] width 39 height 8
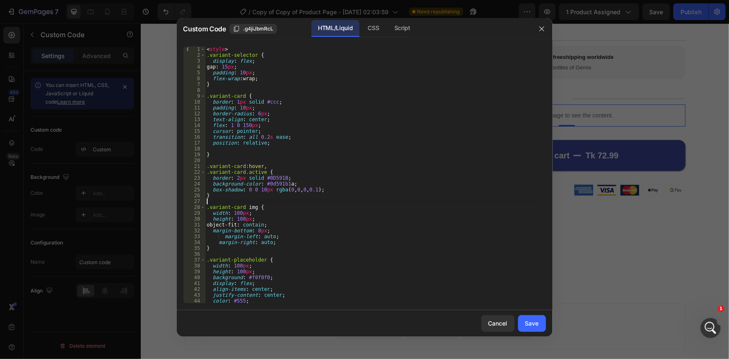
click at [348, 200] on div "< style > .variant-selector { display : flex ; gap : 15 px ; padding : 10 px ; …" at bounding box center [372, 180] width 335 height 269
type textarea "</script>"
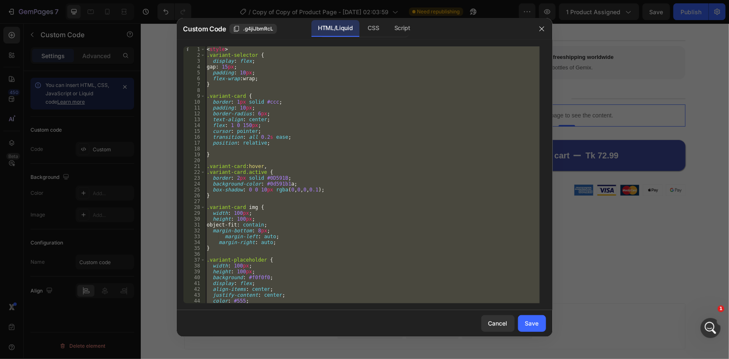
paste textarea
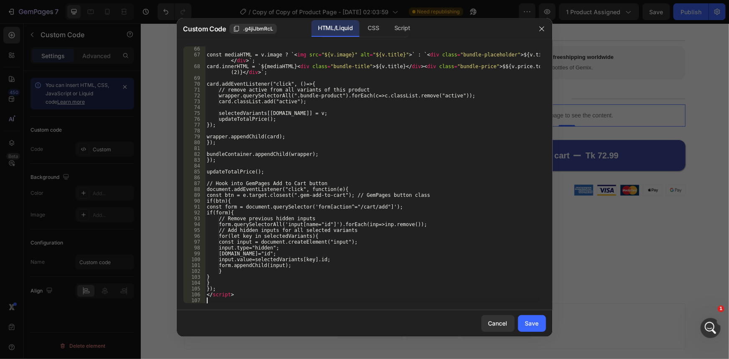
scroll to position [403, 0]
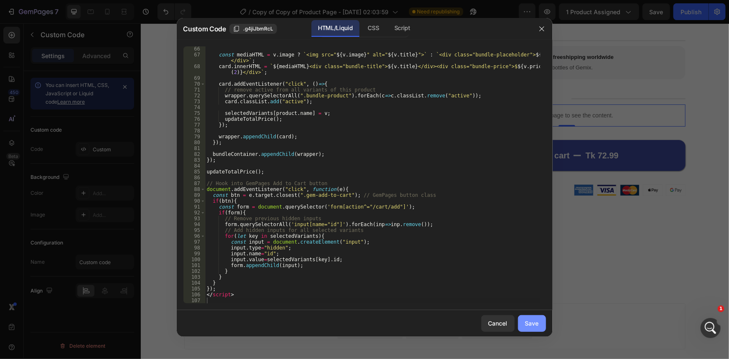
click at [534, 324] on div "Save" at bounding box center [532, 323] width 14 height 9
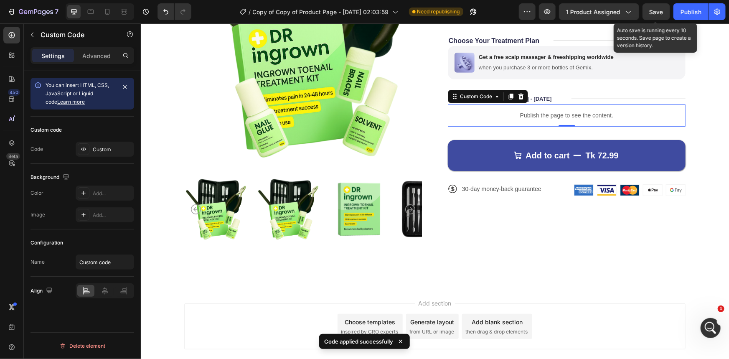
click at [653, 14] on span "Save" at bounding box center [656, 11] width 14 height 7
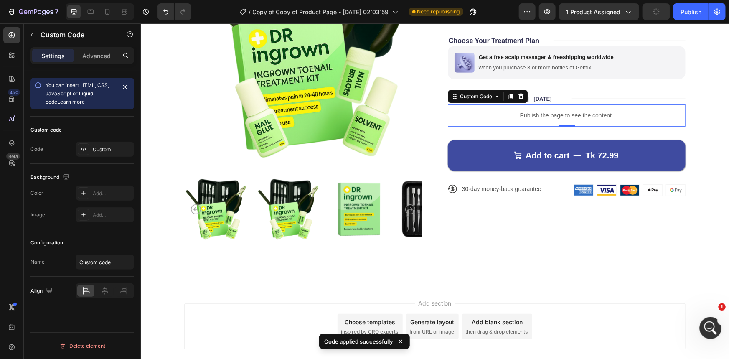
click at [705, 328] on icon "Open Intercom Messenger" at bounding box center [709, 327] width 14 height 14
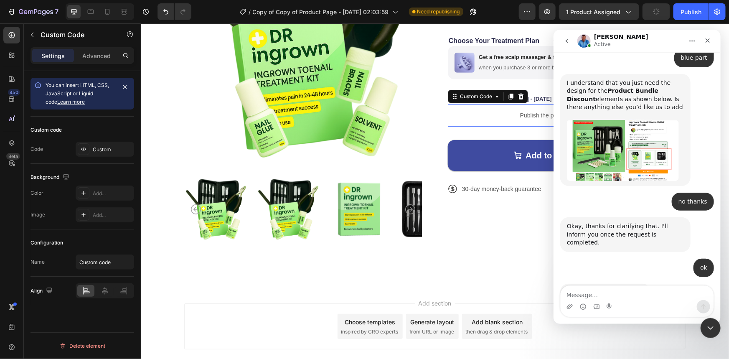
scroll to position [1802, 0]
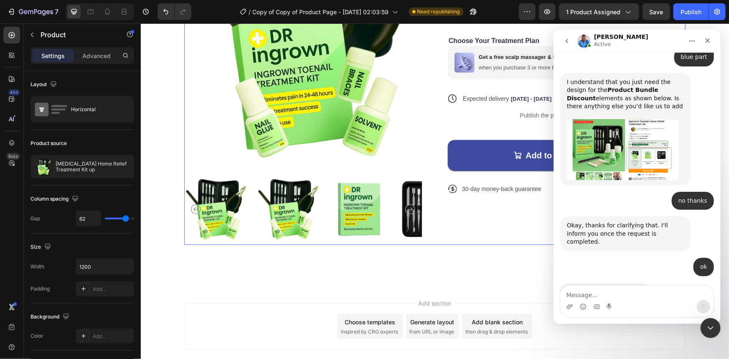
click at [517, 226] on div "Icon Icon Icon Icon Icon Icon List 122,000+ Happy Customers Text Block Row Ingr…" at bounding box center [566, 83] width 238 height 322
click at [712, 322] on icon "Close Intercom Messenger" at bounding box center [709, 327] width 10 height 10
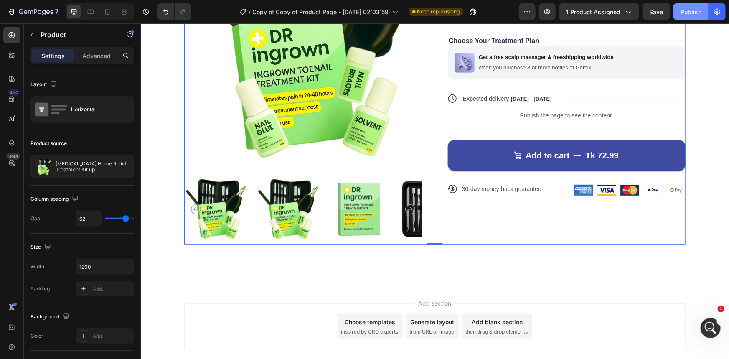
drag, startPoint x: 687, startPoint y: 17, endPoint x: 546, endPoint y: 18, distance: 141.6
click at [687, 17] on button "Publish" at bounding box center [690, 11] width 35 height 17
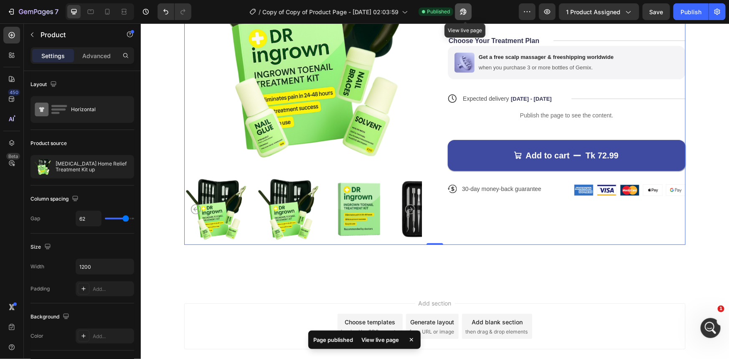
click at [465, 12] on icon "button" at bounding box center [463, 12] width 8 height 8
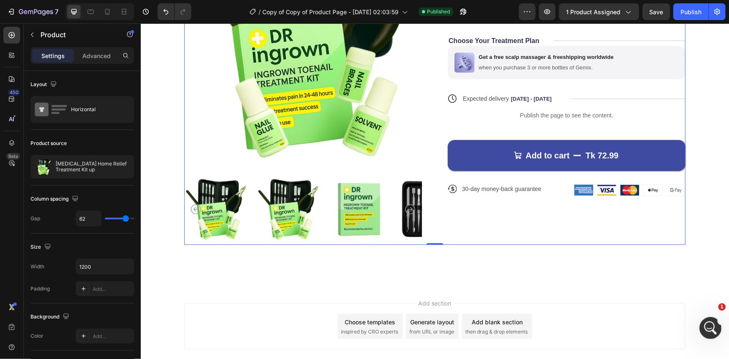
click at [706, 322] on icon "Open Intercom Messenger" at bounding box center [709, 327] width 14 height 14
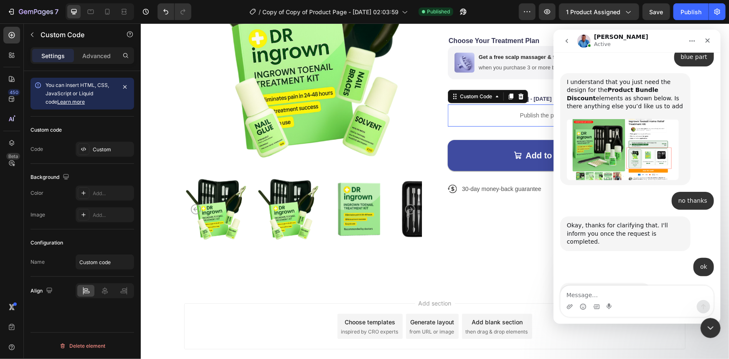
click at [520, 119] on p "Publish the page to see the content." at bounding box center [566, 115] width 238 height 9
click at [91, 150] on div "Custom" at bounding box center [105, 149] width 58 height 15
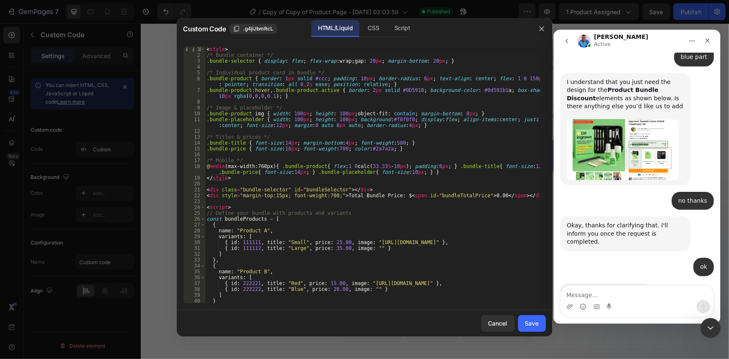
click at [378, 213] on div "< style > /* Bundle container */ .bundle-selector { display : flex ; flex-wrap …" at bounding box center [372, 180] width 335 height 269
type textarea "</script>"
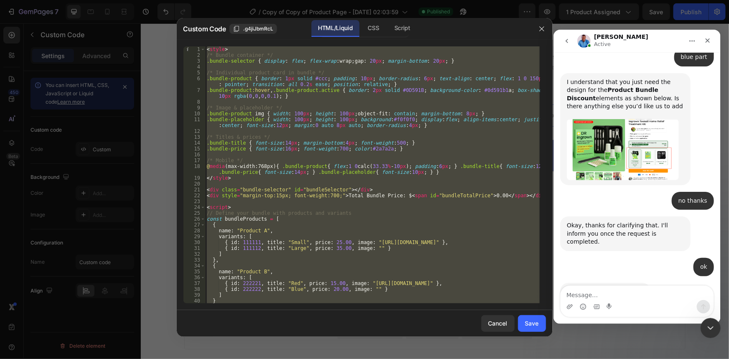
paste textarea
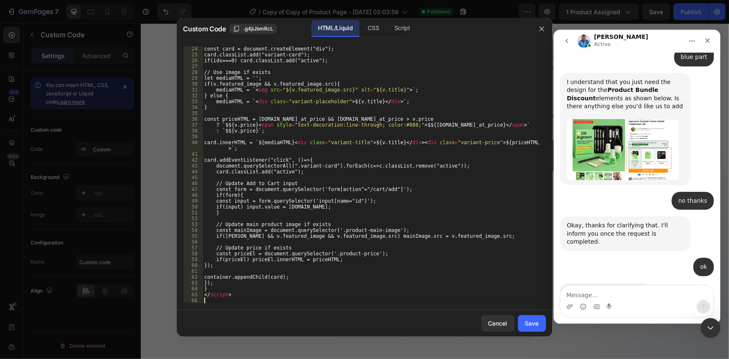
scroll to position [158, 0]
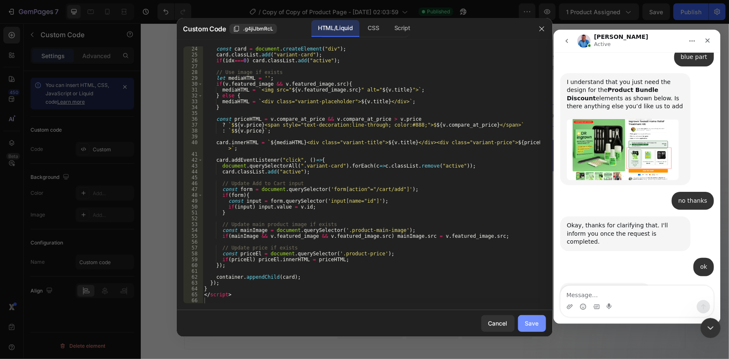
click at [530, 328] on button "Save" at bounding box center [532, 323] width 28 height 17
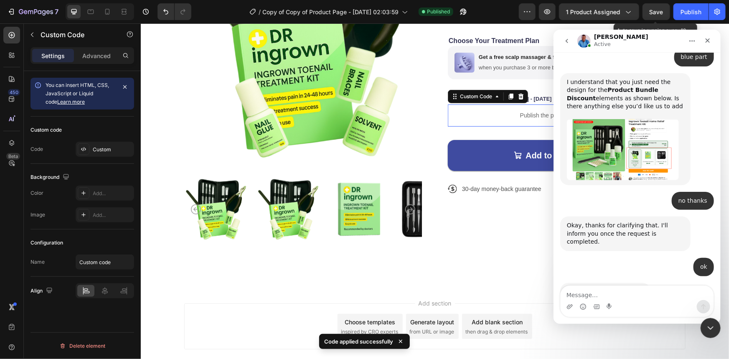
click at [655, 13] on span "Save" at bounding box center [656, 11] width 14 height 7
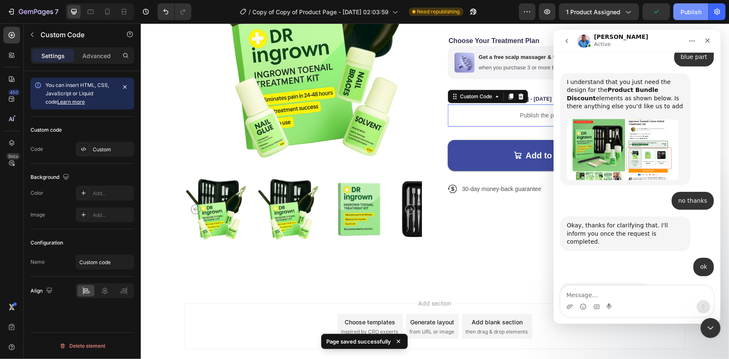
click at [683, 12] on div "Publish" at bounding box center [690, 12] width 21 height 9
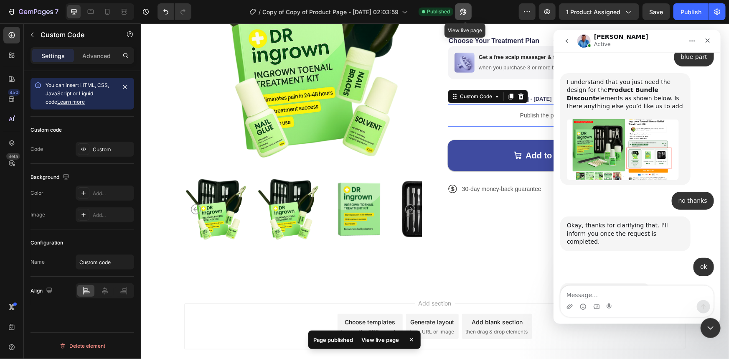
click at [466, 10] on icon "button" at bounding box center [463, 12] width 6 height 6
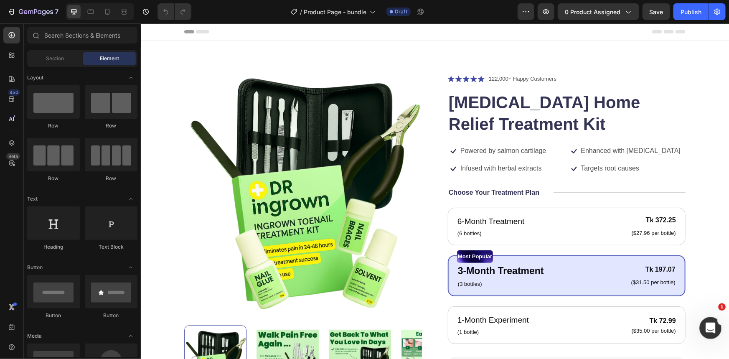
click at [710, 321] on div "Open Intercom Messenger" at bounding box center [709, 327] width 28 height 28
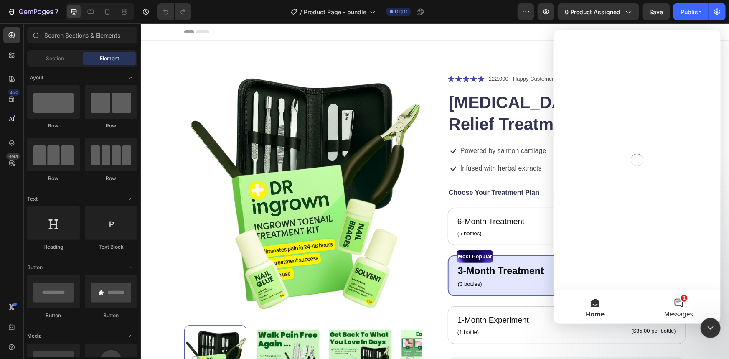
click at [685, 301] on button "1 Messages" at bounding box center [679, 306] width 84 height 33
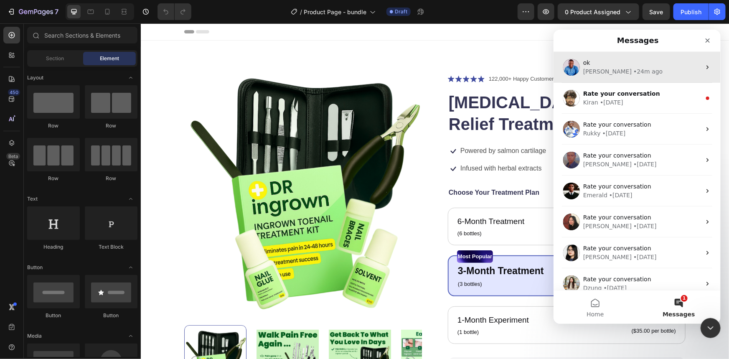
click at [603, 66] on div "ok" at bounding box center [642, 62] width 118 height 9
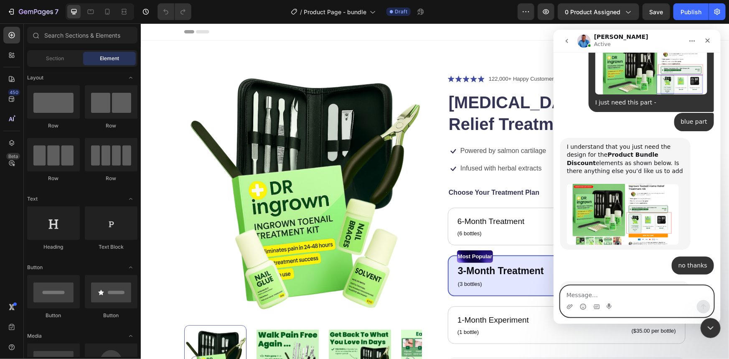
scroll to position [1736, 0]
